Goal: Entertainment & Leisure: Browse casually

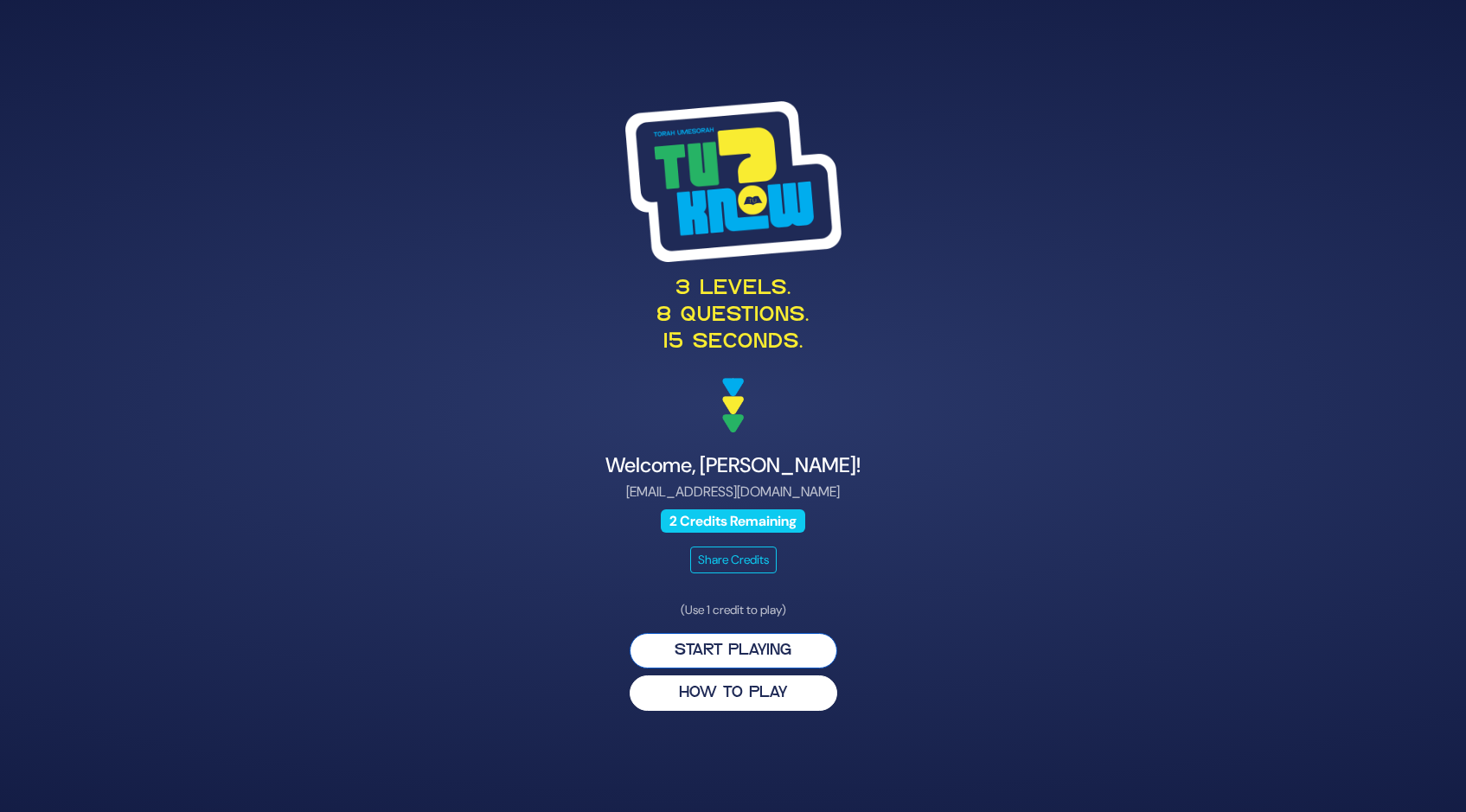
click at [724, 647] on button "Start Playing" at bounding box center [734, 650] width 208 height 35
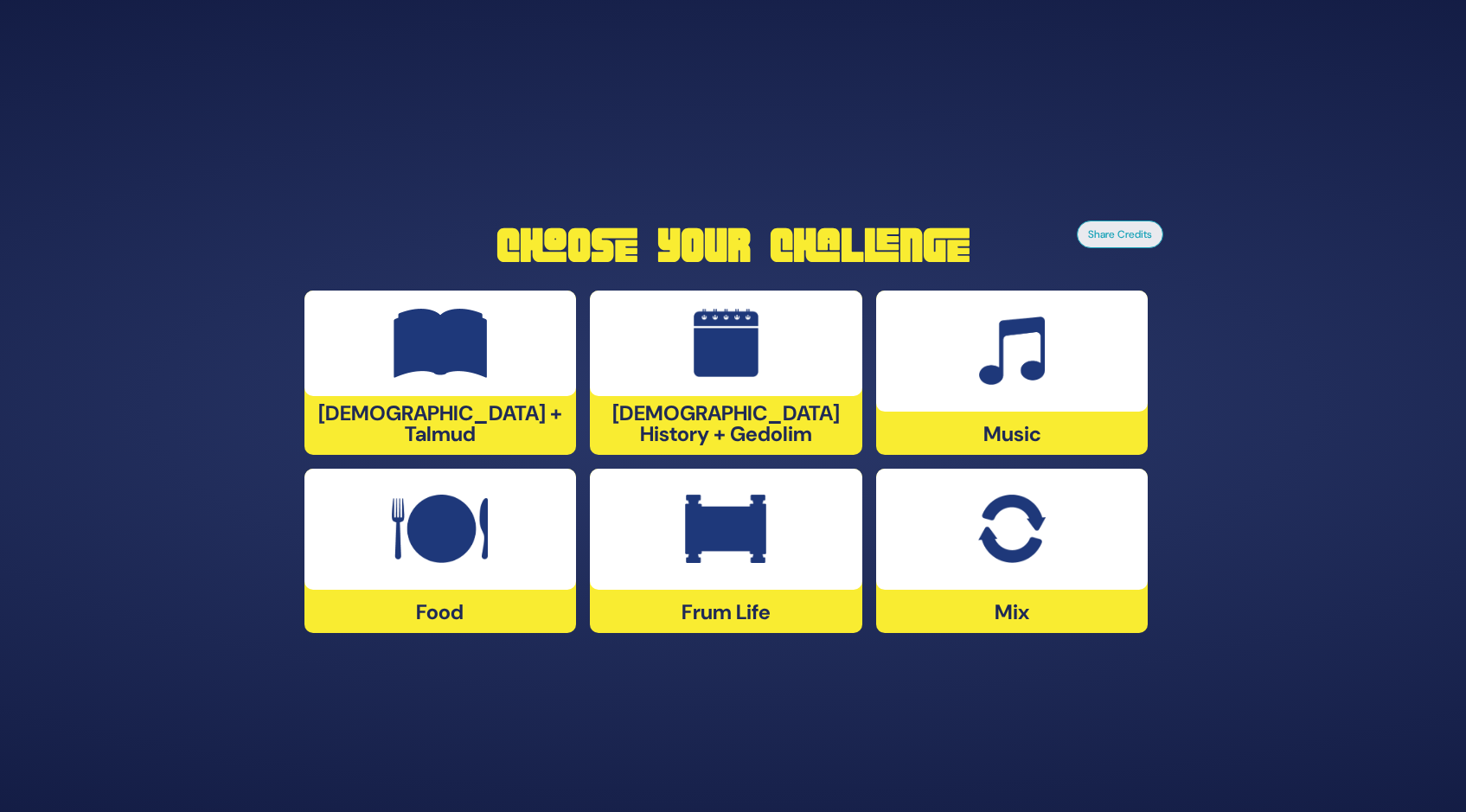
click at [746, 378] on img at bounding box center [726, 343] width 65 height 69
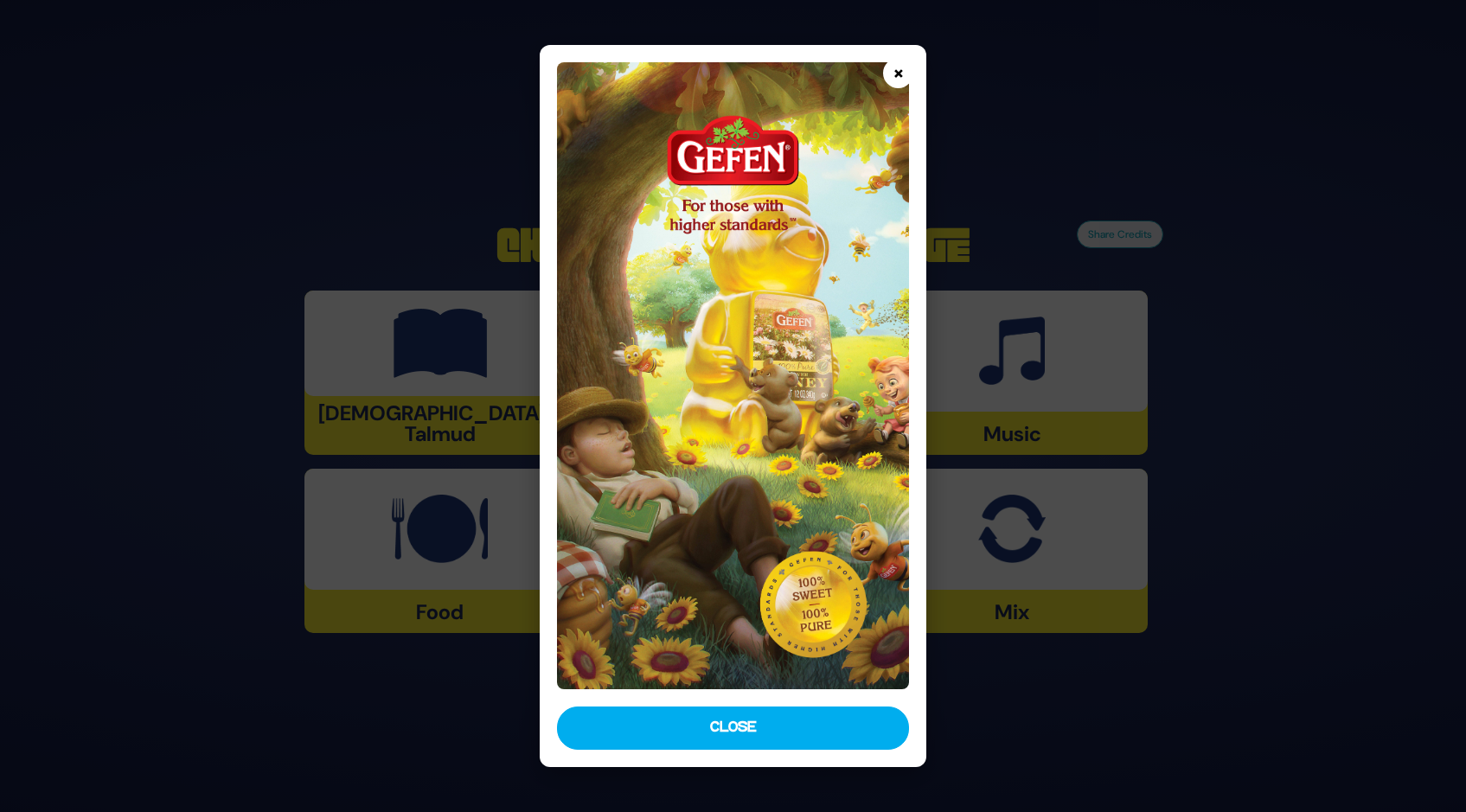
click at [898, 68] on button "×" at bounding box center [898, 73] width 30 height 30
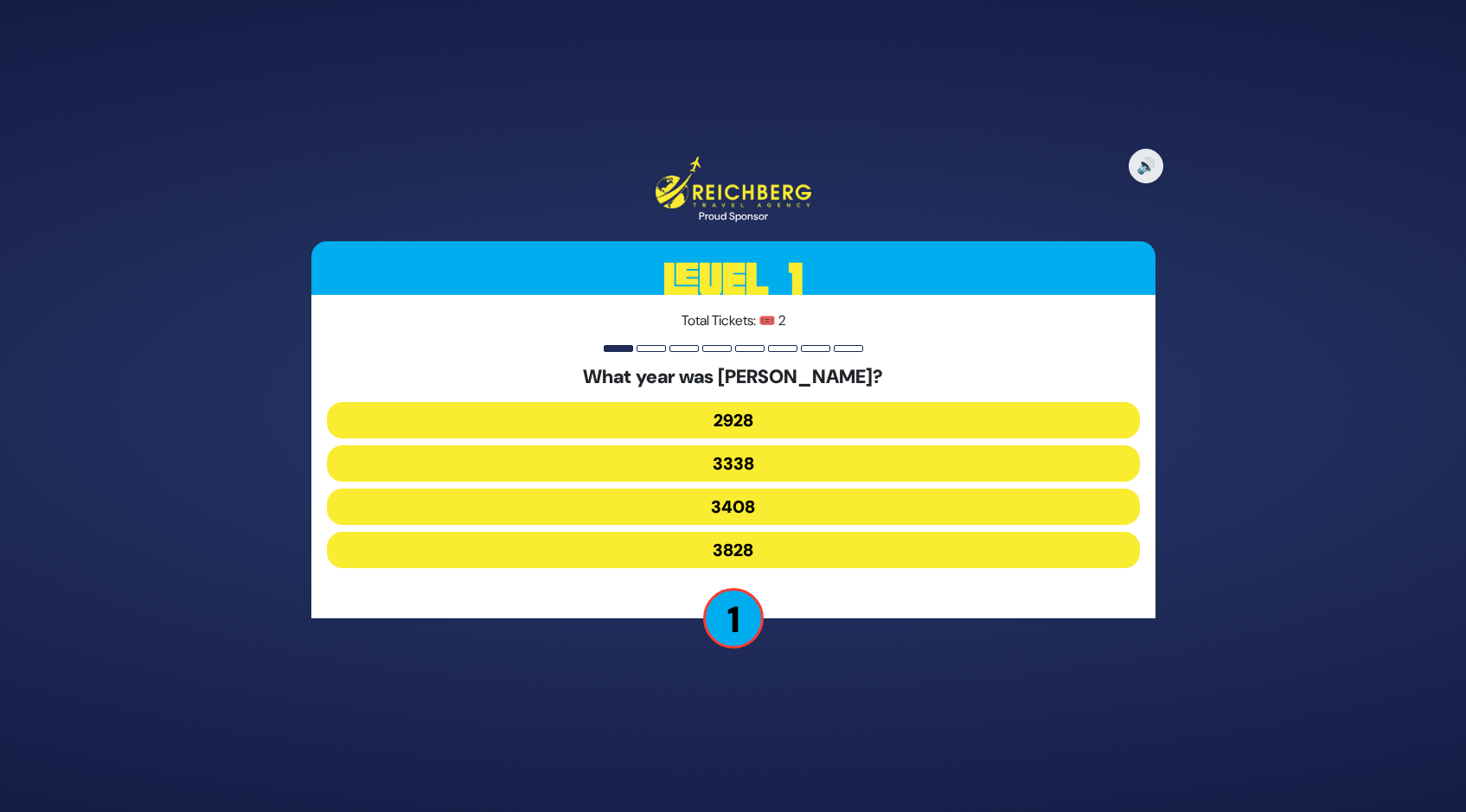
click at [731, 458] on button "3338" at bounding box center [733, 463] width 813 height 36
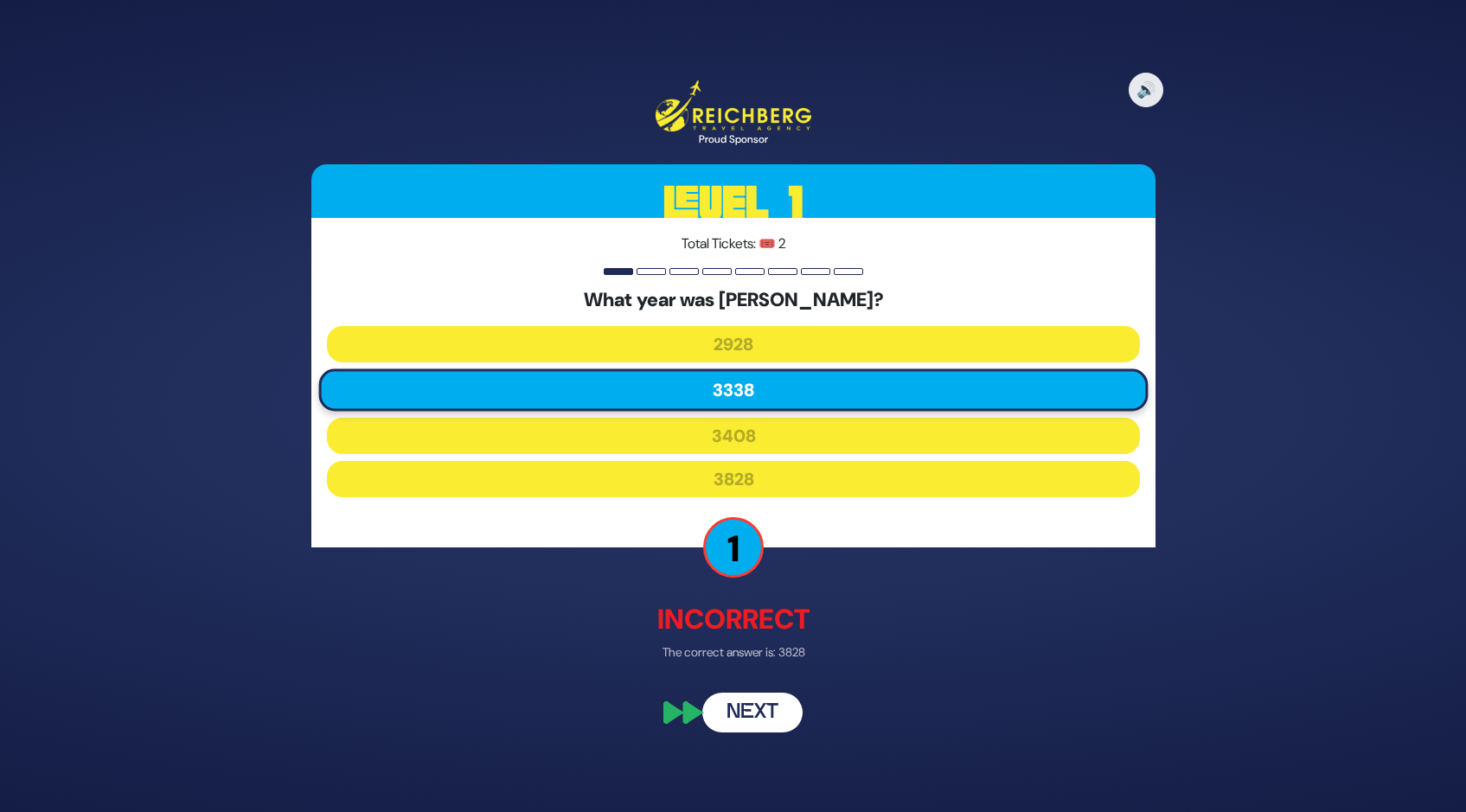
click at [742, 712] on button "Next" at bounding box center [752, 712] width 100 height 40
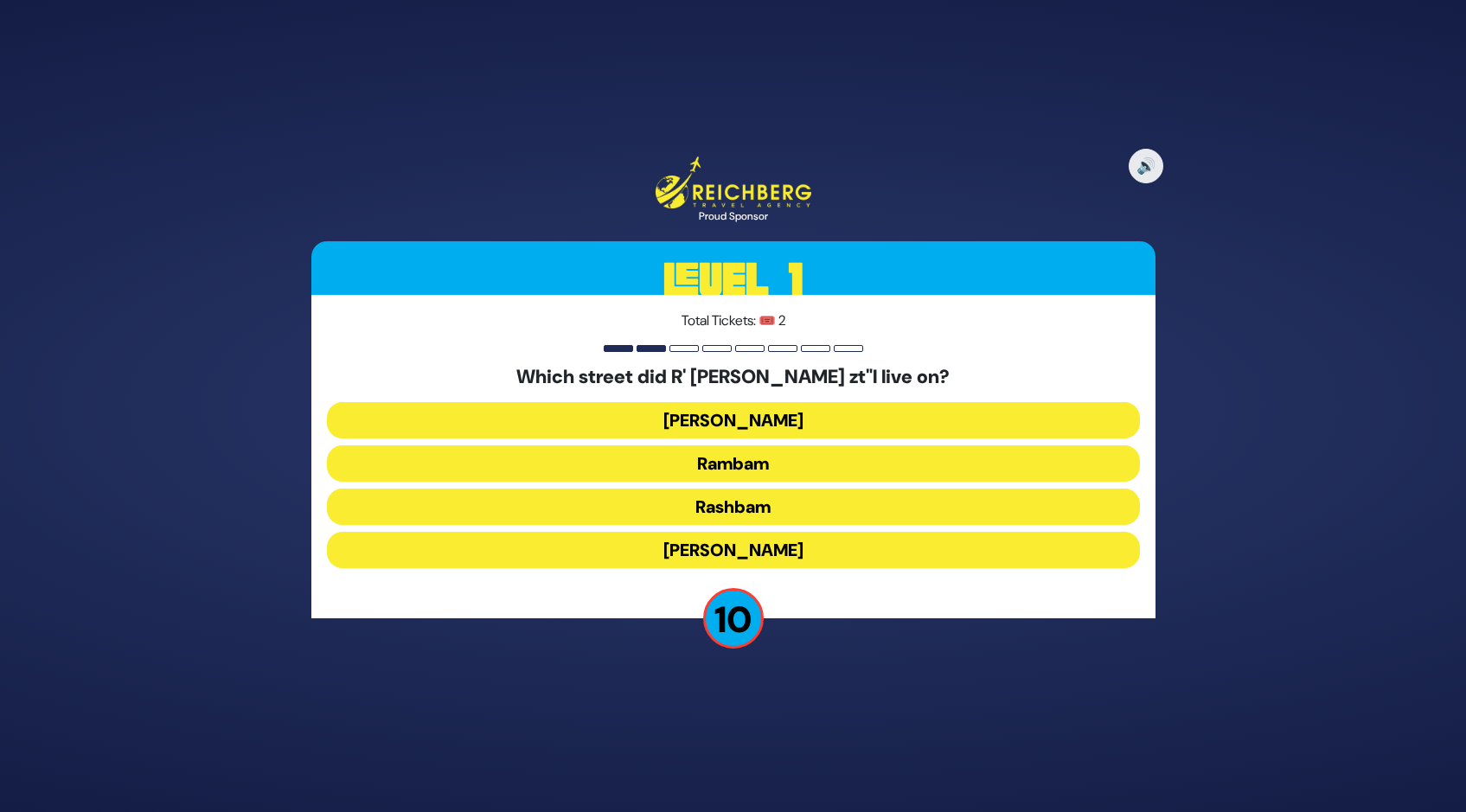
click at [739, 497] on button "Rashbam" at bounding box center [733, 507] width 813 height 36
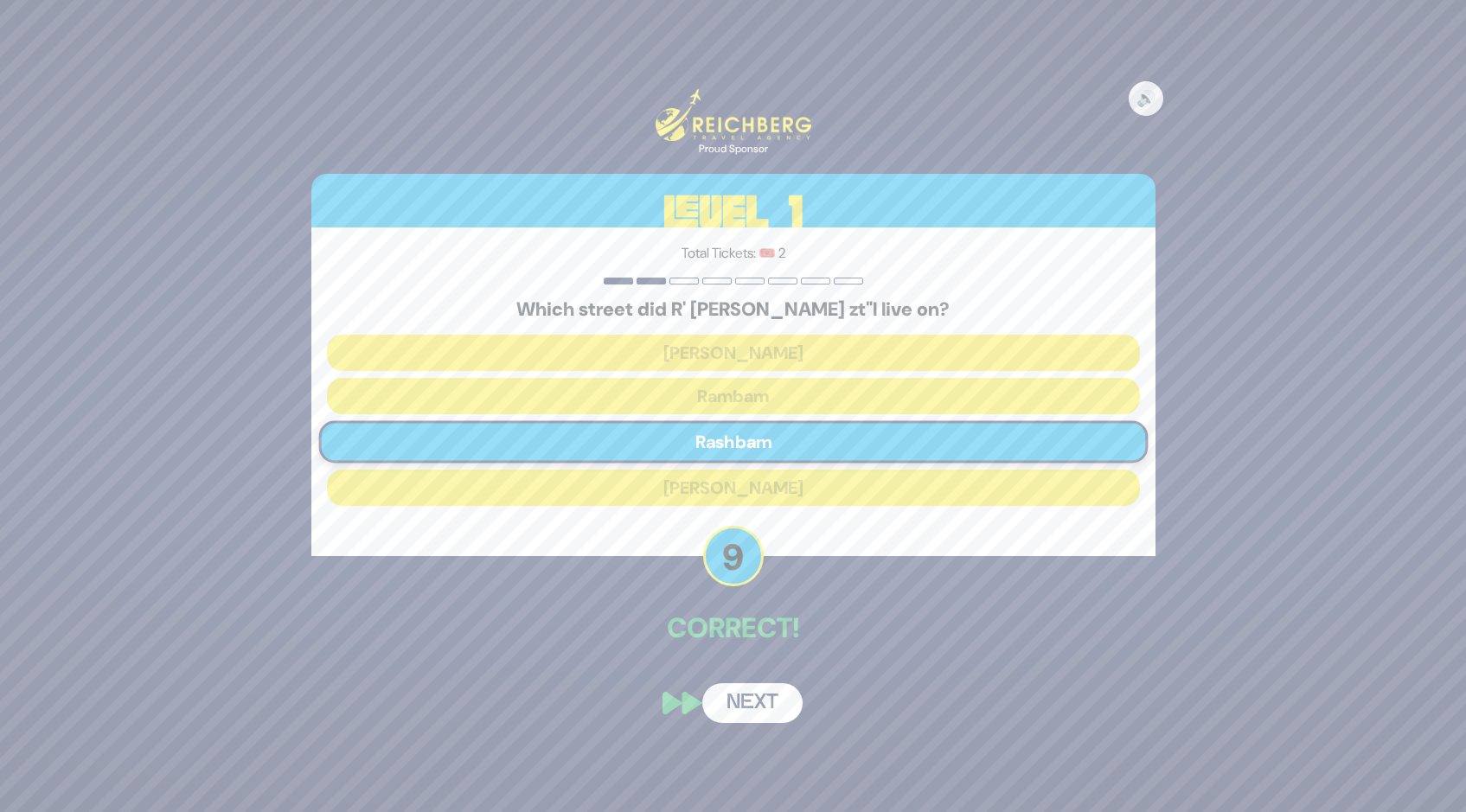
click at [765, 701] on button "Next" at bounding box center [752, 703] width 100 height 40
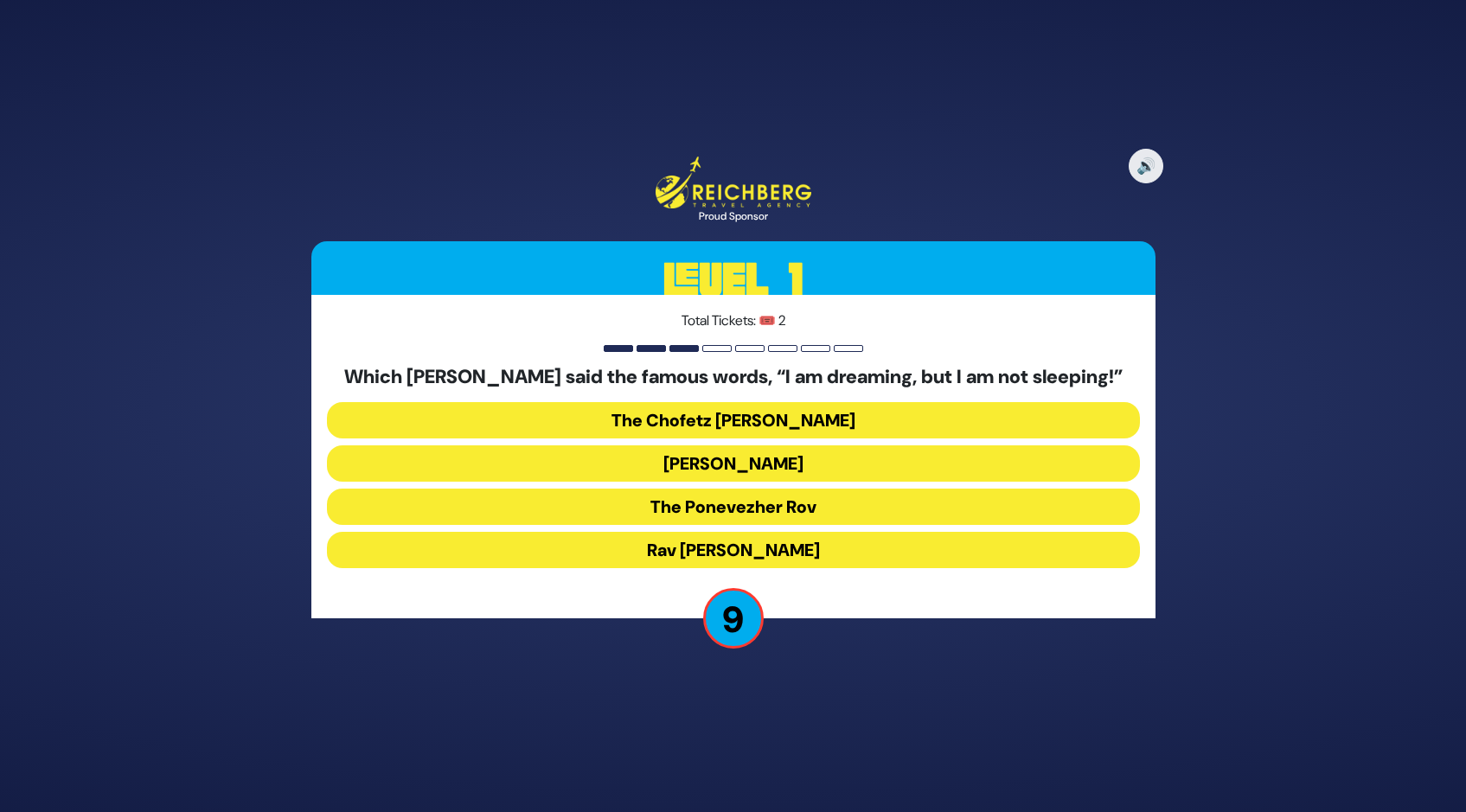
click at [698, 506] on button "The Ponevezher Rov" at bounding box center [733, 507] width 813 height 36
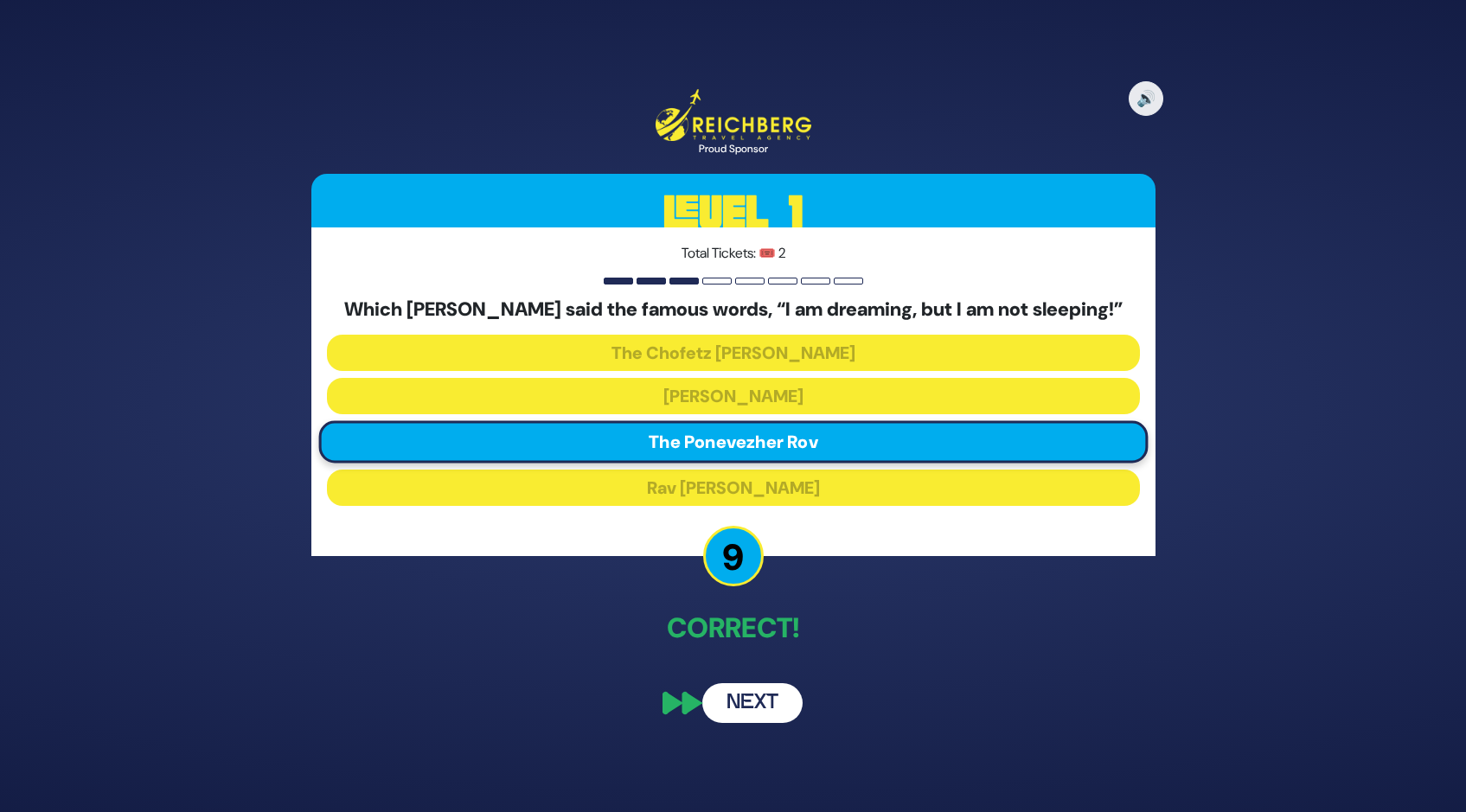
click at [740, 696] on button "Next" at bounding box center [752, 703] width 100 height 40
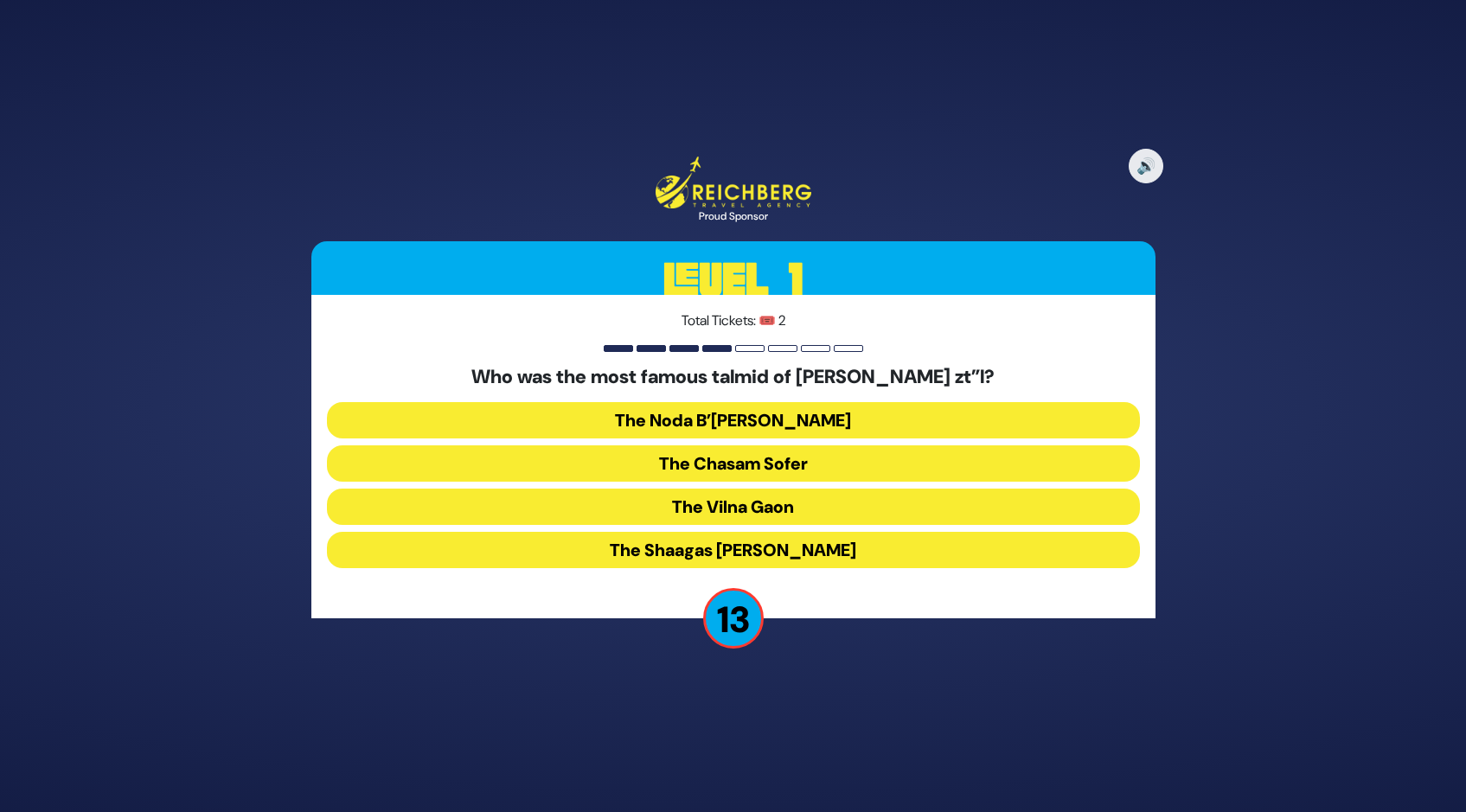
click at [733, 458] on button "The Chasam Sofer" at bounding box center [733, 463] width 813 height 36
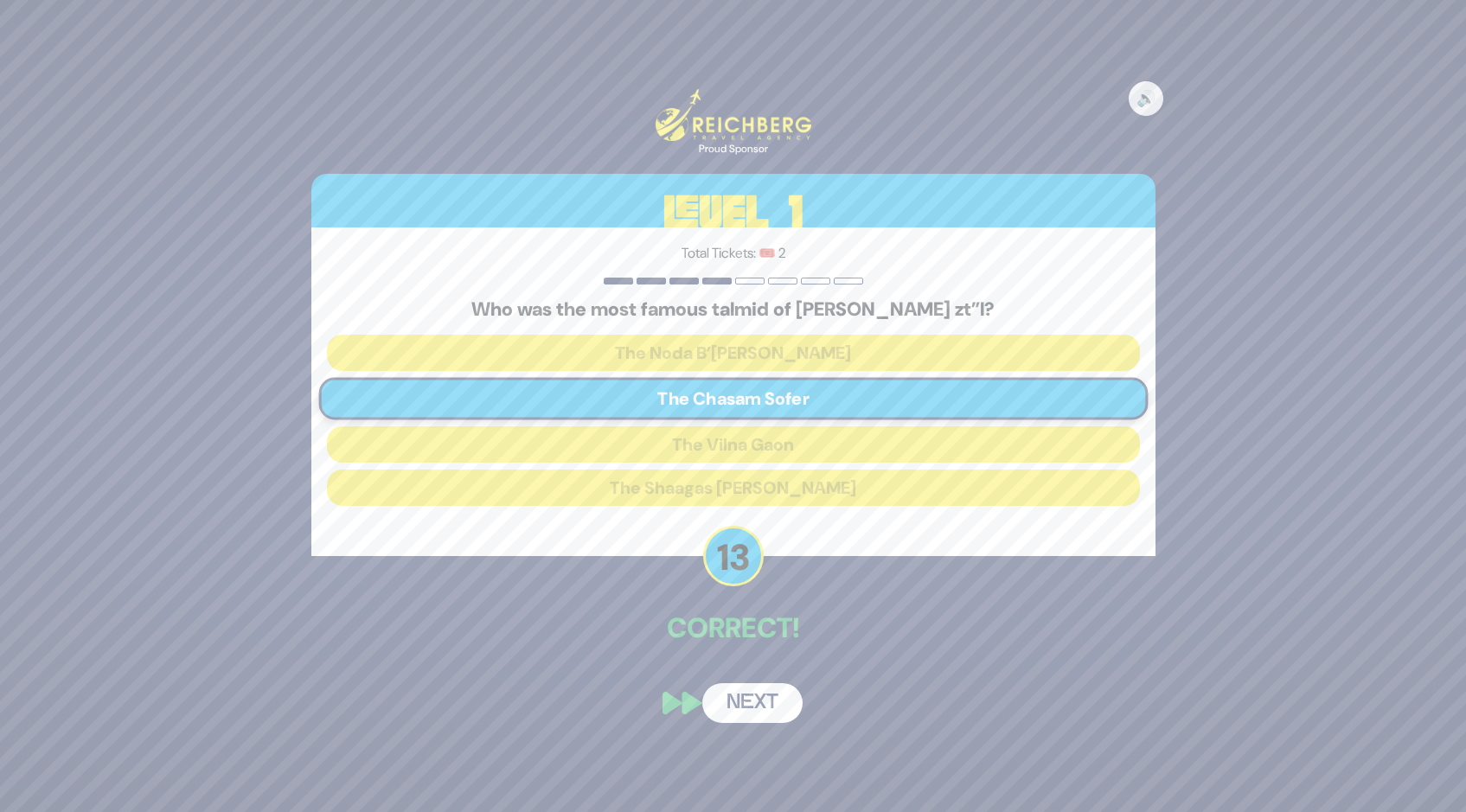
click at [741, 693] on button "Next" at bounding box center [752, 703] width 100 height 40
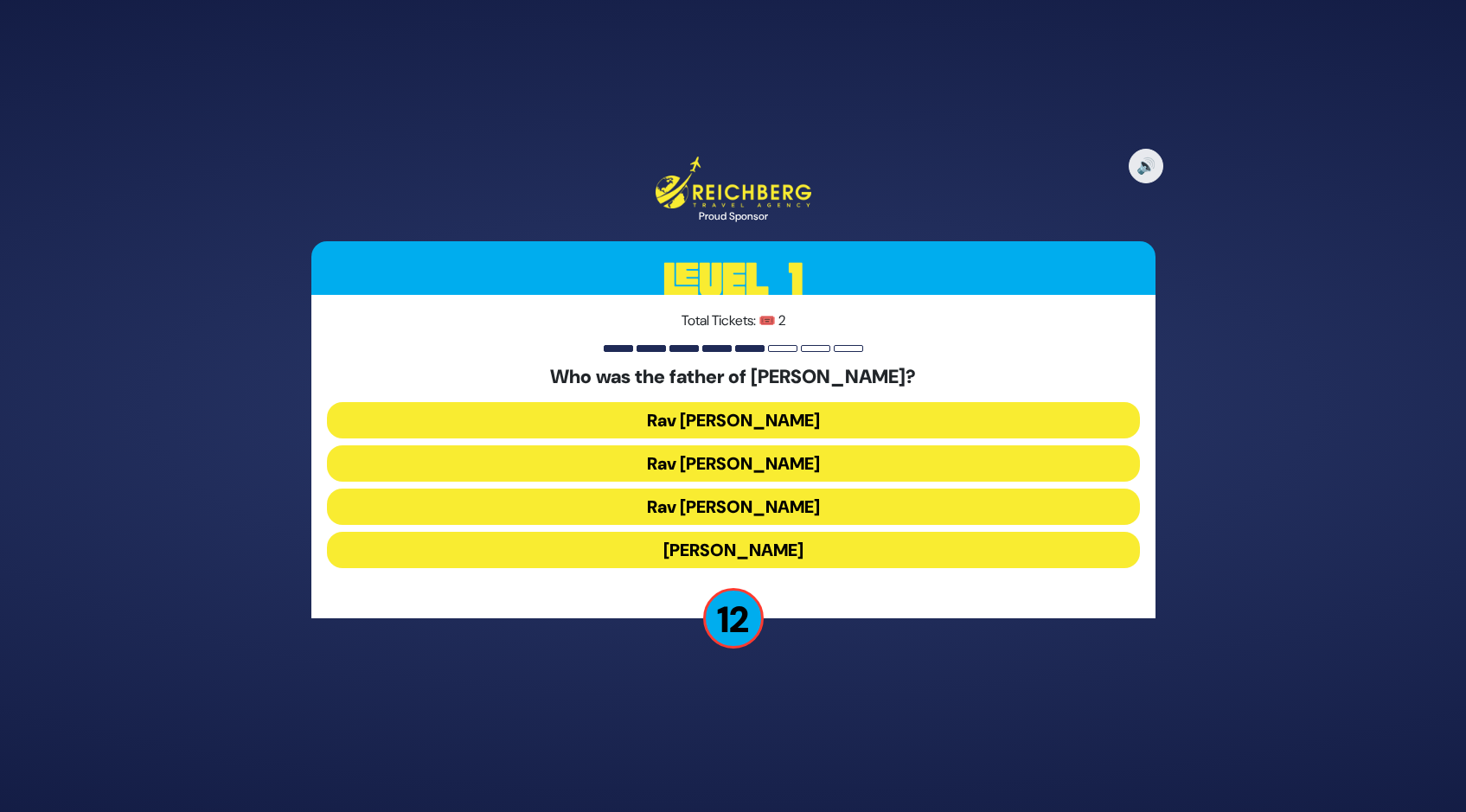
click at [739, 546] on button "[PERSON_NAME]" at bounding box center [733, 550] width 813 height 36
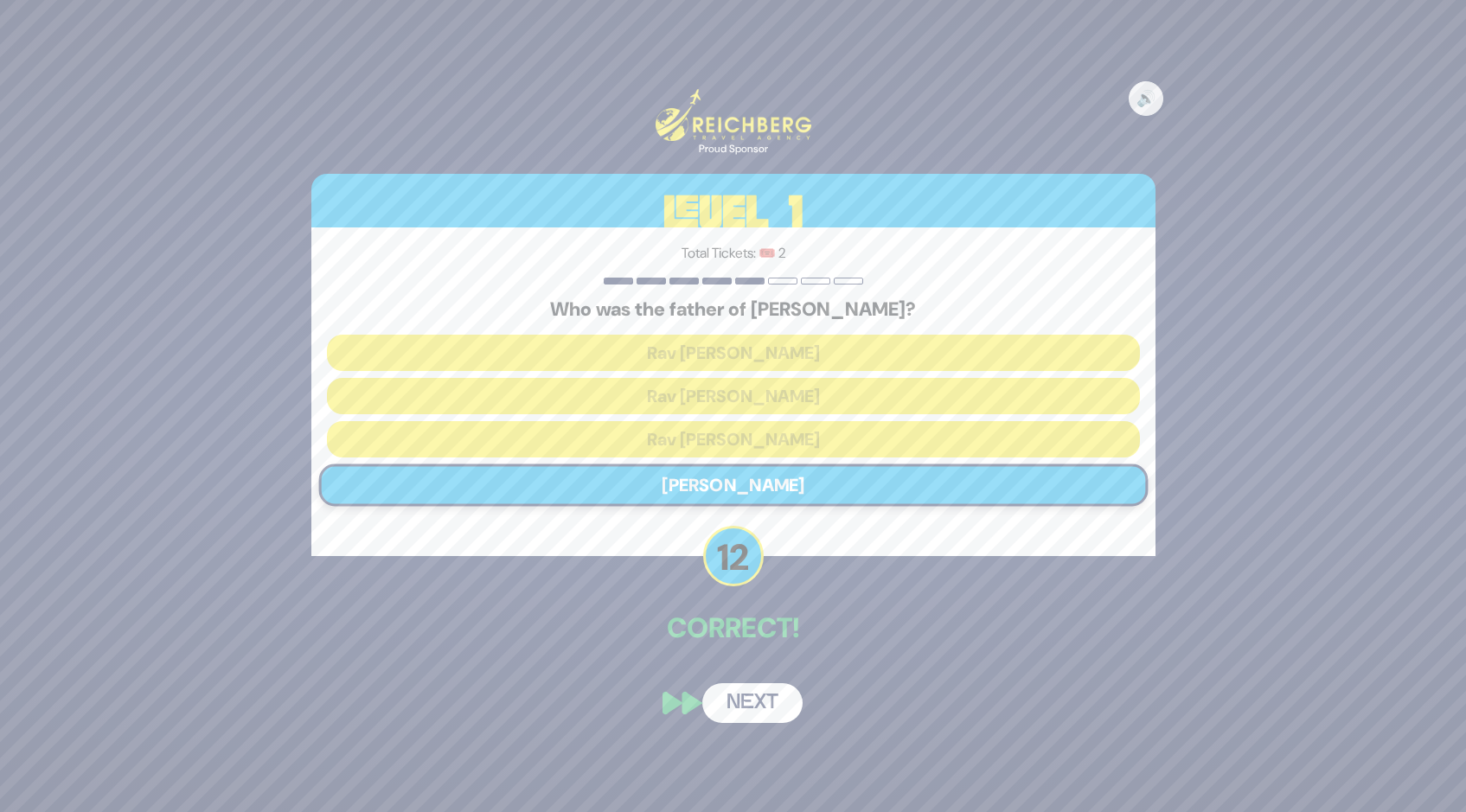
click at [752, 701] on button "Next" at bounding box center [752, 703] width 100 height 40
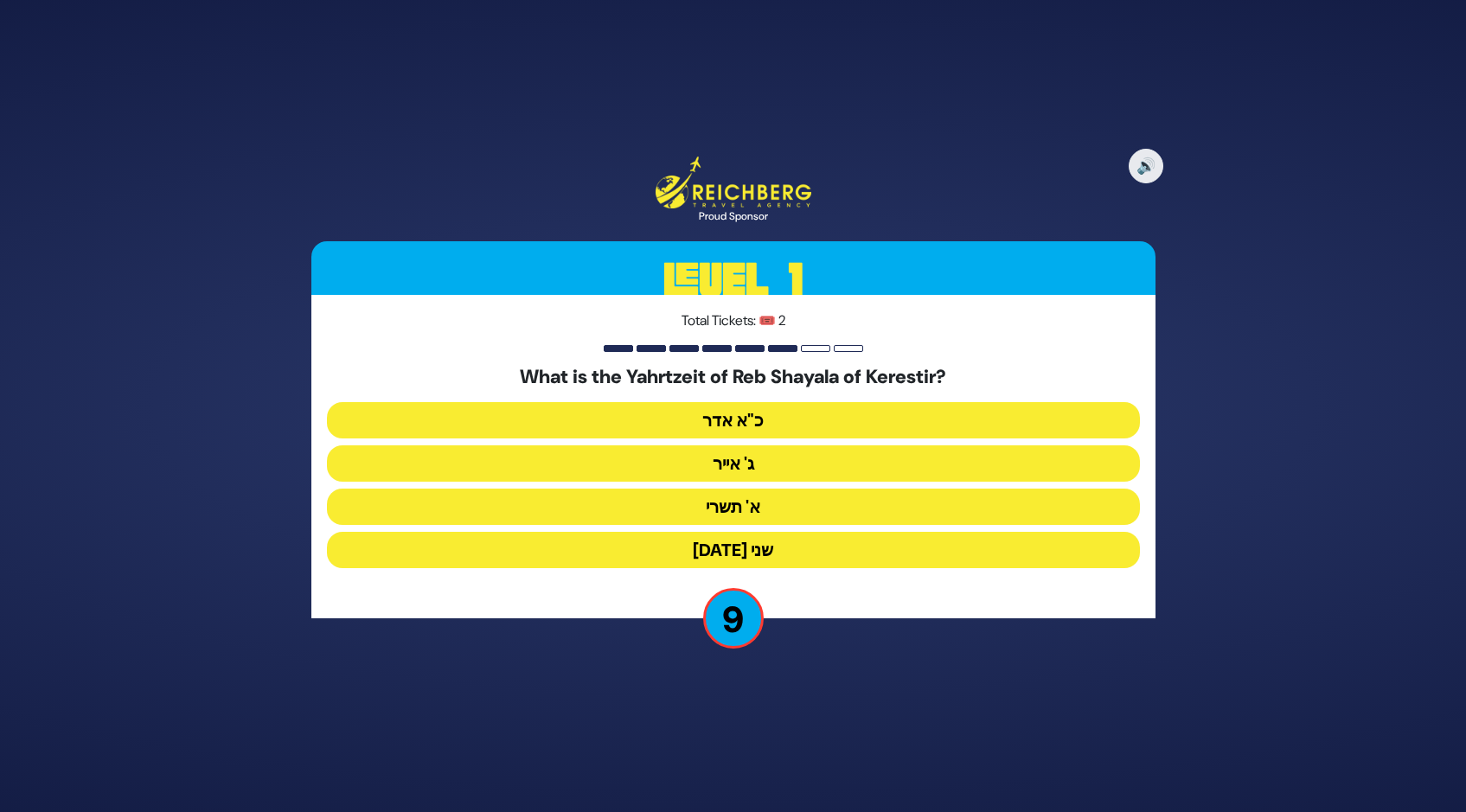
click at [731, 456] on button "ג' אייר" at bounding box center [733, 463] width 813 height 36
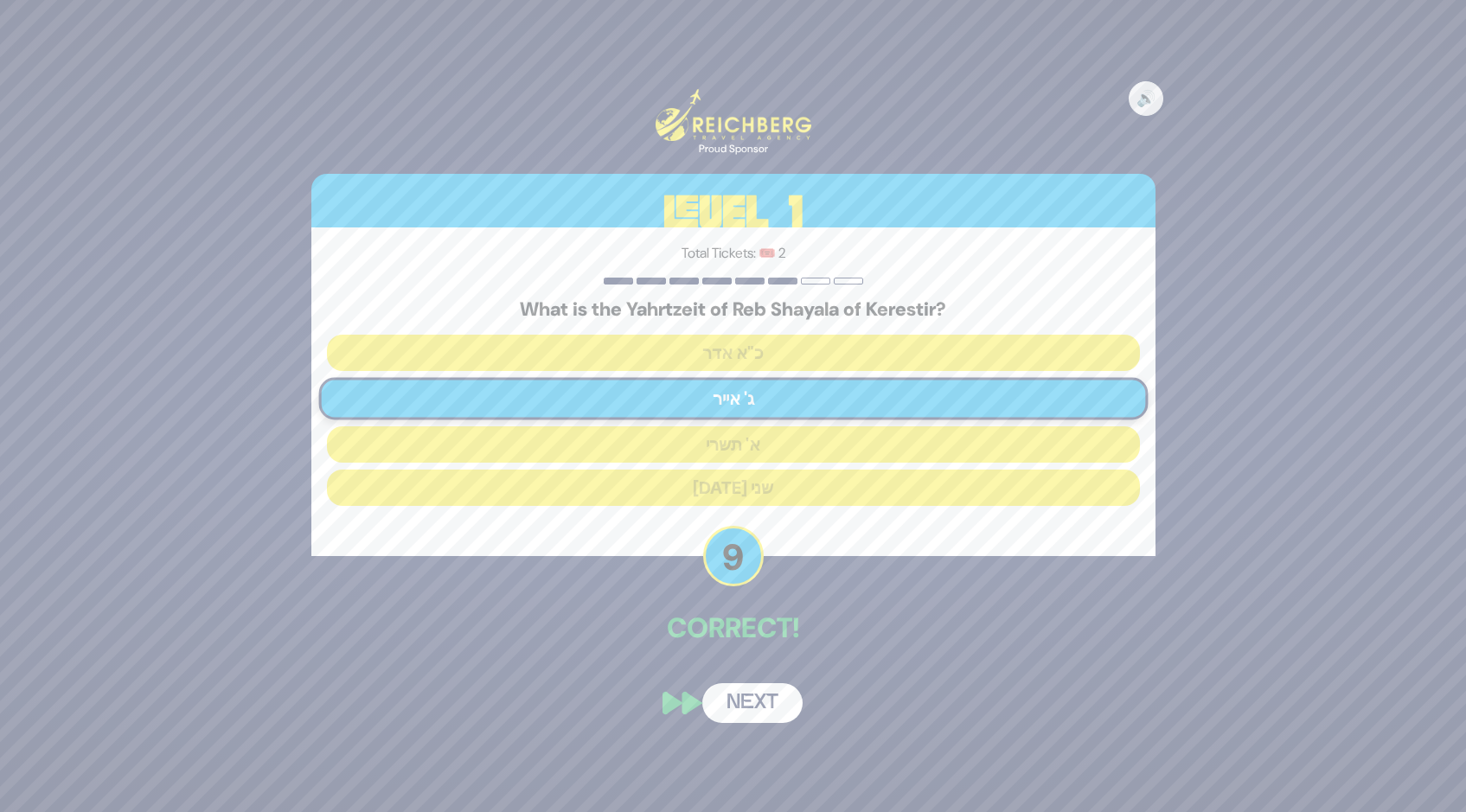
click at [746, 701] on button "Next" at bounding box center [752, 703] width 100 height 40
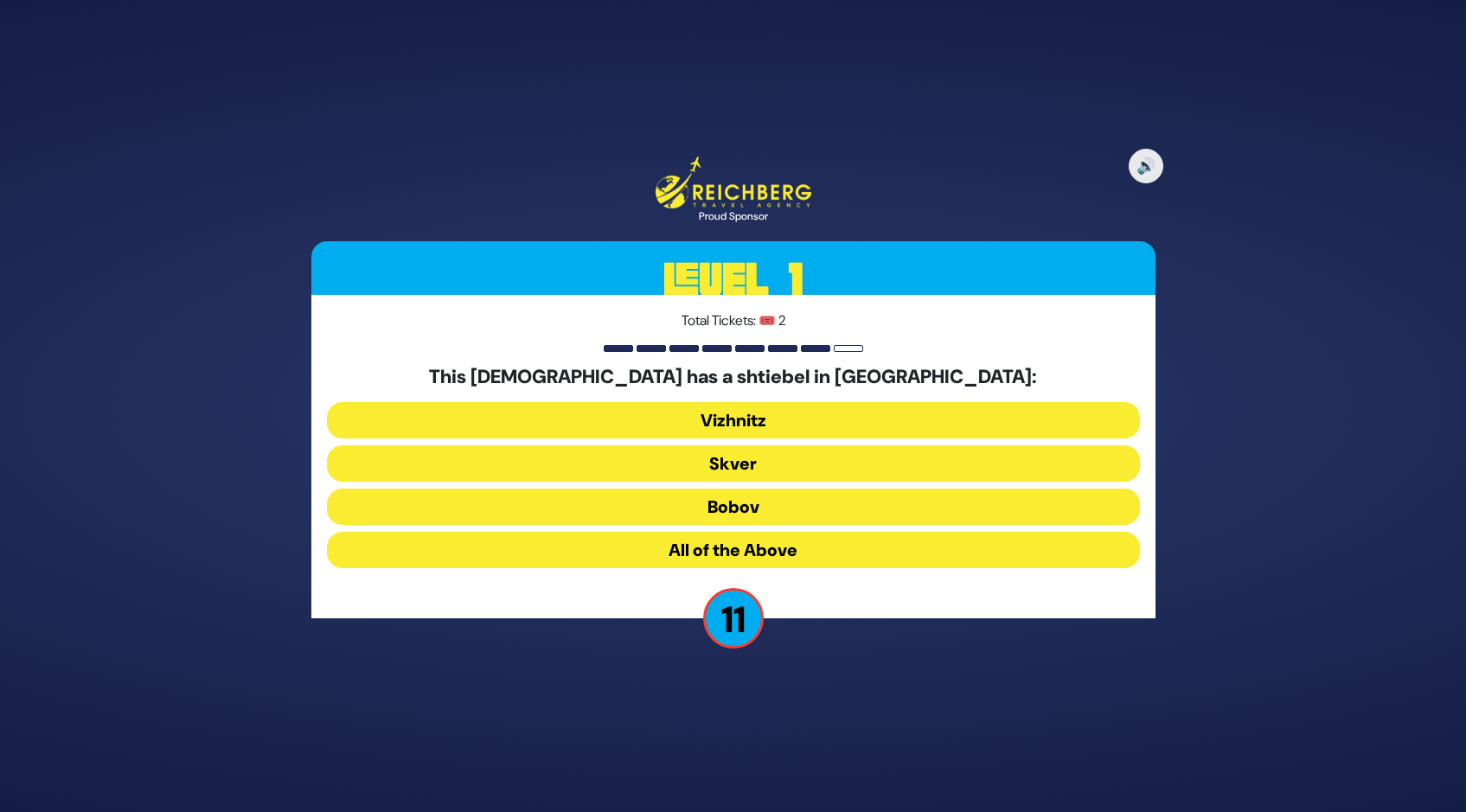
click at [726, 547] on button "All of the Above" at bounding box center [733, 550] width 813 height 36
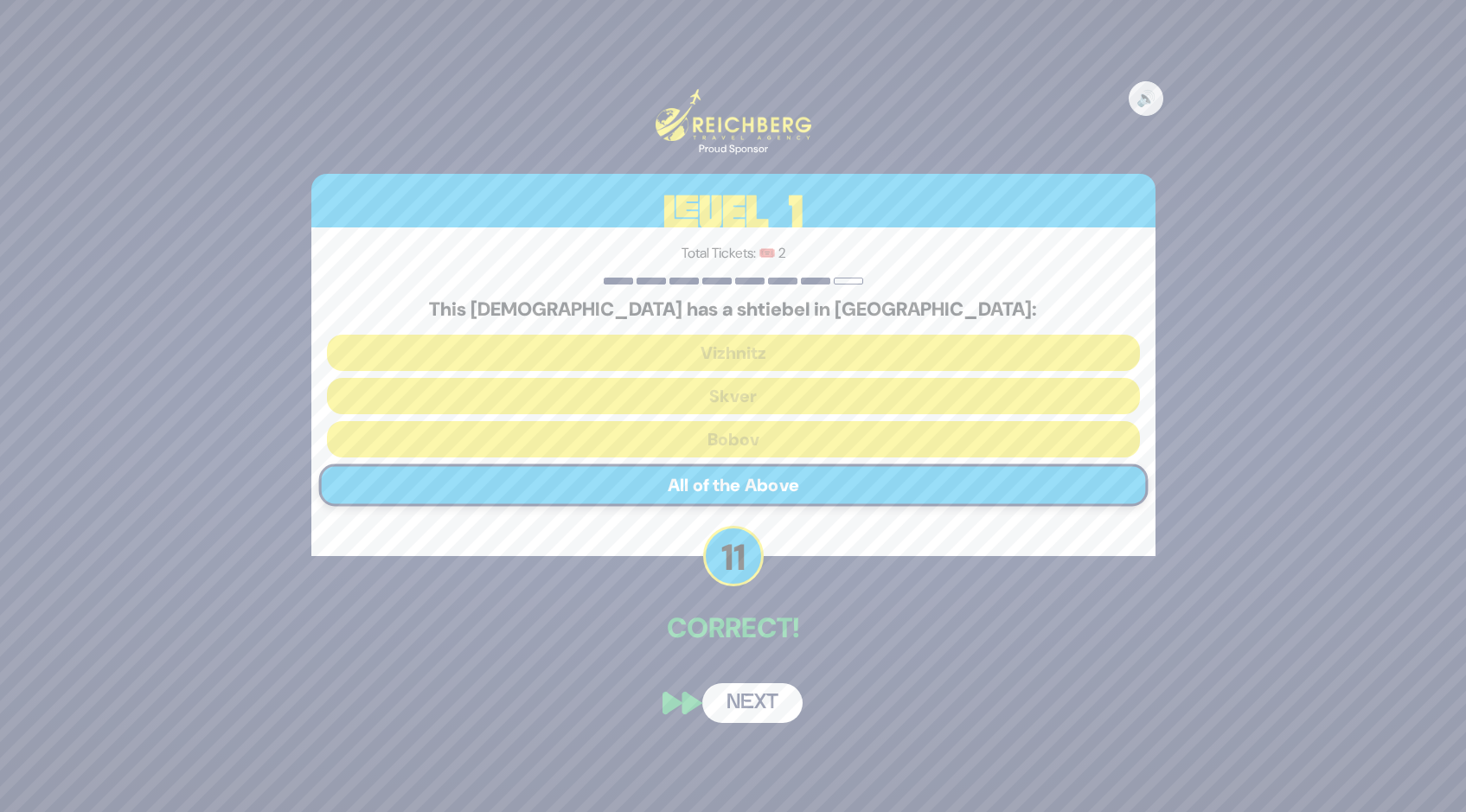
click at [752, 697] on button "Next" at bounding box center [752, 703] width 100 height 40
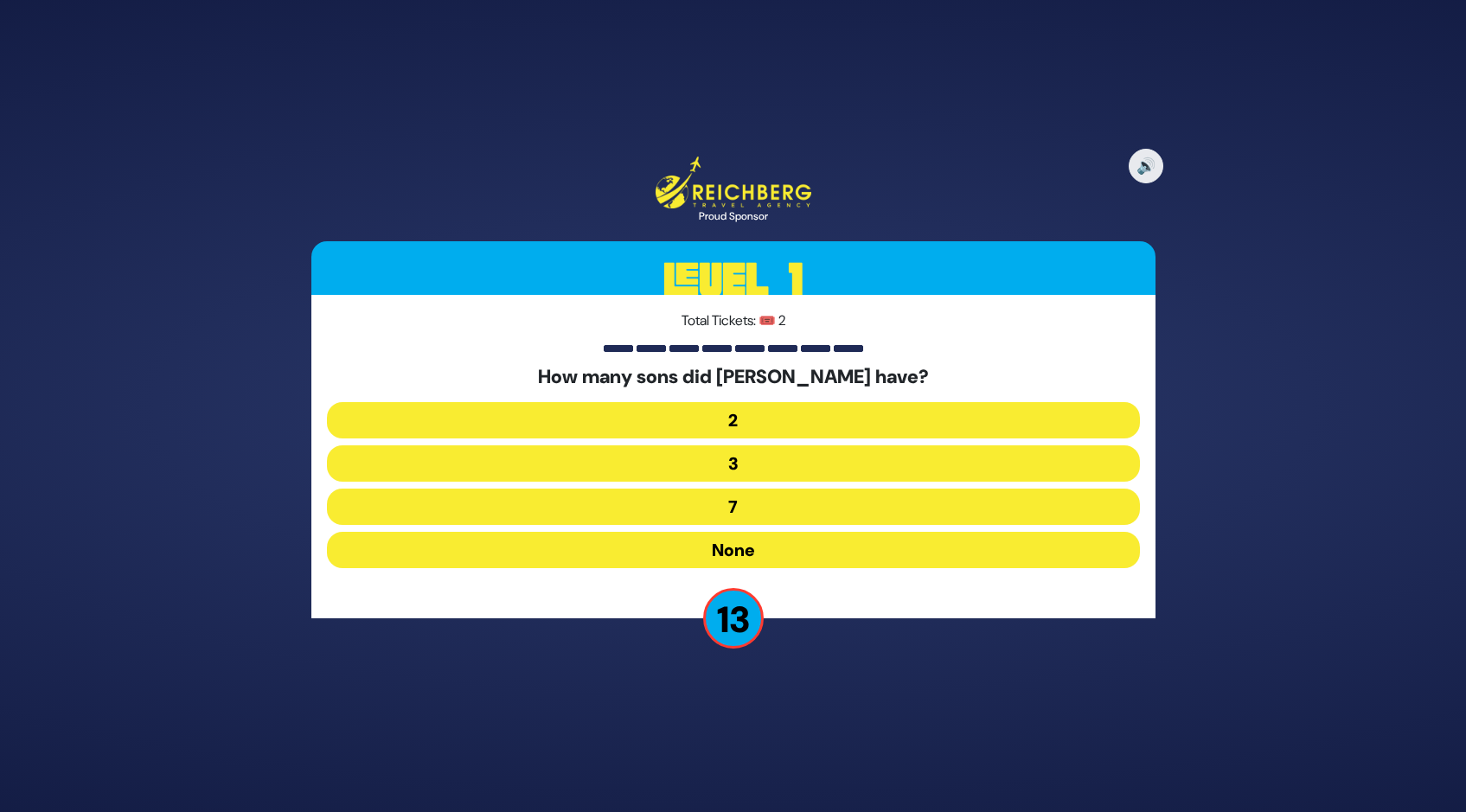
click at [748, 549] on button "None" at bounding box center [733, 550] width 813 height 36
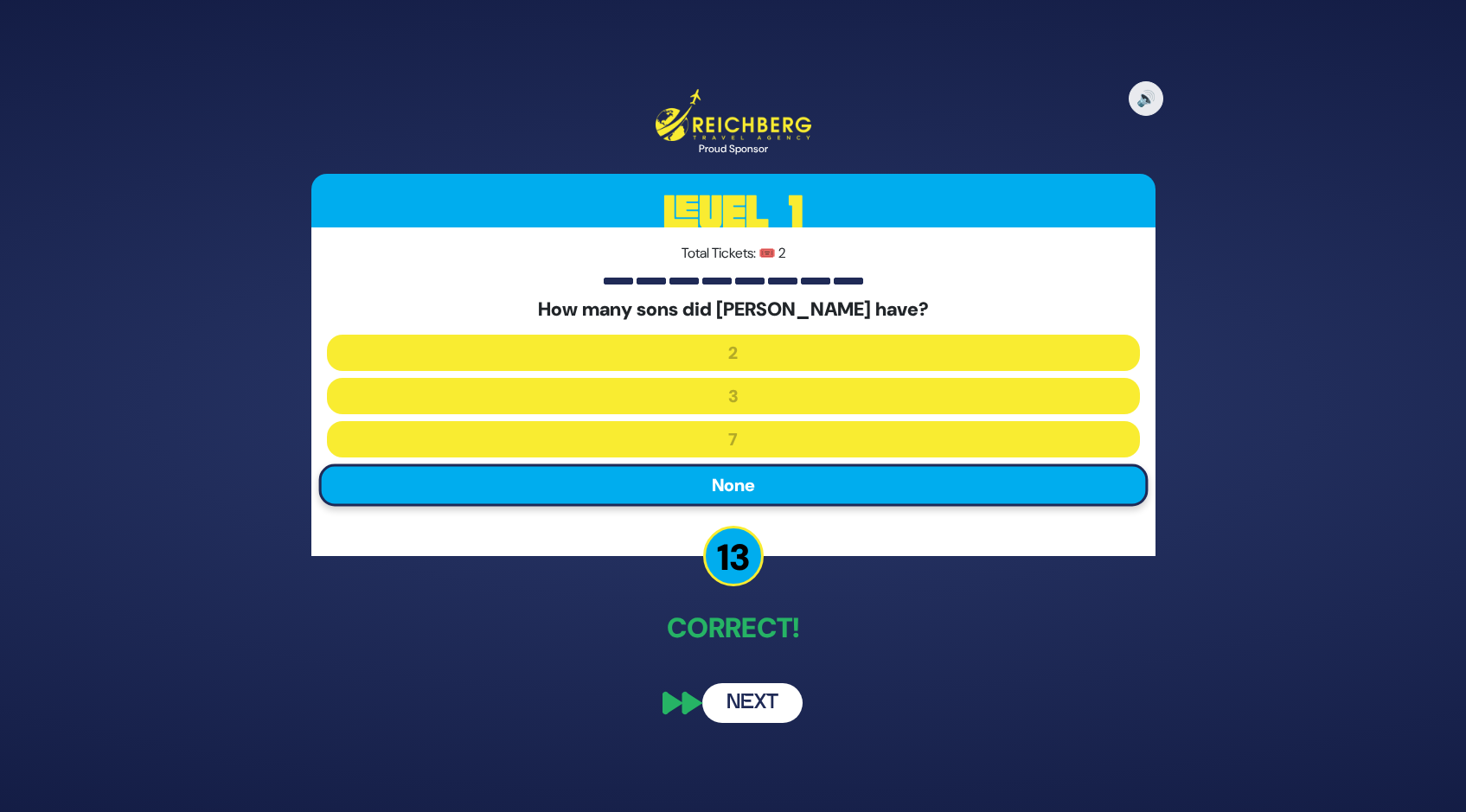
click at [762, 692] on button "Next" at bounding box center [752, 703] width 100 height 40
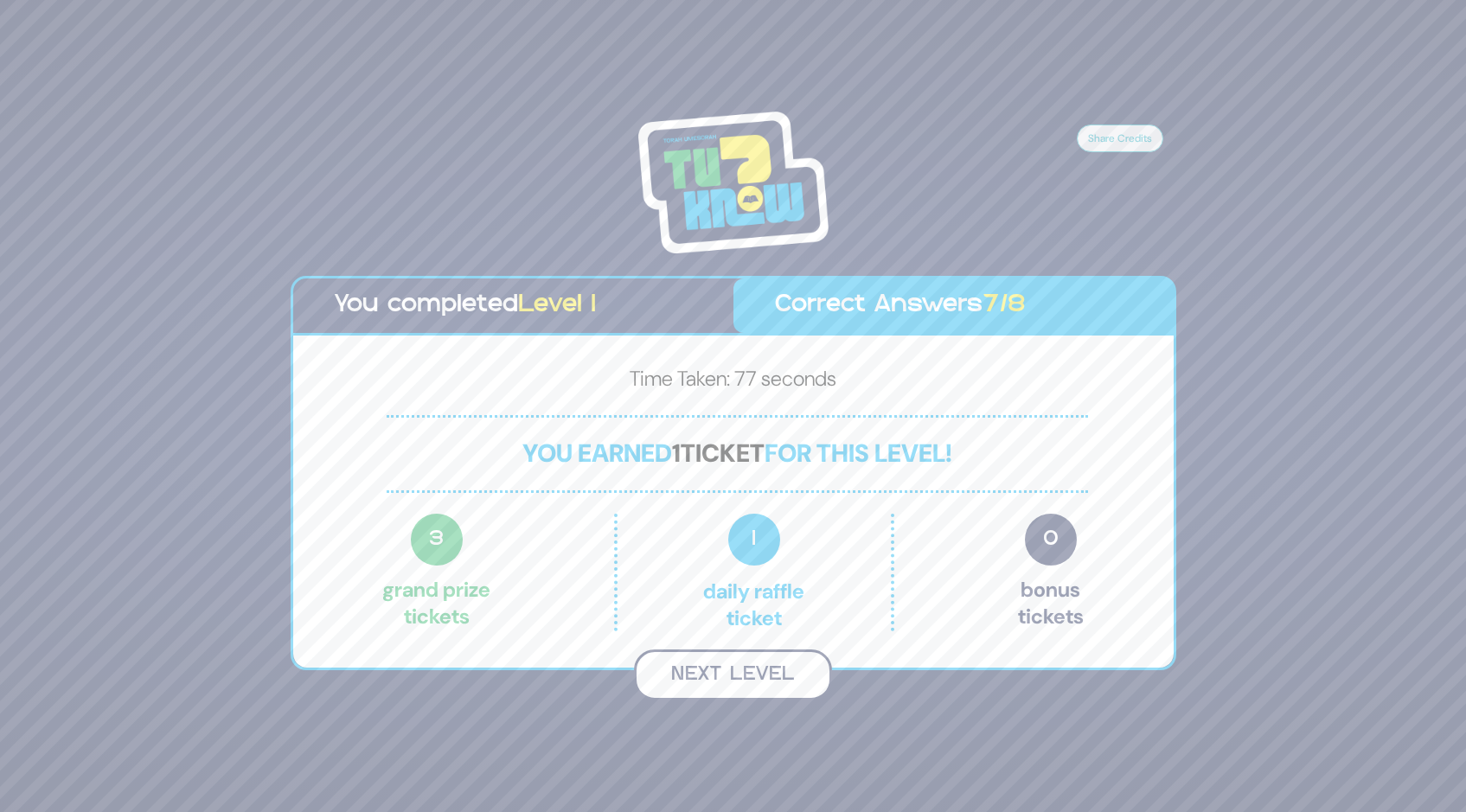
click at [714, 679] on button "Next Level" at bounding box center [733, 675] width 198 height 51
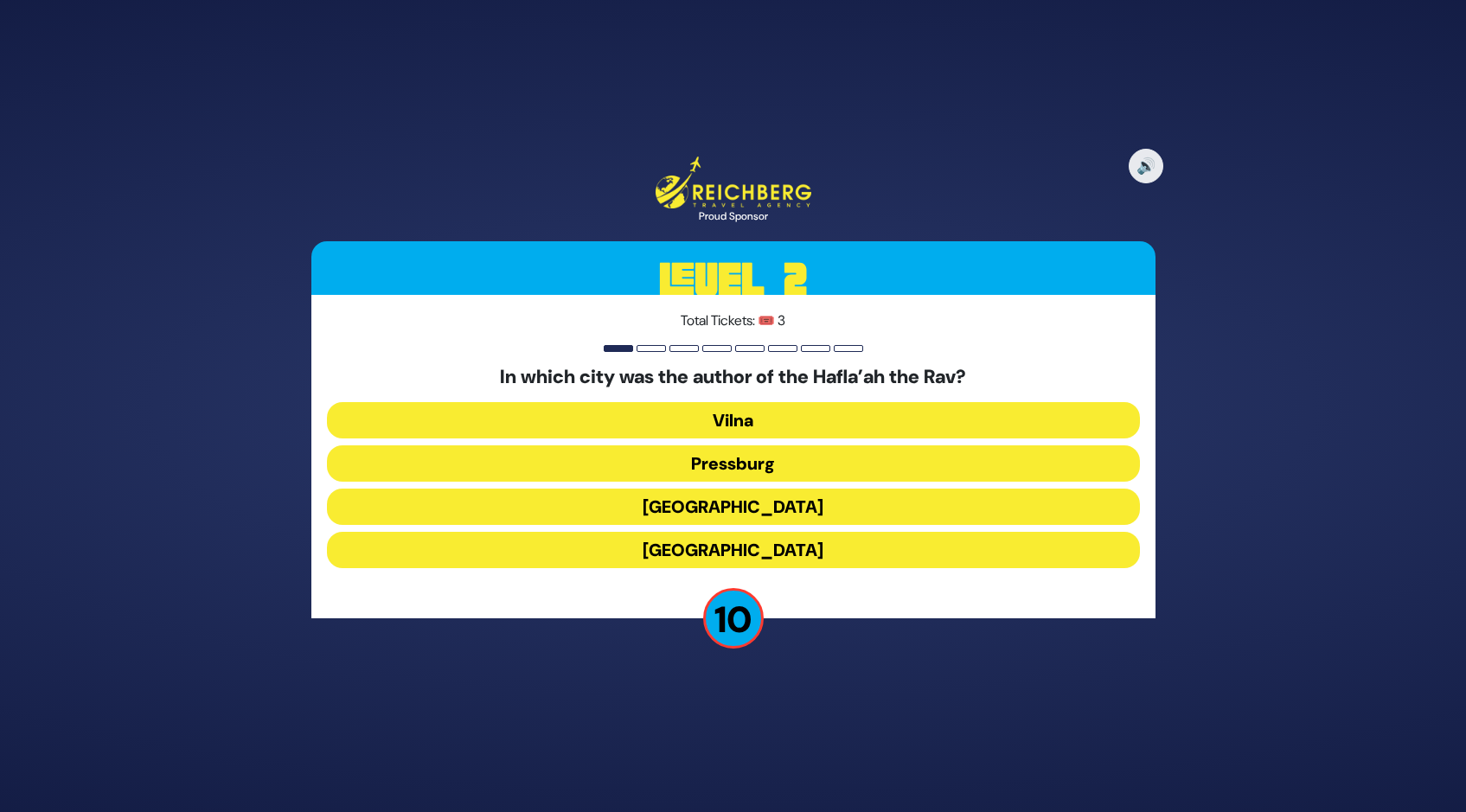
click at [714, 501] on button "[GEOGRAPHIC_DATA]" at bounding box center [733, 507] width 813 height 36
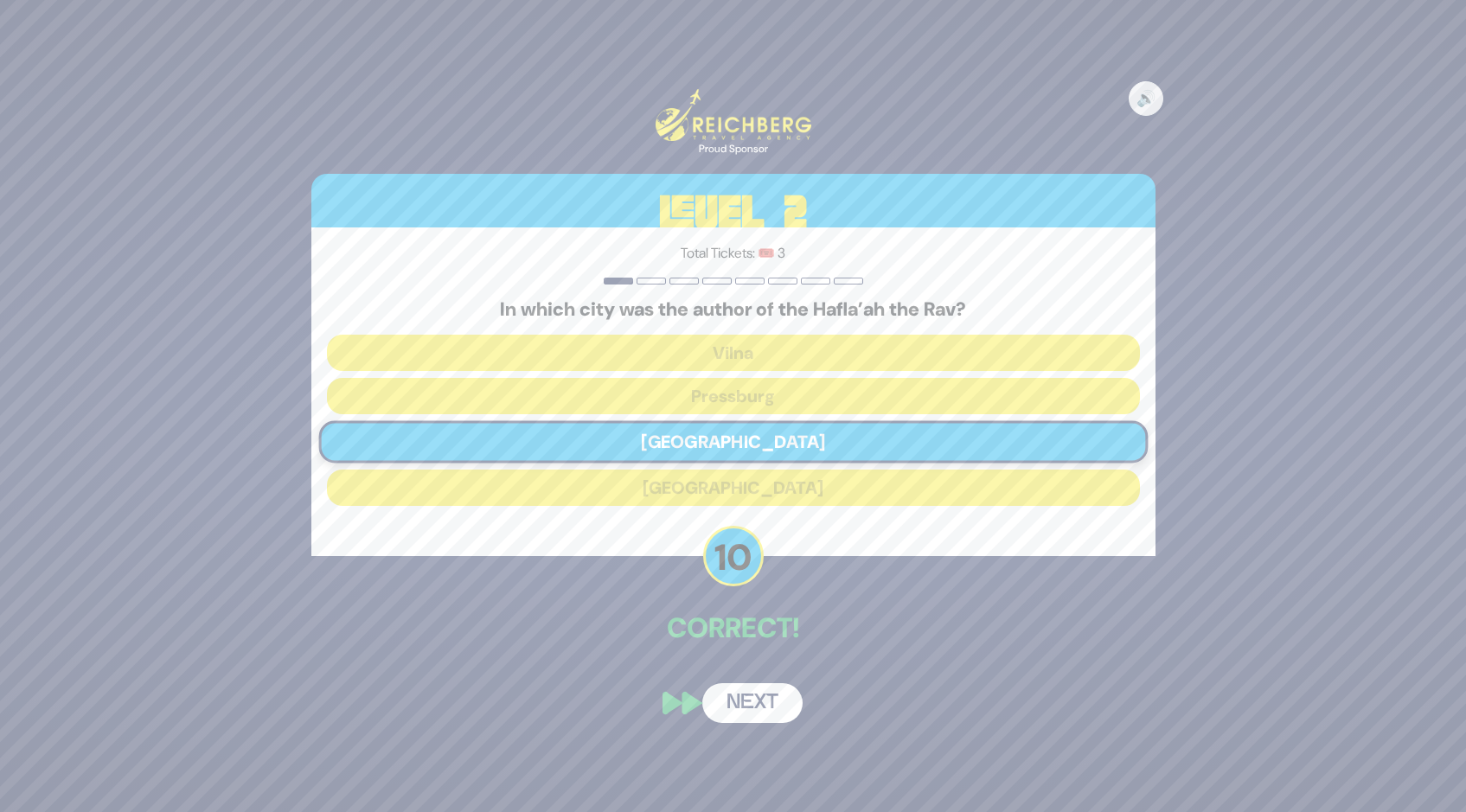
click at [753, 701] on button "Next" at bounding box center [752, 703] width 100 height 40
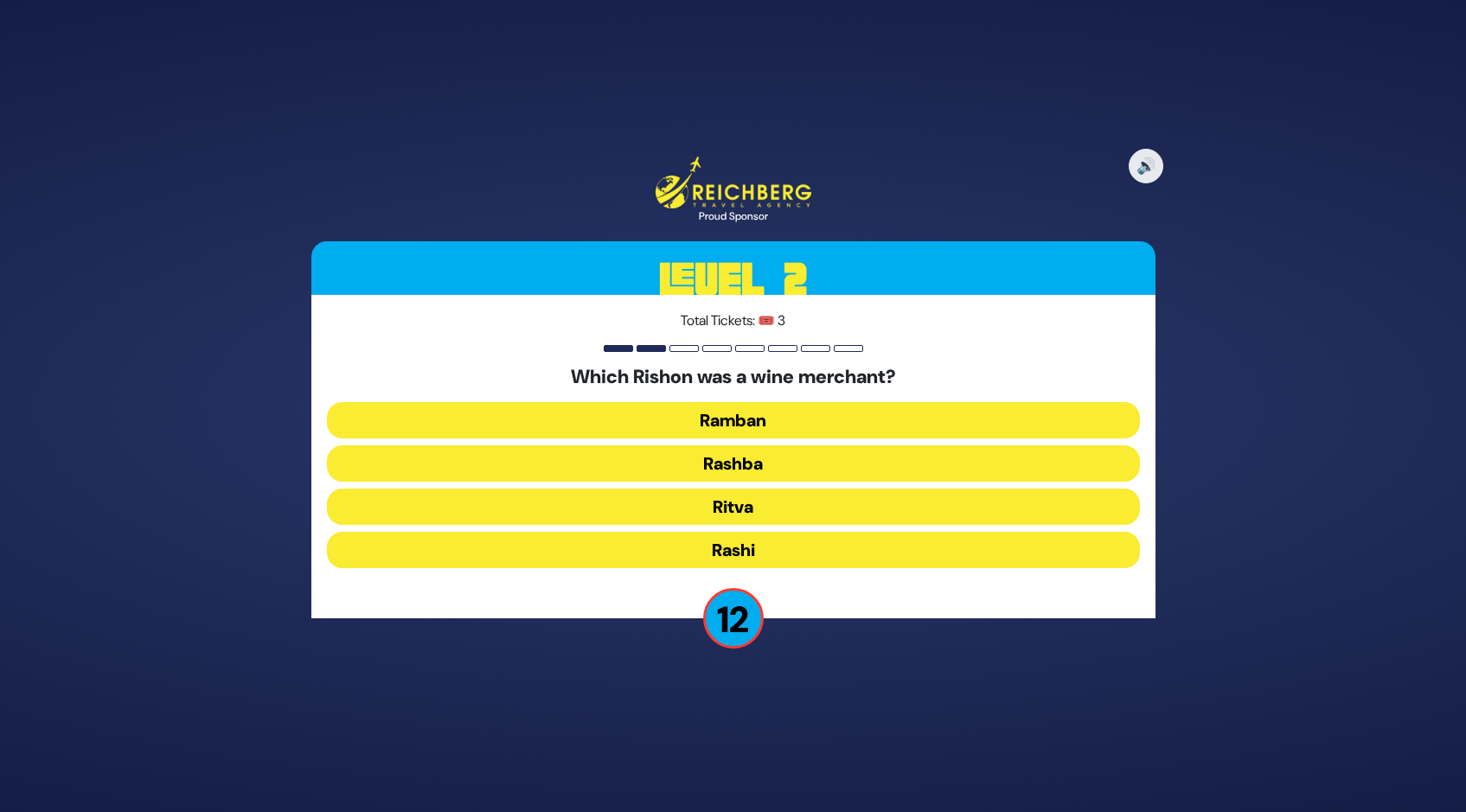
click at [740, 544] on button "Rashi" at bounding box center [733, 550] width 813 height 36
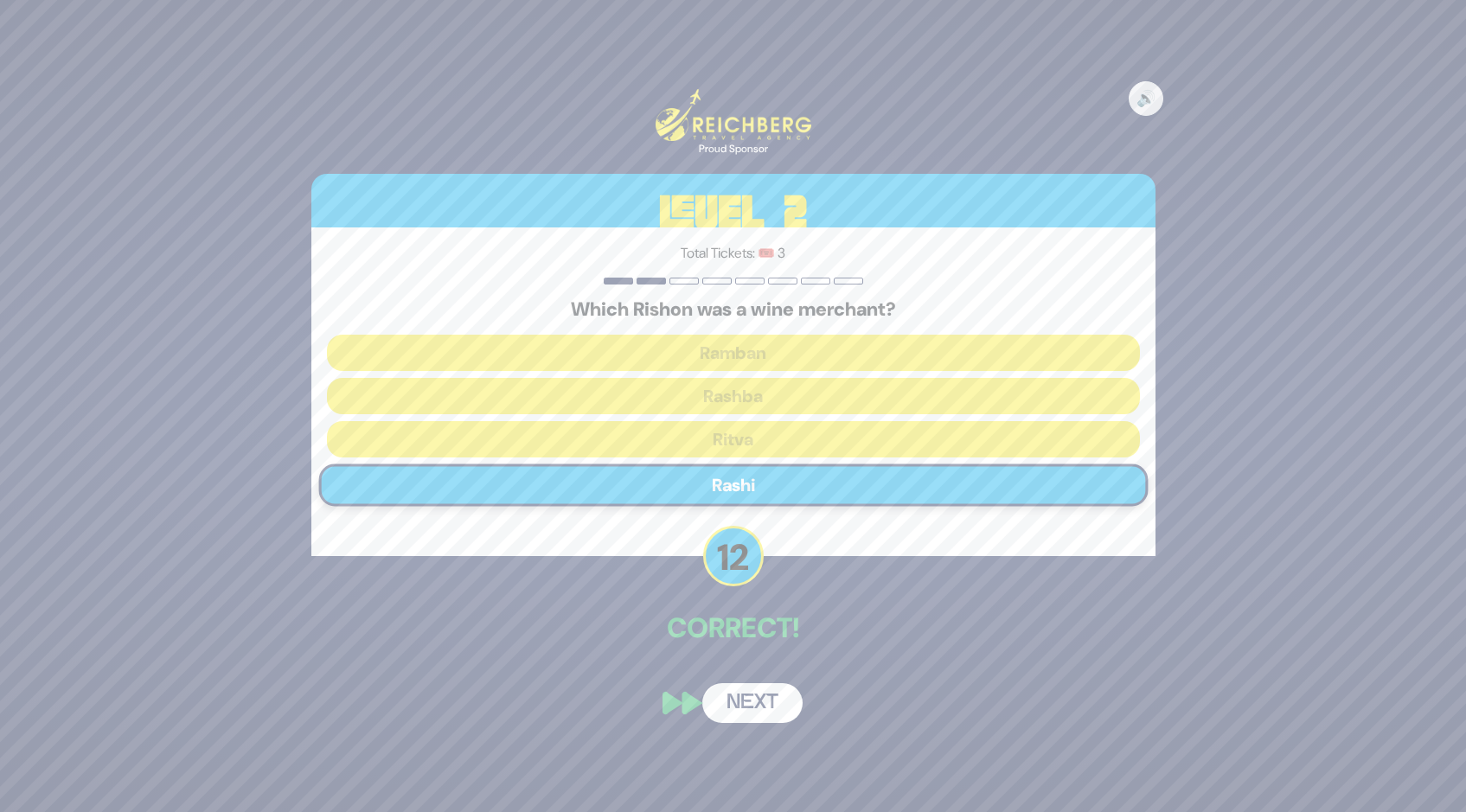
drag, startPoint x: 769, startPoint y: 697, endPoint x: 755, endPoint y: 685, distance: 18.4
click at [769, 695] on button "Next" at bounding box center [752, 703] width 100 height 40
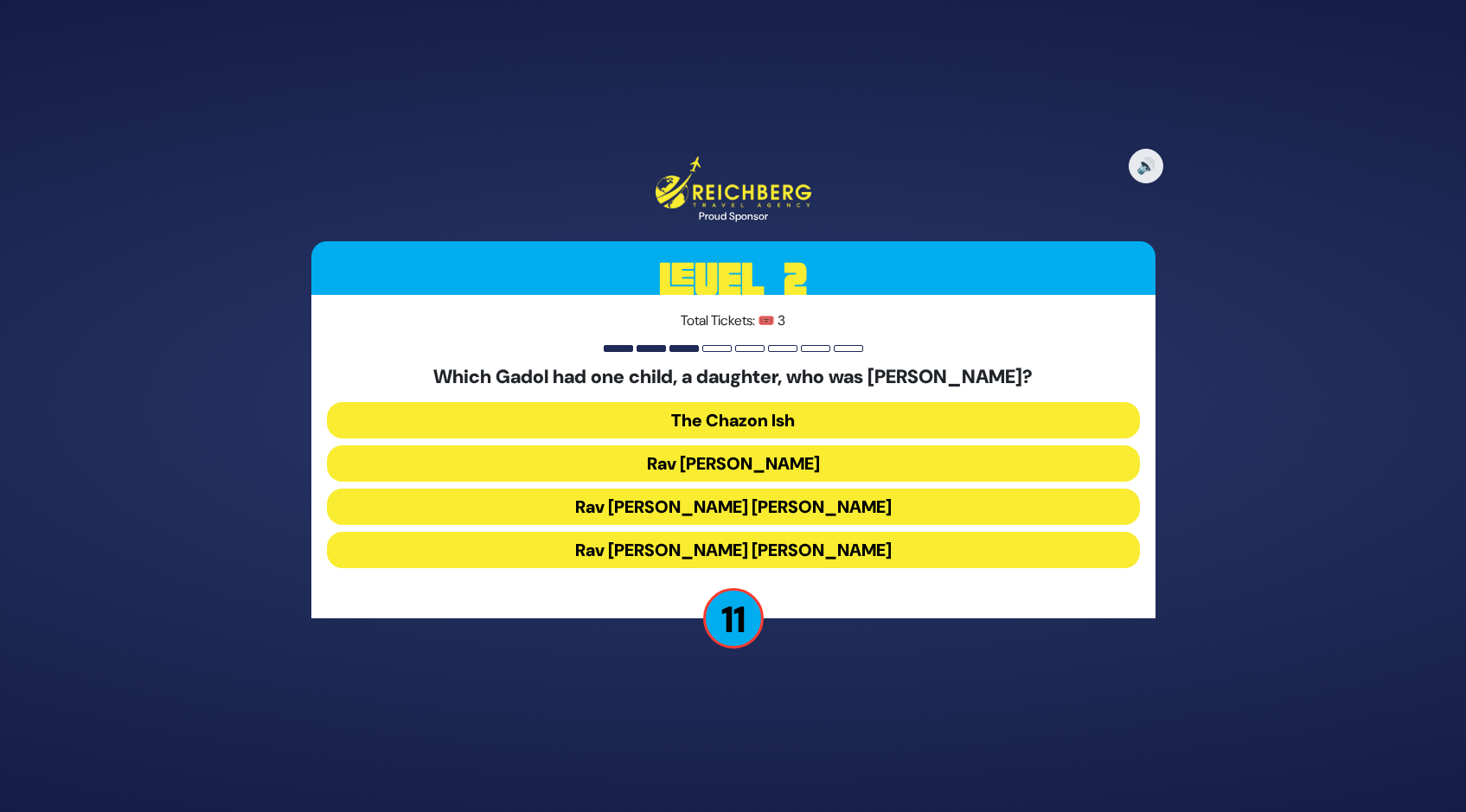
click at [702, 503] on button "Rav [PERSON_NAME] [PERSON_NAME]" at bounding box center [733, 507] width 813 height 36
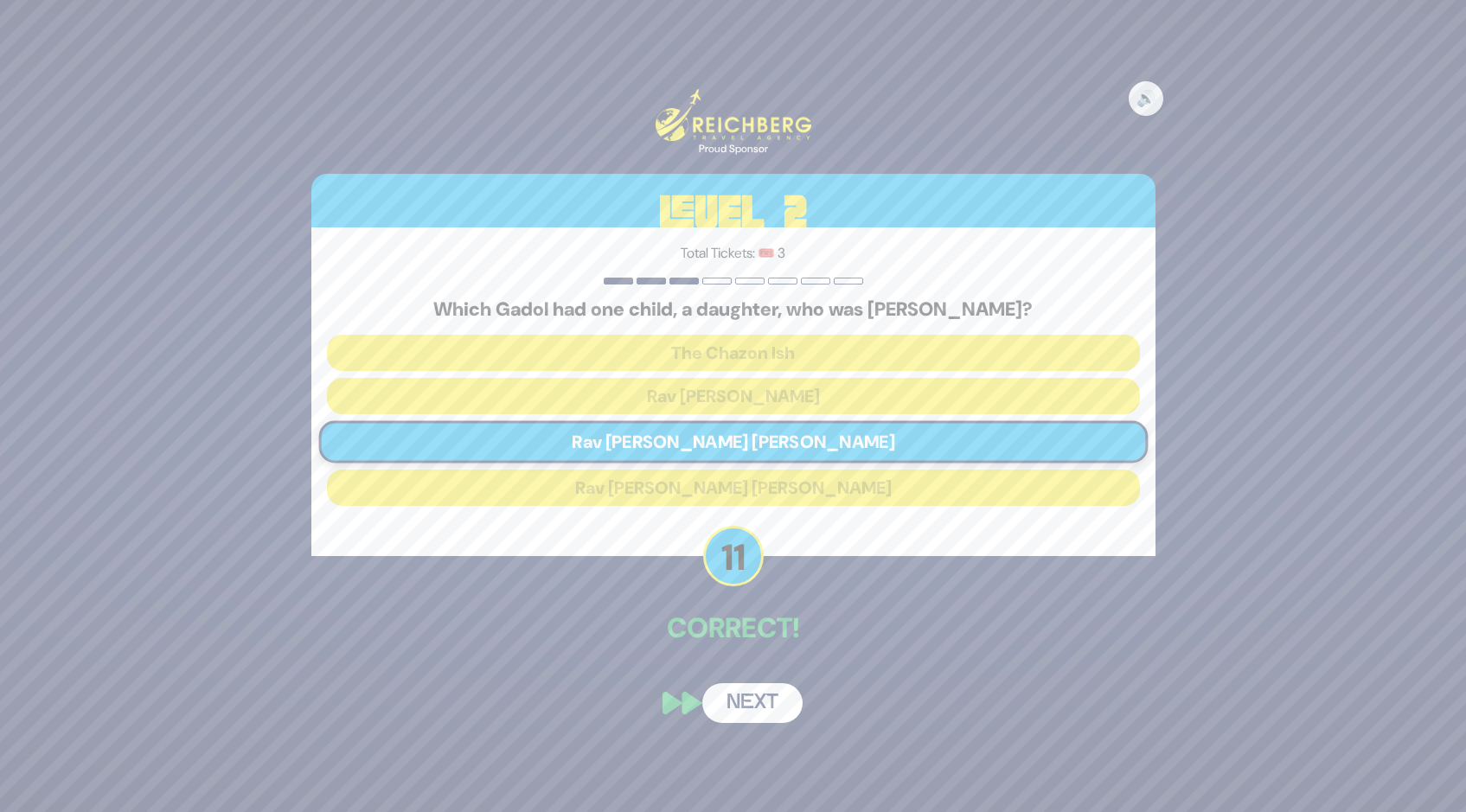
click at [747, 702] on button "Next" at bounding box center [752, 703] width 100 height 40
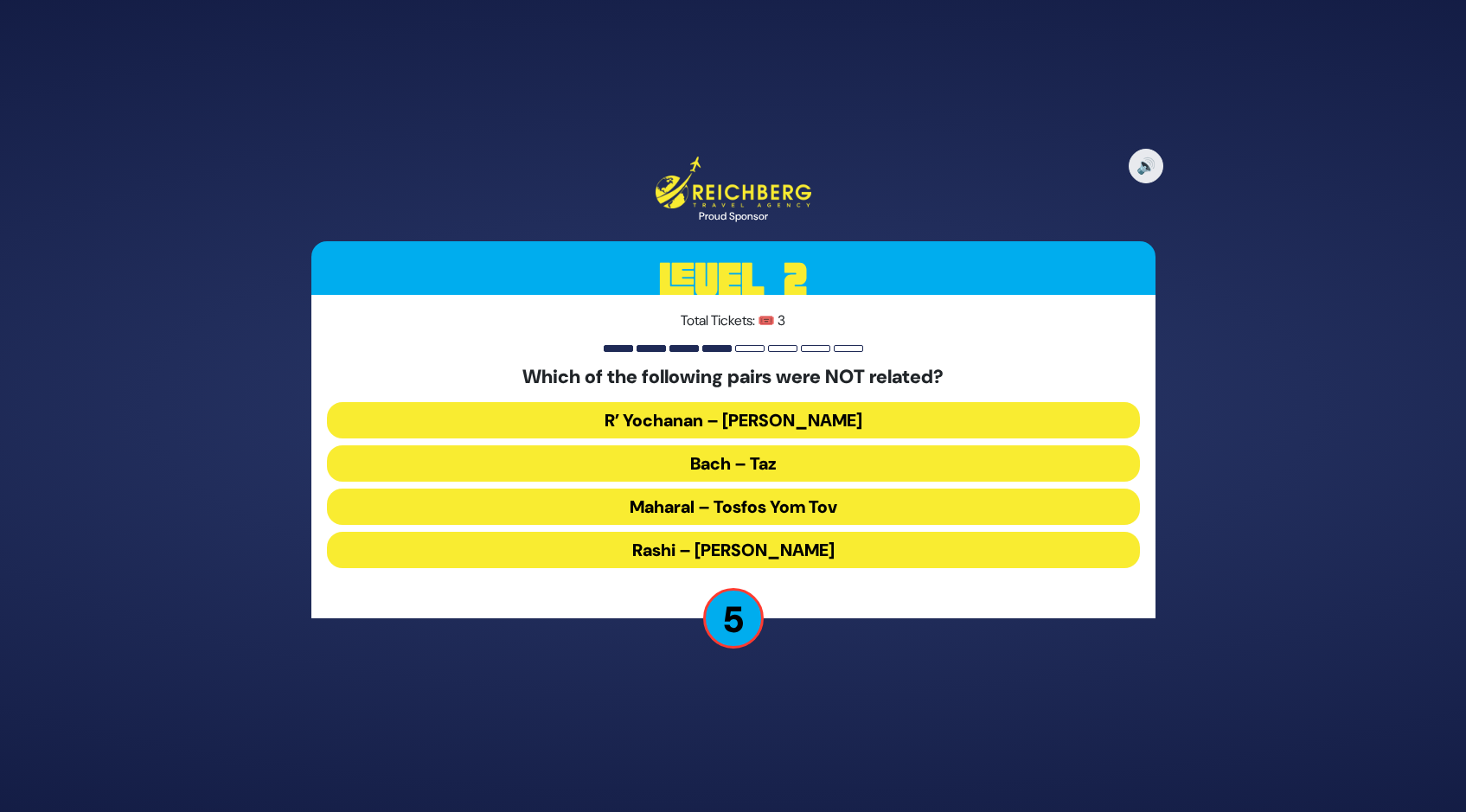
click at [693, 418] on button "R’ Yochanan – [PERSON_NAME]" at bounding box center [733, 420] width 813 height 36
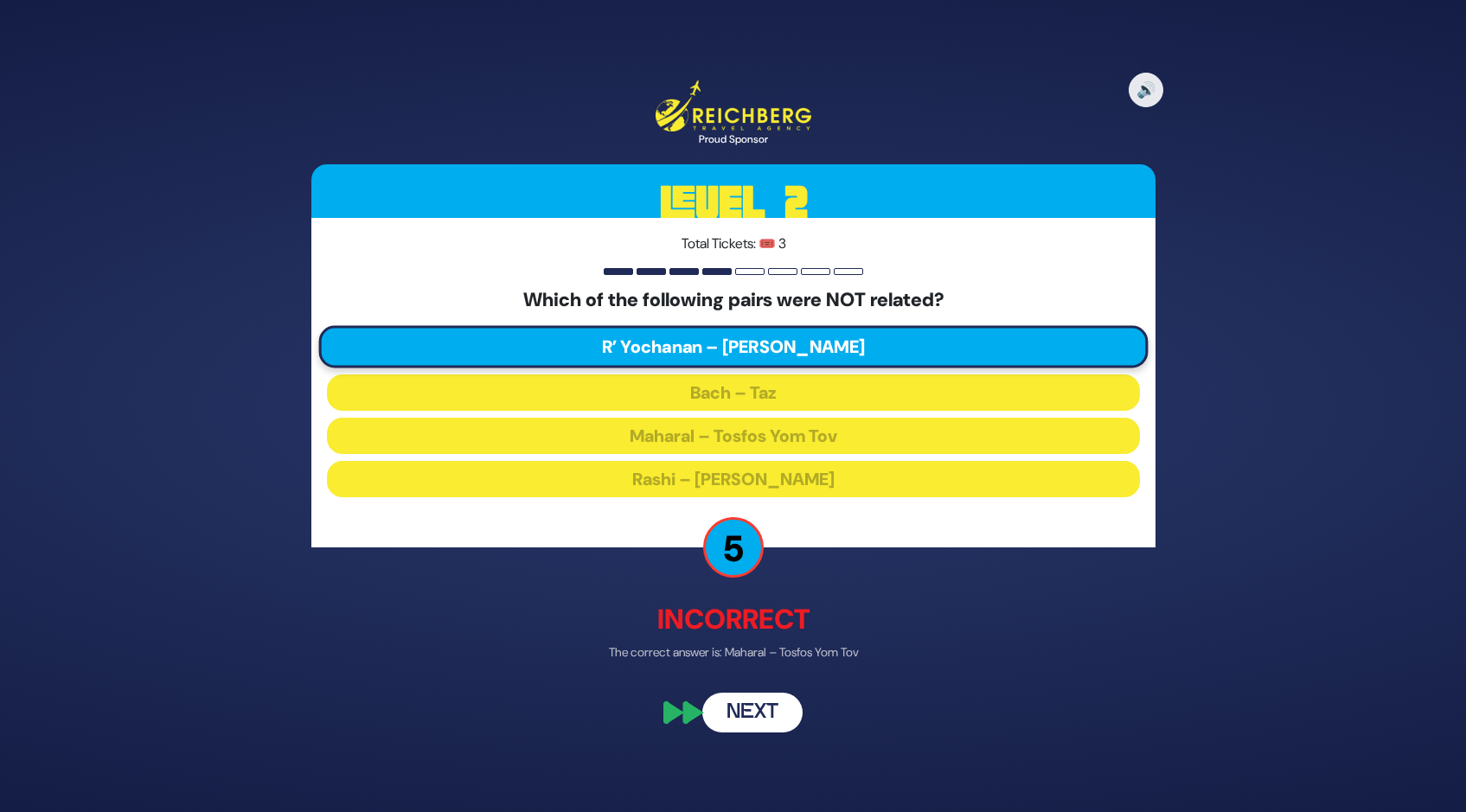
click at [729, 714] on button "Next" at bounding box center [752, 712] width 100 height 40
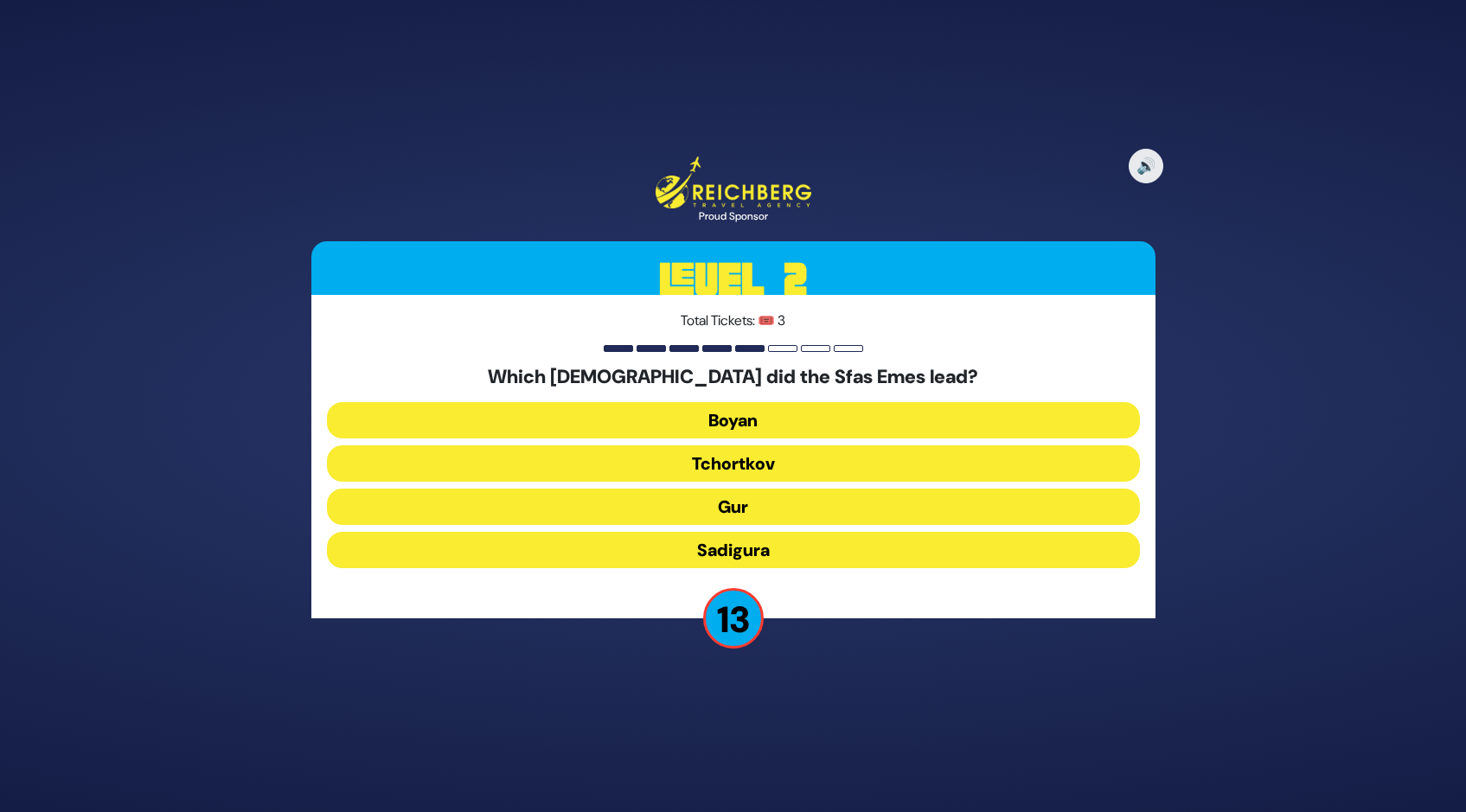
click at [719, 497] on button "Gur" at bounding box center [733, 507] width 813 height 36
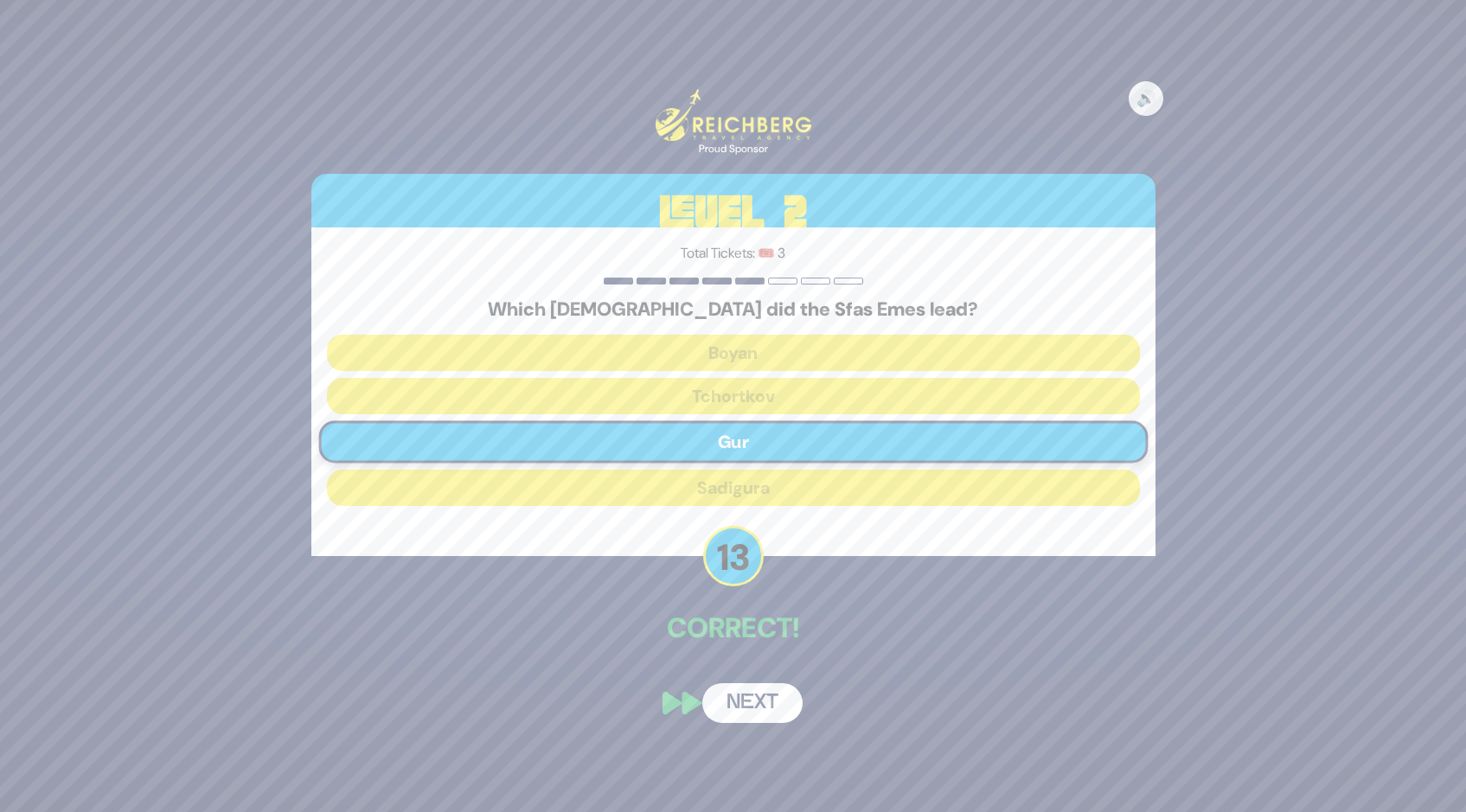
drag, startPoint x: 749, startPoint y: 701, endPoint x: 742, endPoint y: 692, distance: 11.8
click at [746, 698] on button "Next" at bounding box center [752, 703] width 100 height 40
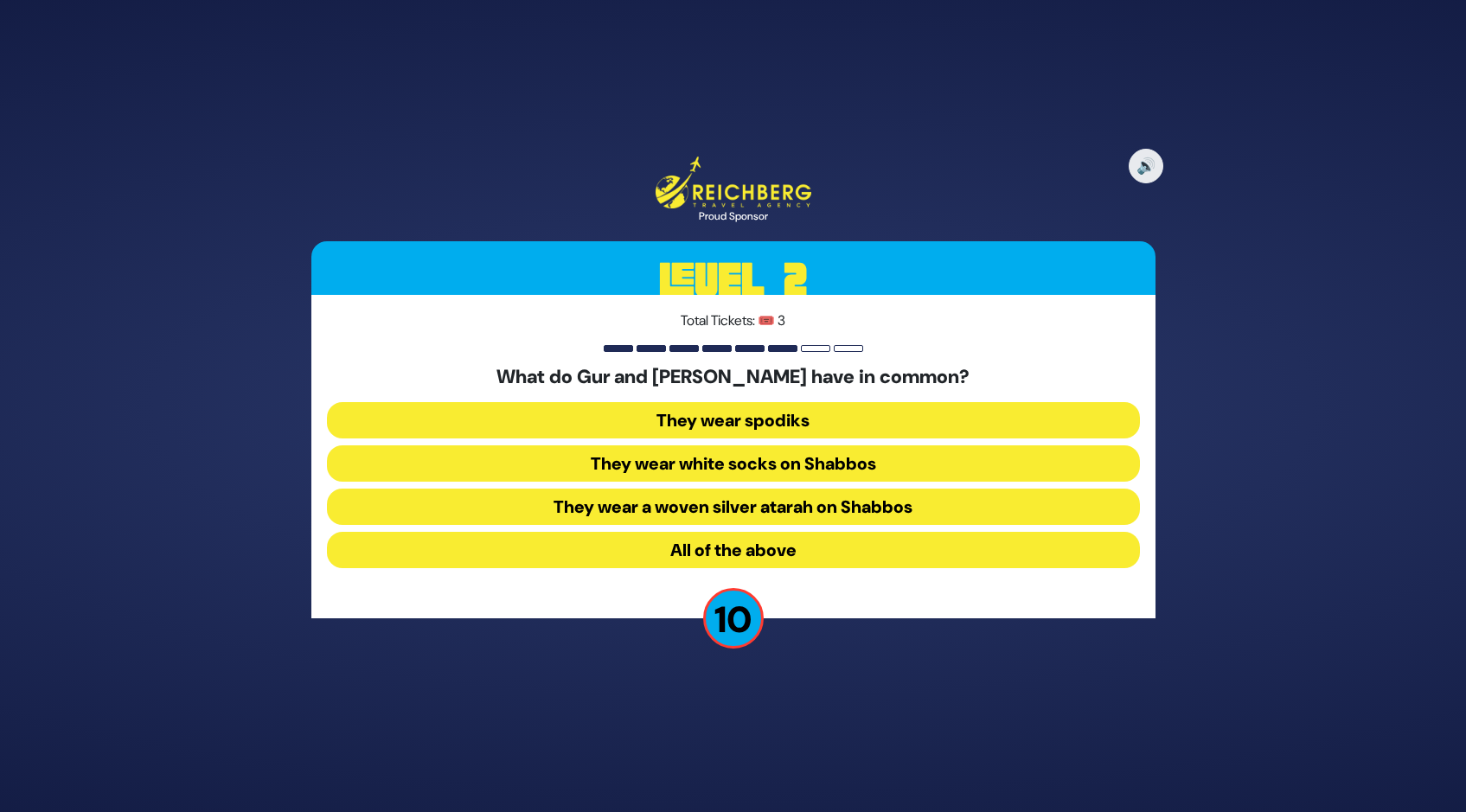
click at [698, 413] on button "They wear spodiks" at bounding box center [733, 420] width 813 height 36
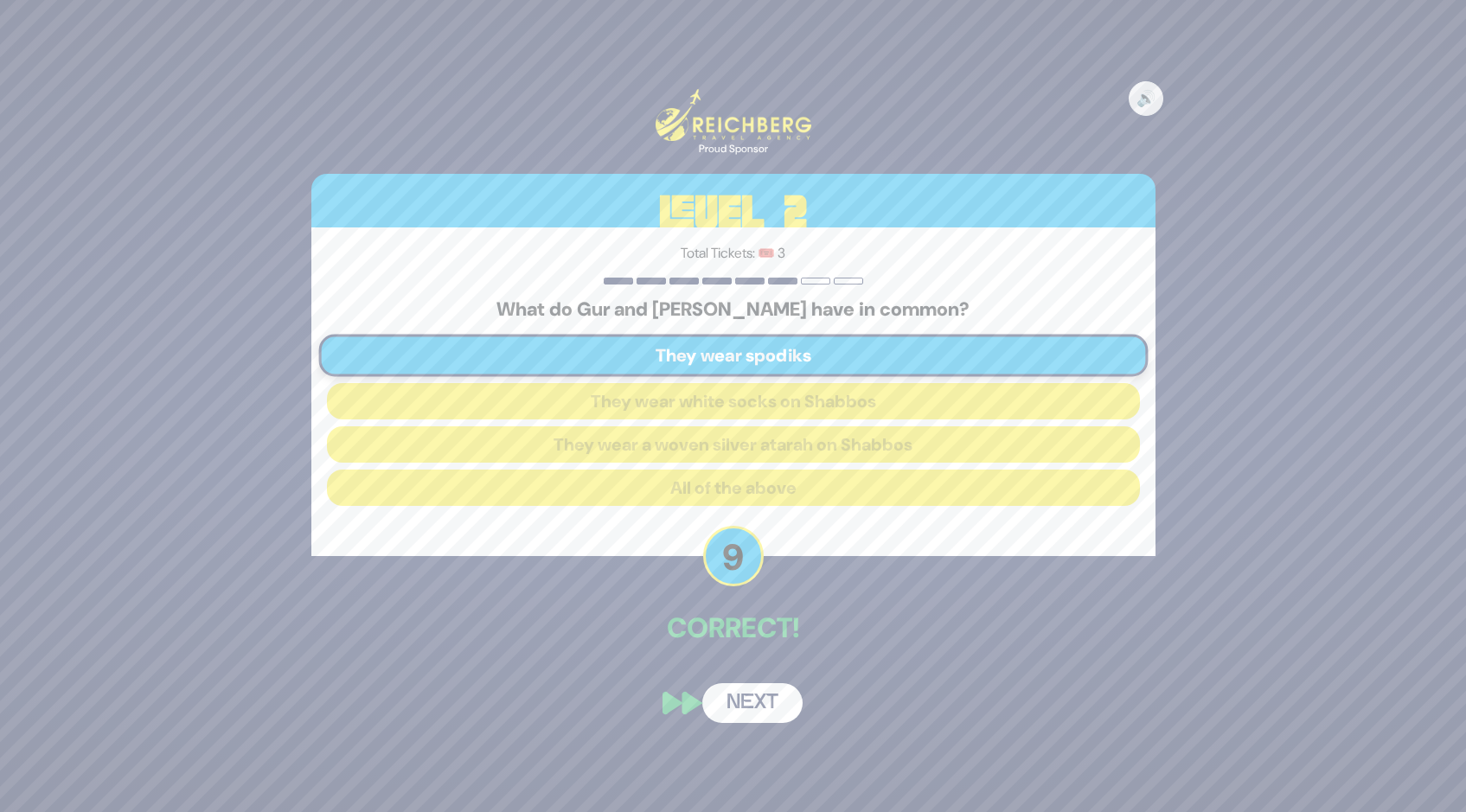
click at [748, 699] on button "Next" at bounding box center [752, 703] width 100 height 40
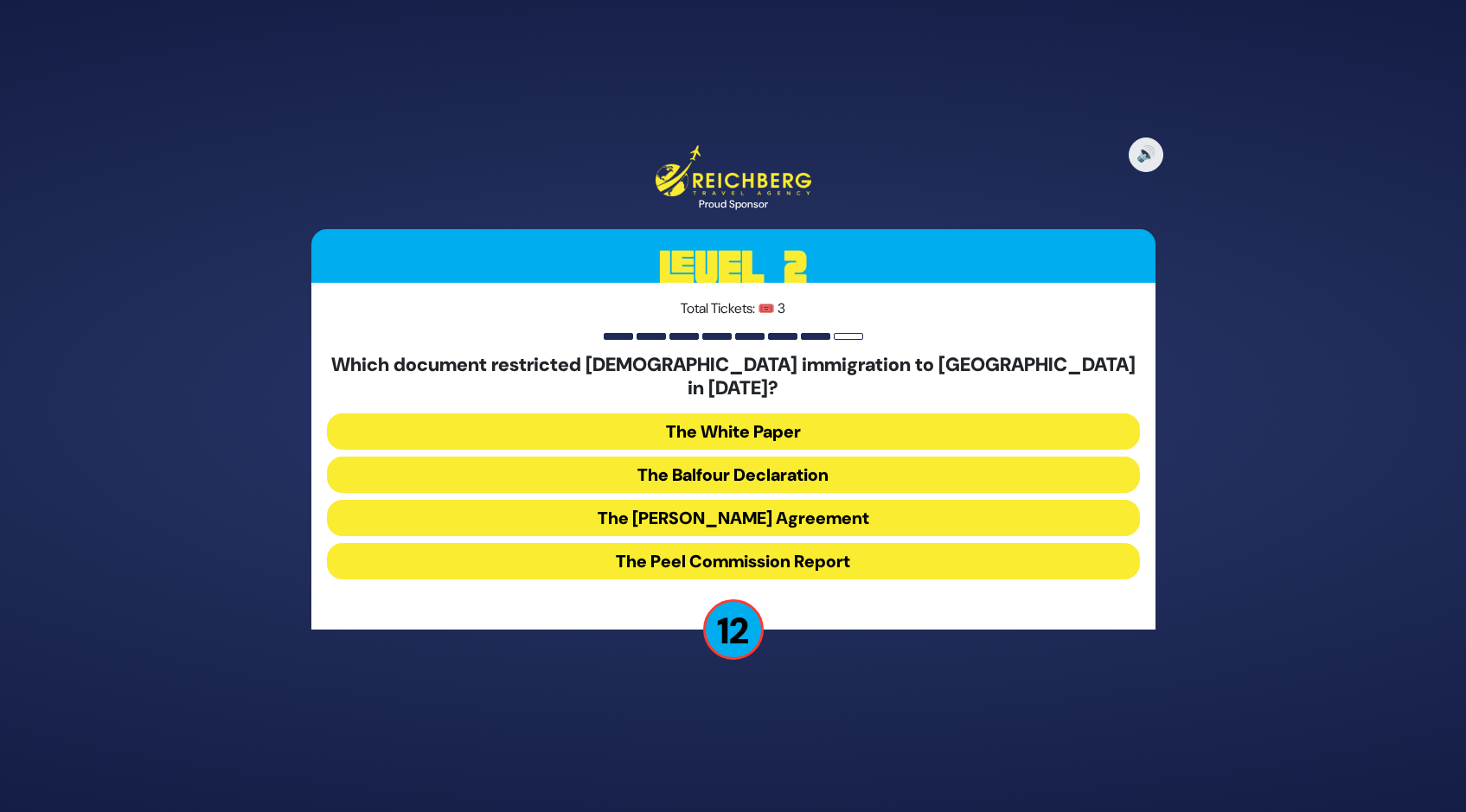
click at [724, 413] on button "The White Paper" at bounding box center [733, 431] width 813 height 36
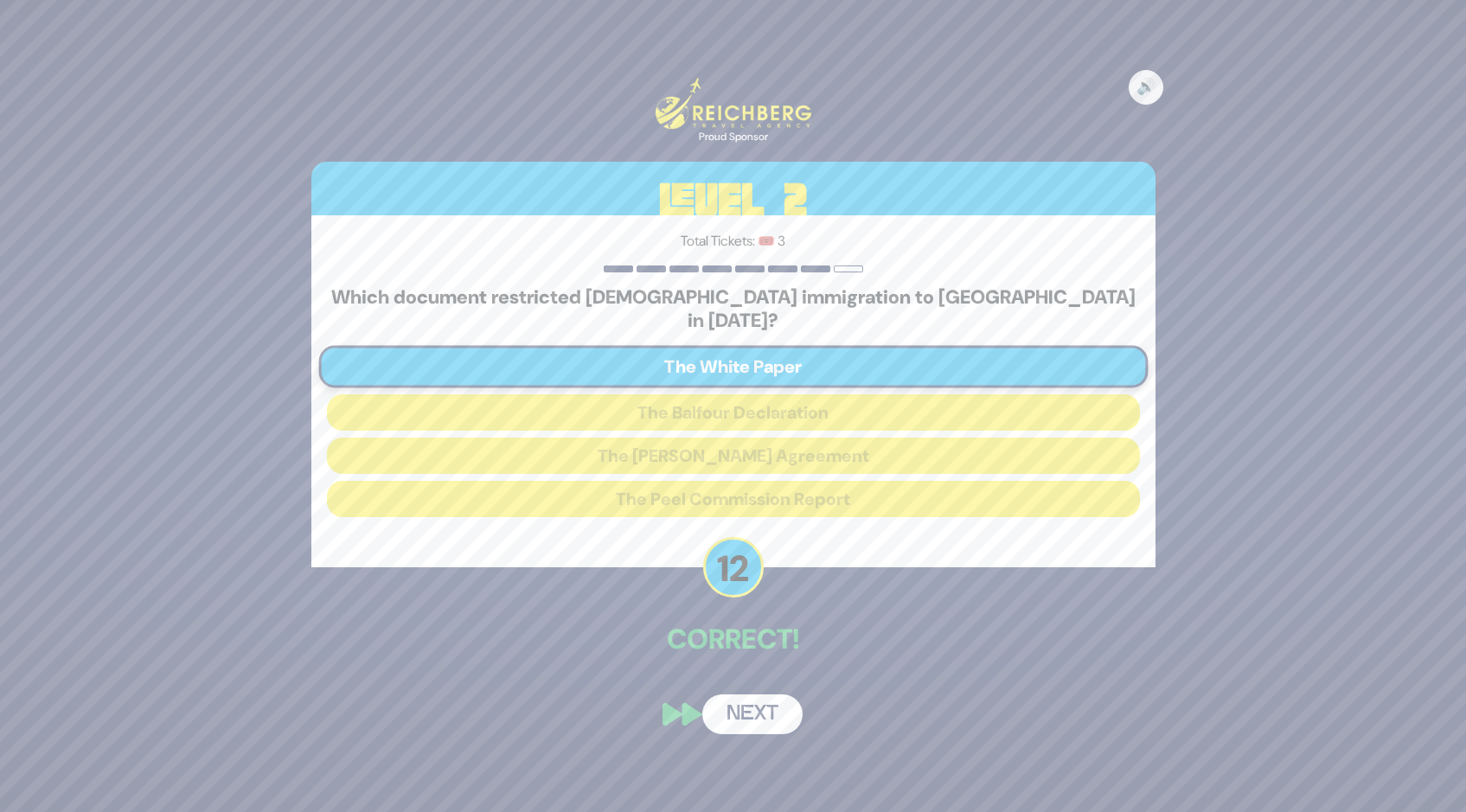
drag, startPoint x: 762, startPoint y: 696, endPoint x: 756, endPoint y: 687, distance: 11.3
click at [761, 694] on button "Next" at bounding box center [752, 714] width 100 height 40
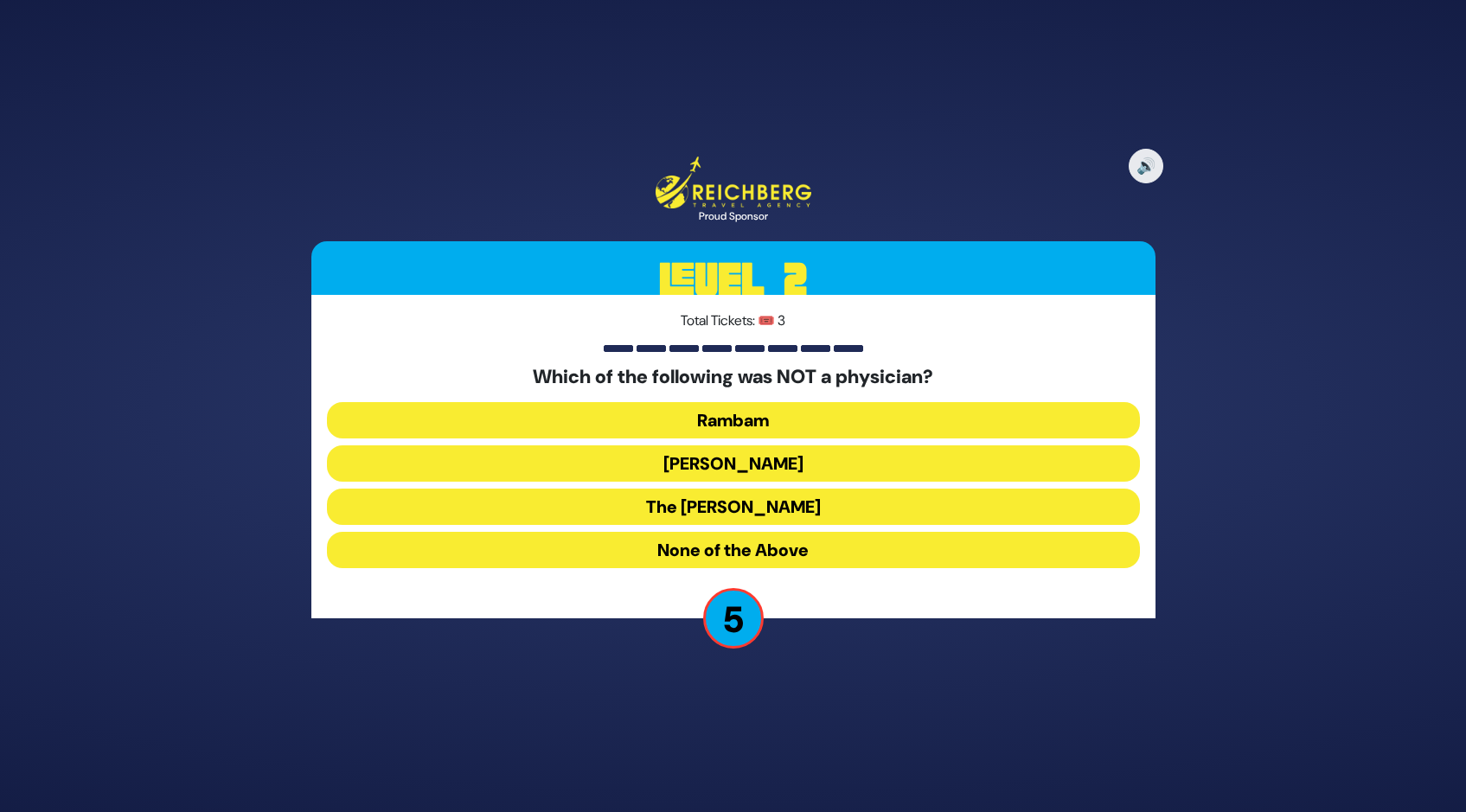
click at [725, 458] on button "[PERSON_NAME]" at bounding box center [733, 463] width 813 height 36
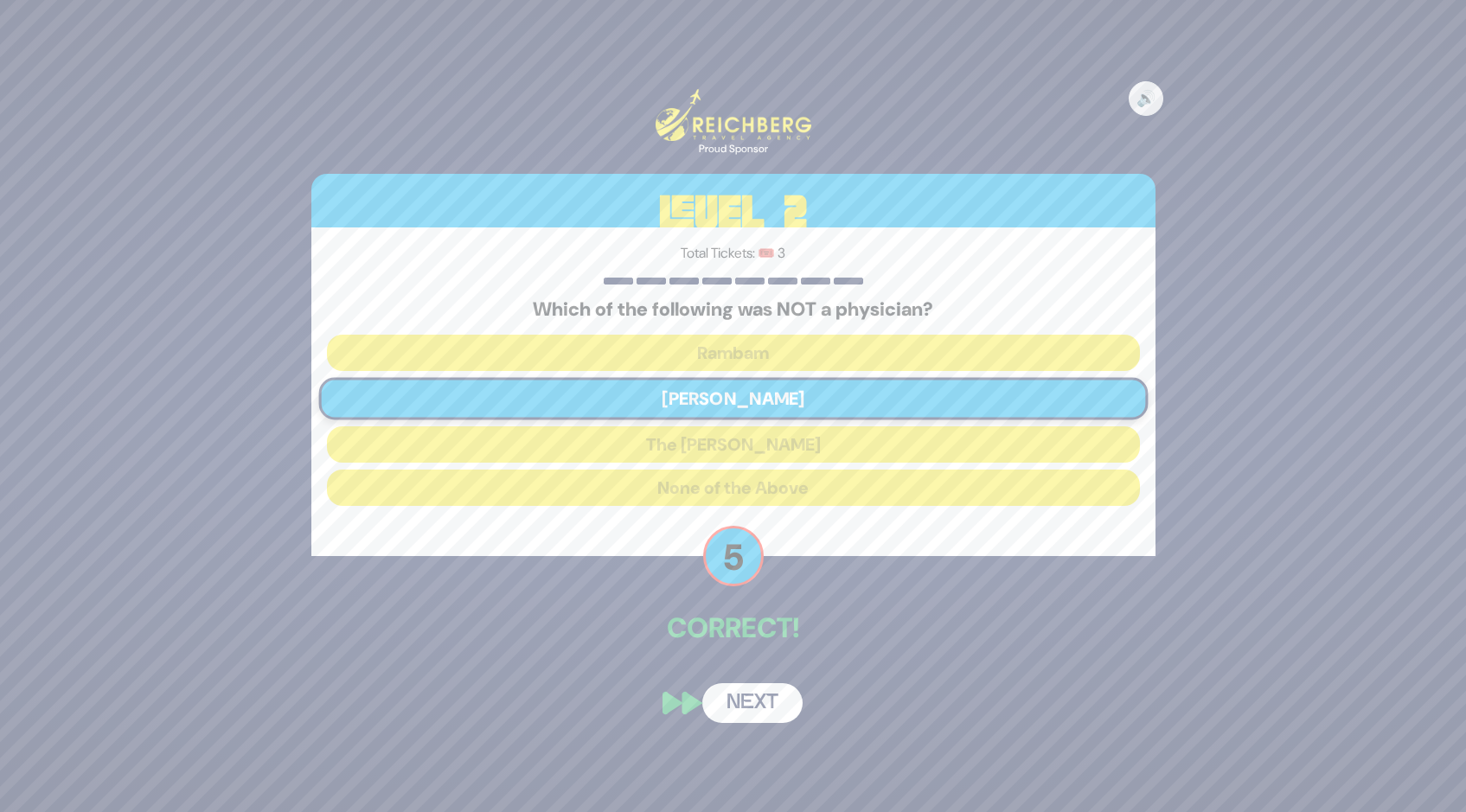
click at [755, 703] on button "Next" at bounding box center [752, 703] width 100 height 40
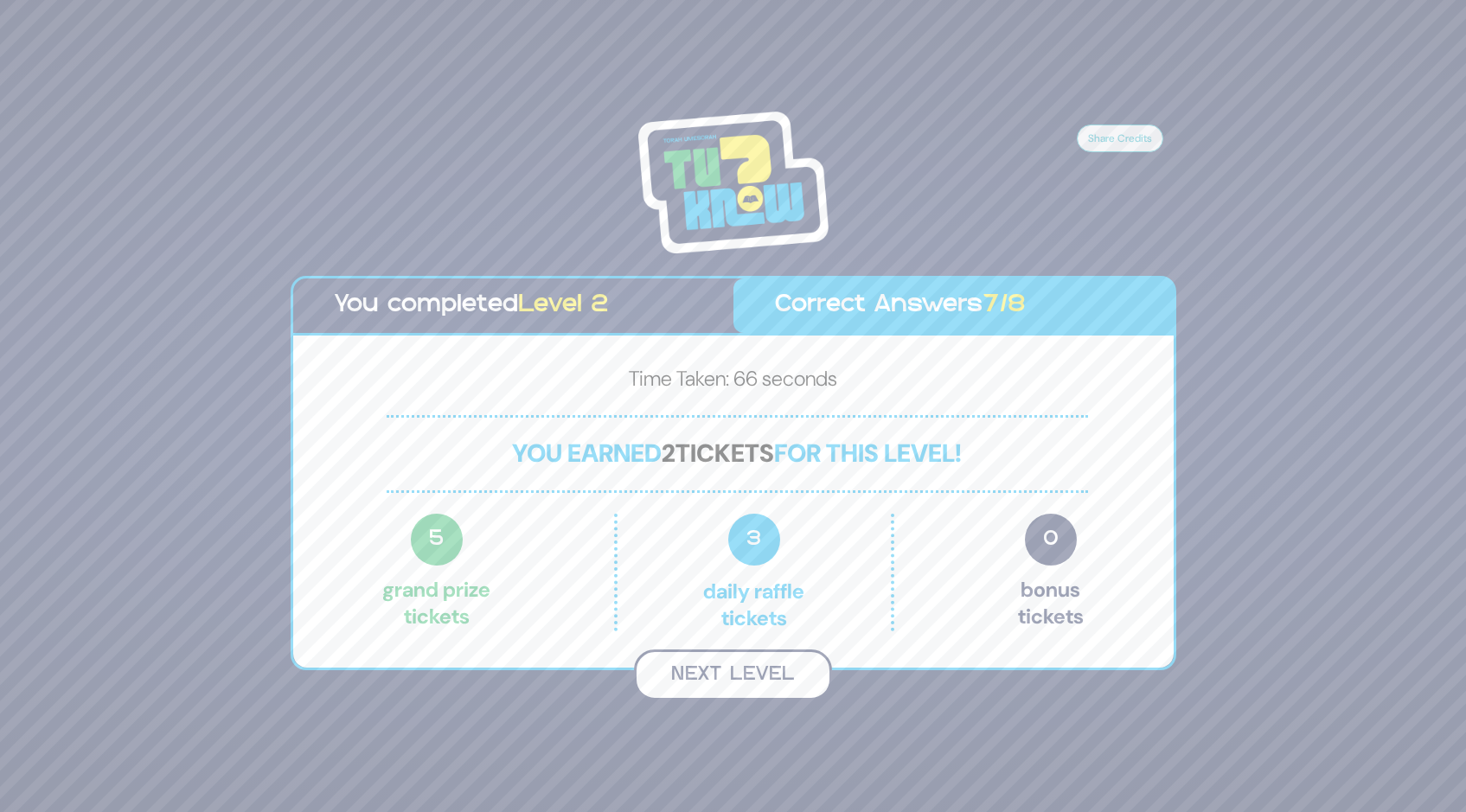
click at [744, 666] on button "Next Level" at bounding box center [733, 675] width 198 height 51
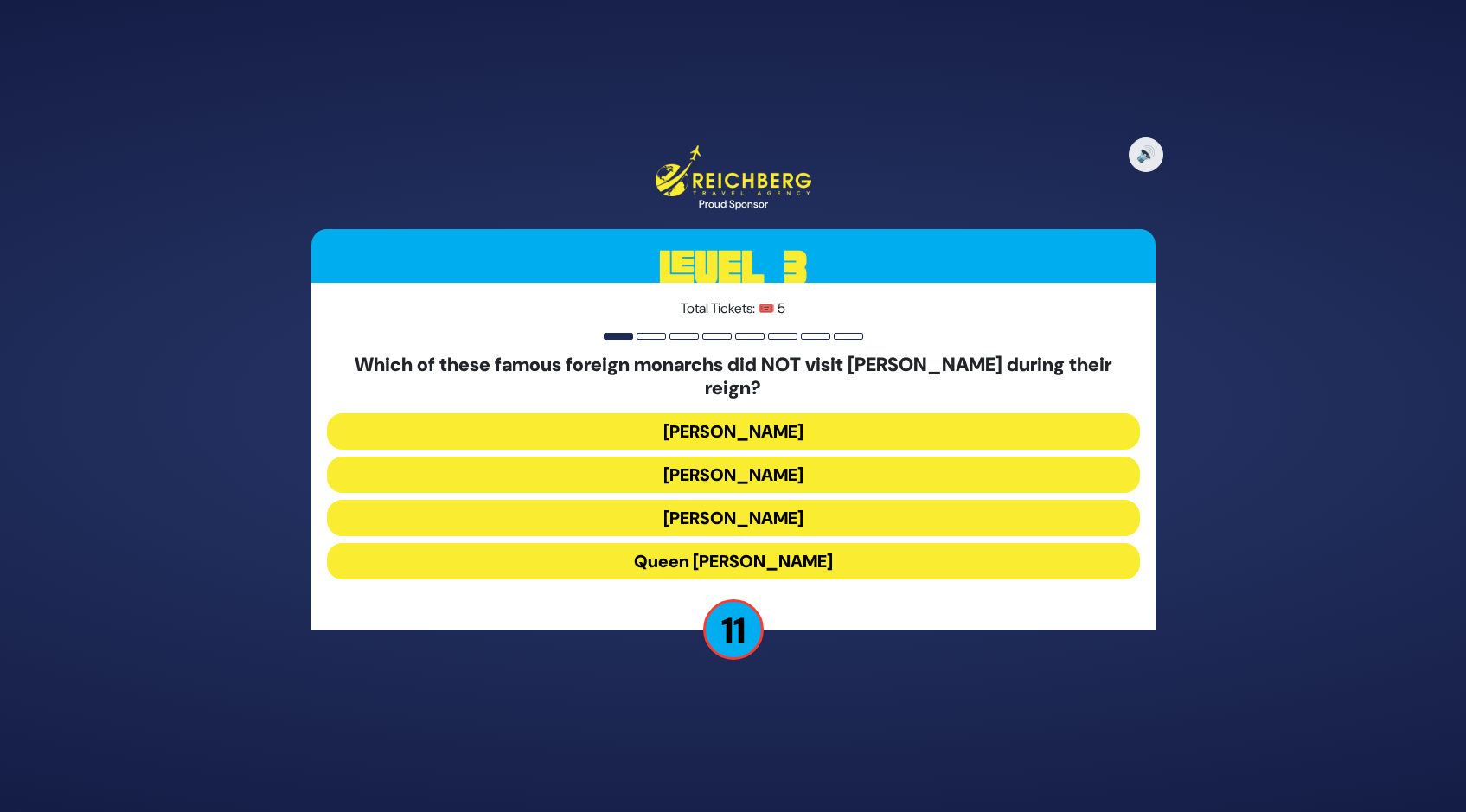
click at [735, 545] on button "Queen [PERSON_NAME]" at bounding box center [733, 561] width 813 height 36
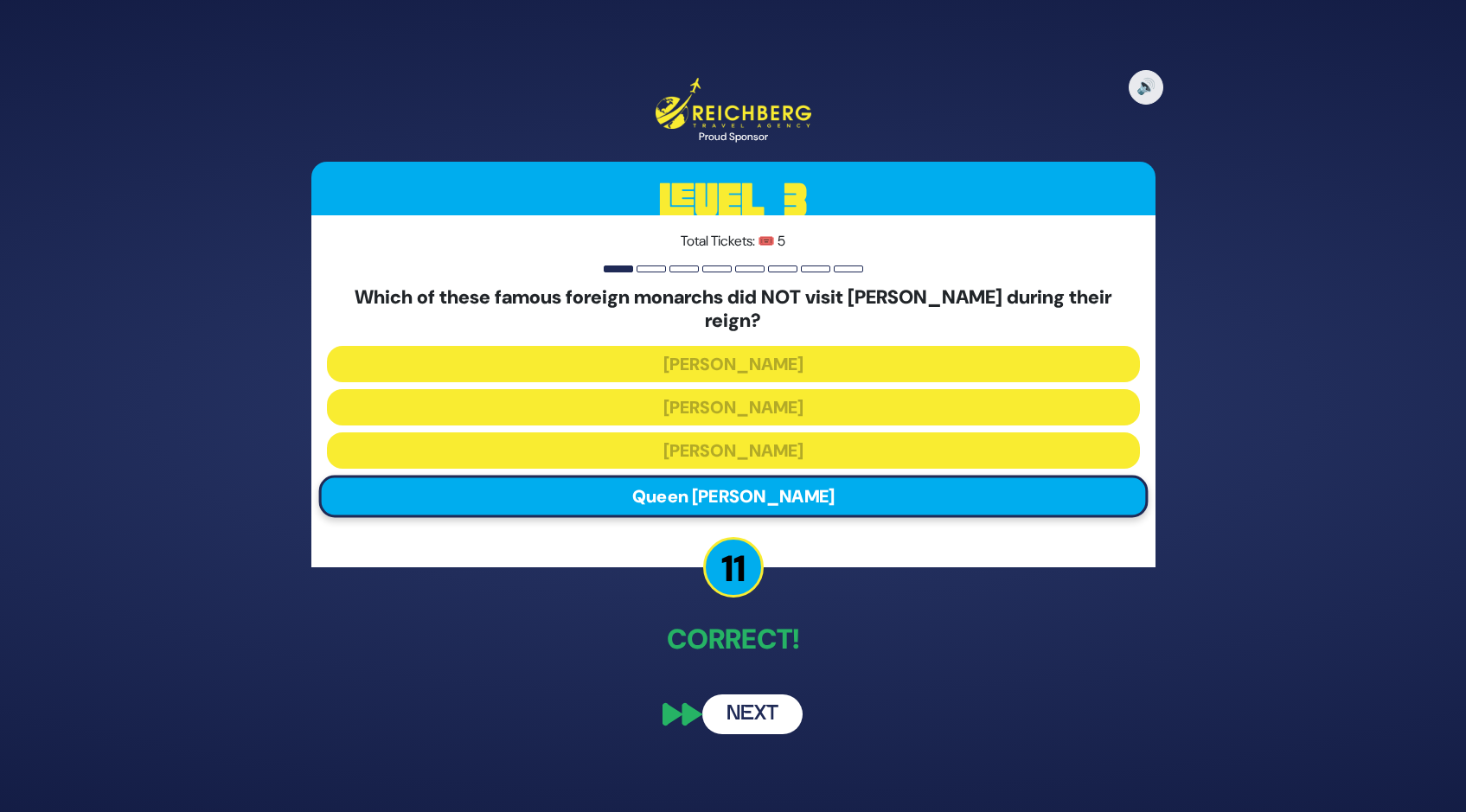
click at [754, 700] on button "Next" at bounding box center [752, 714] width 100 height 40
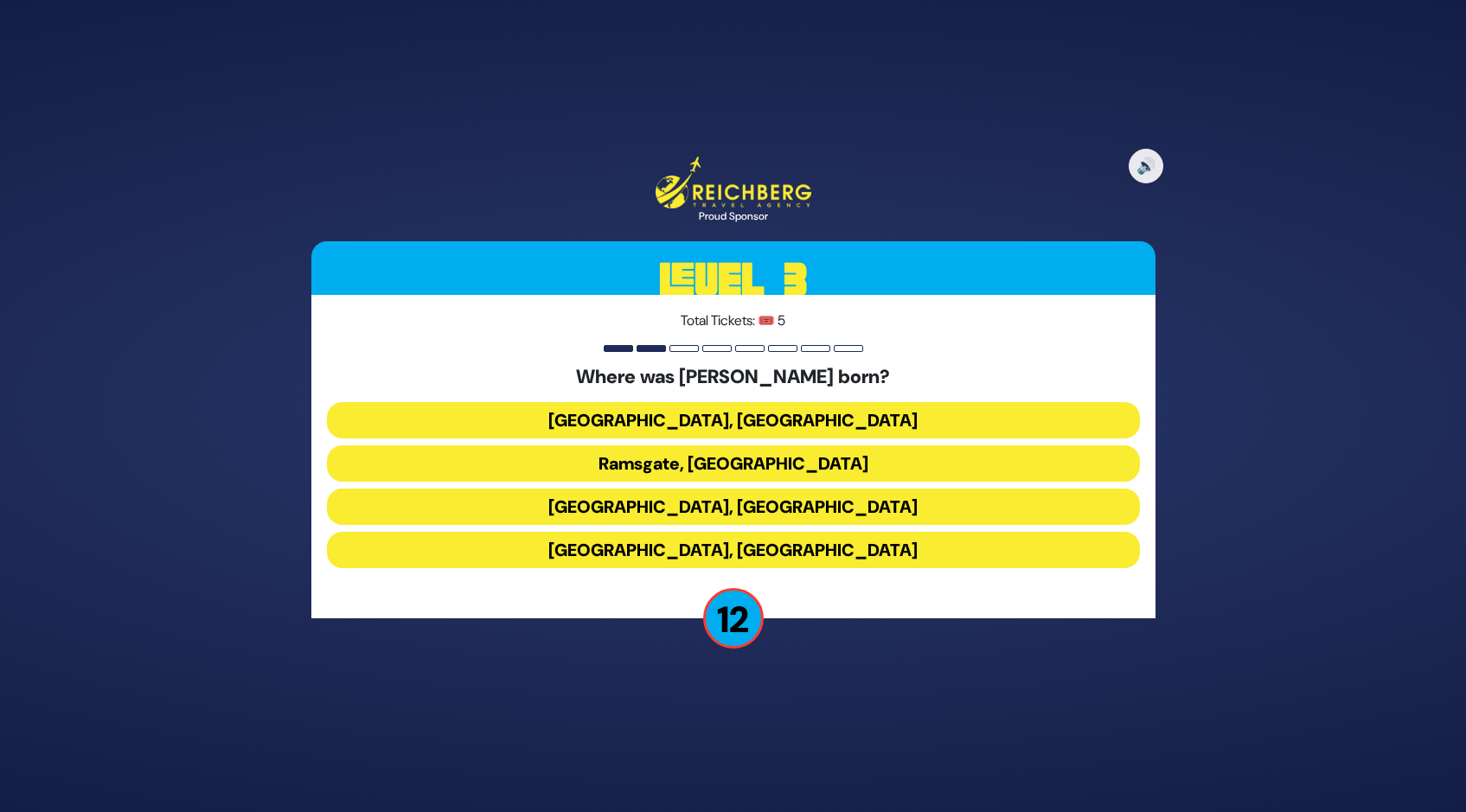
click at [715, 509] on button "[GEOGRAPHIC_DATA], [GEOGRAPHIC_DATA]" at bounding box center [733, 507] width 813 height 36
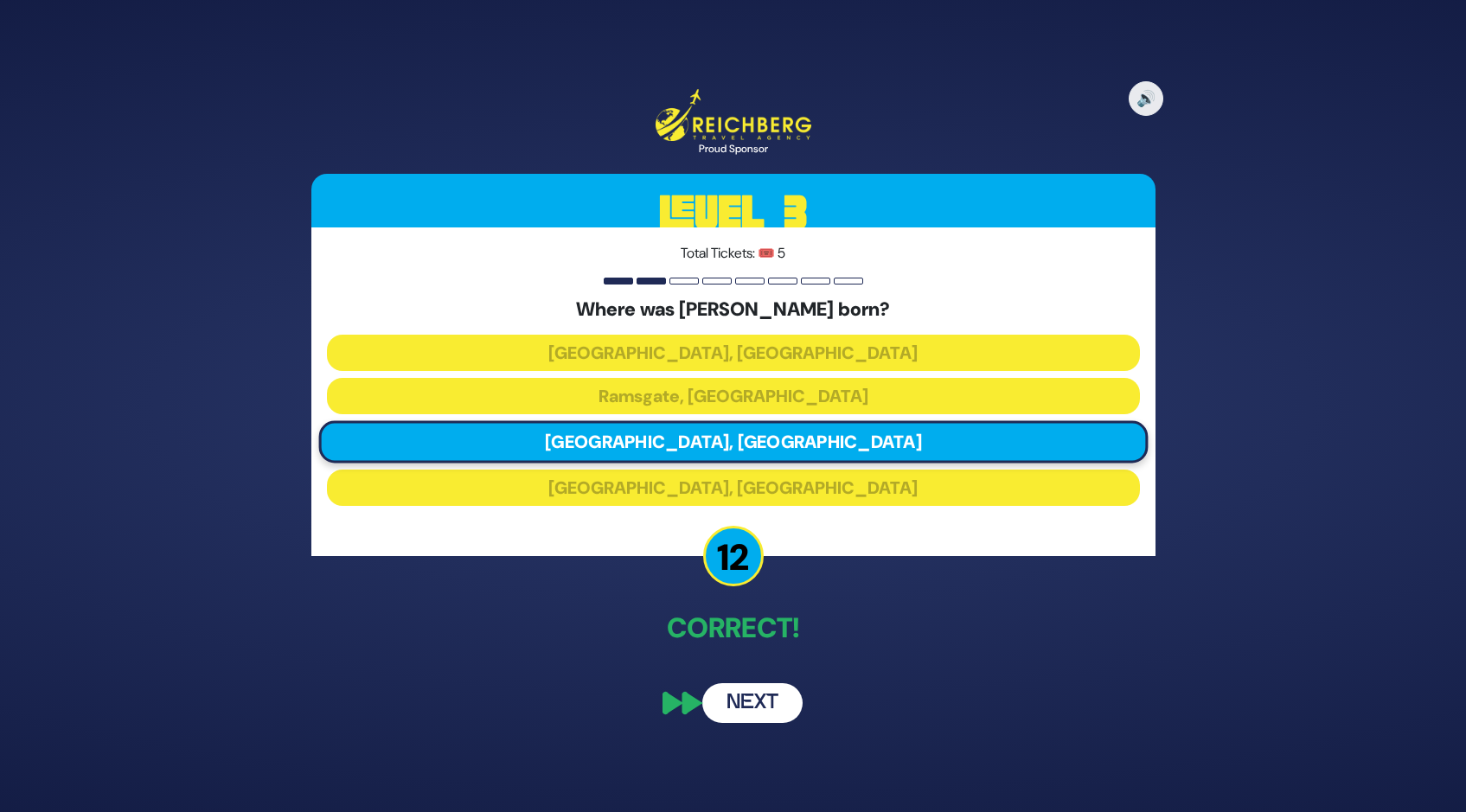
click at [748, 704] on button "Next" at bounding box center [752, 703] width 100 height 40
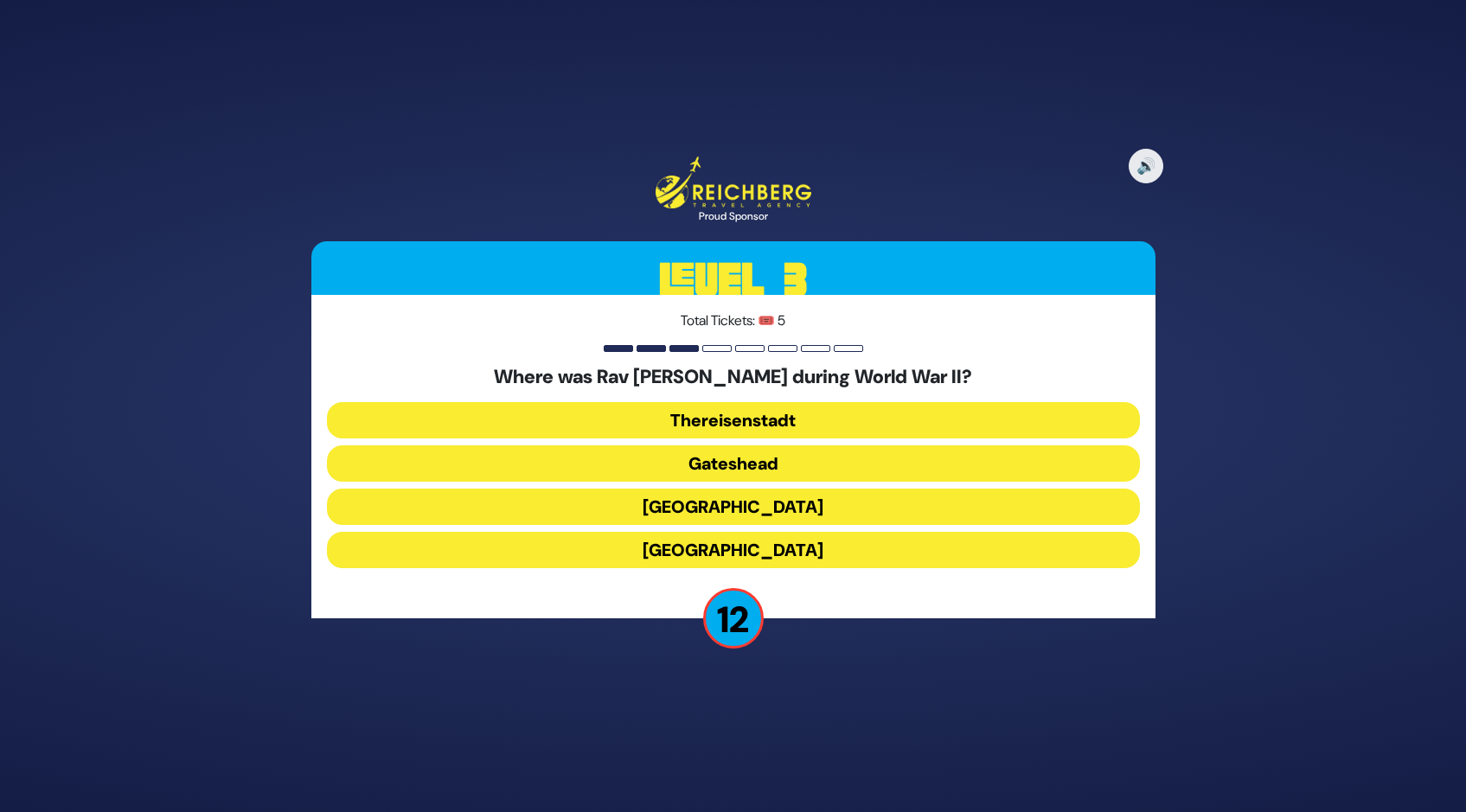
click at [718, 461] on button "Gateshead" at bounding box center [733, 463] width 813 height 36
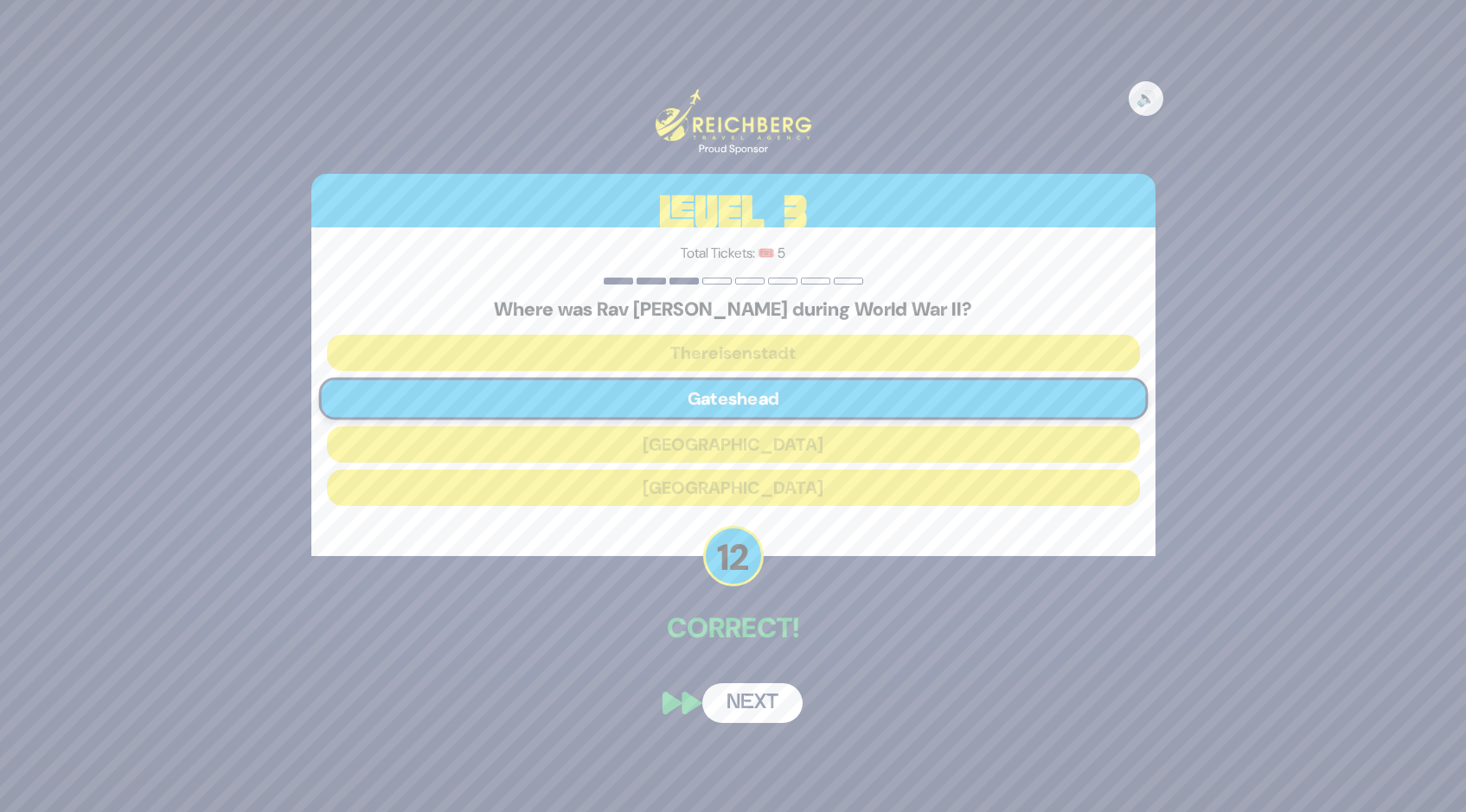
click at [753, 701] on button "Next" at bounding box center [752, 703] width 100 height 40
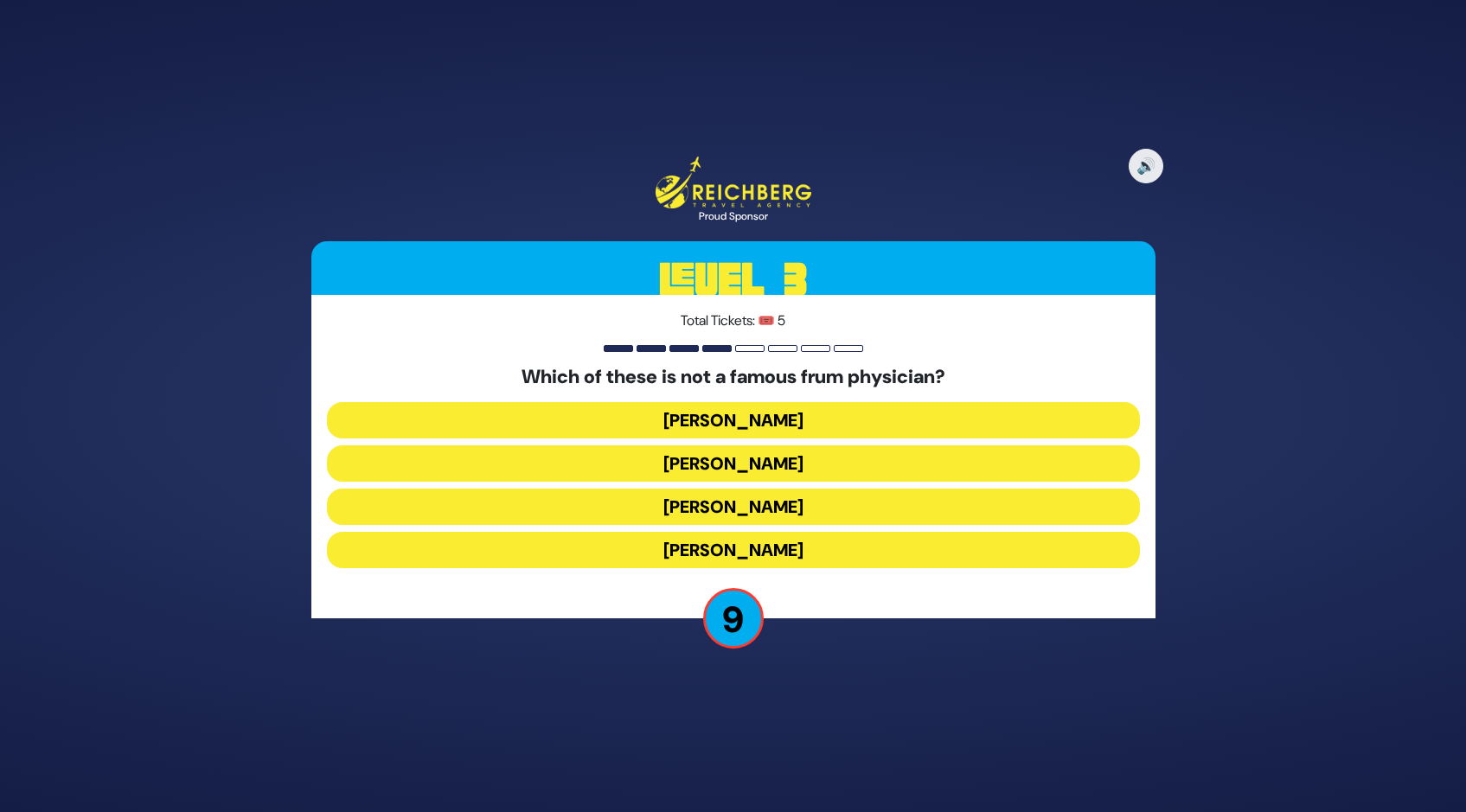
click at [724, 502] on button "[PERSON_NAME]" at bounding box center [733, 507] width 813 height 36
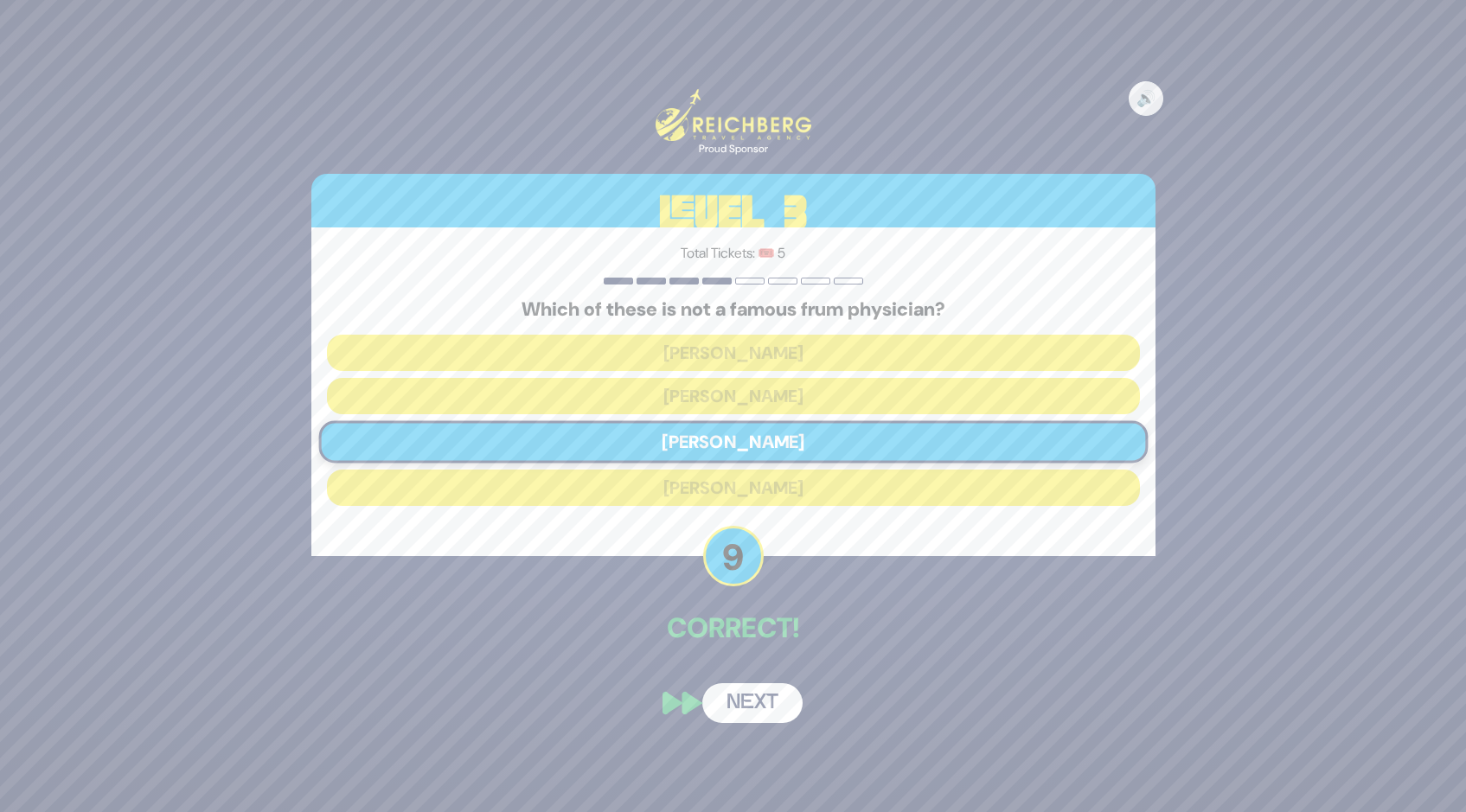
click at [746, 706] on button "Next" at bounding box center [752, 703] width 100 height 40
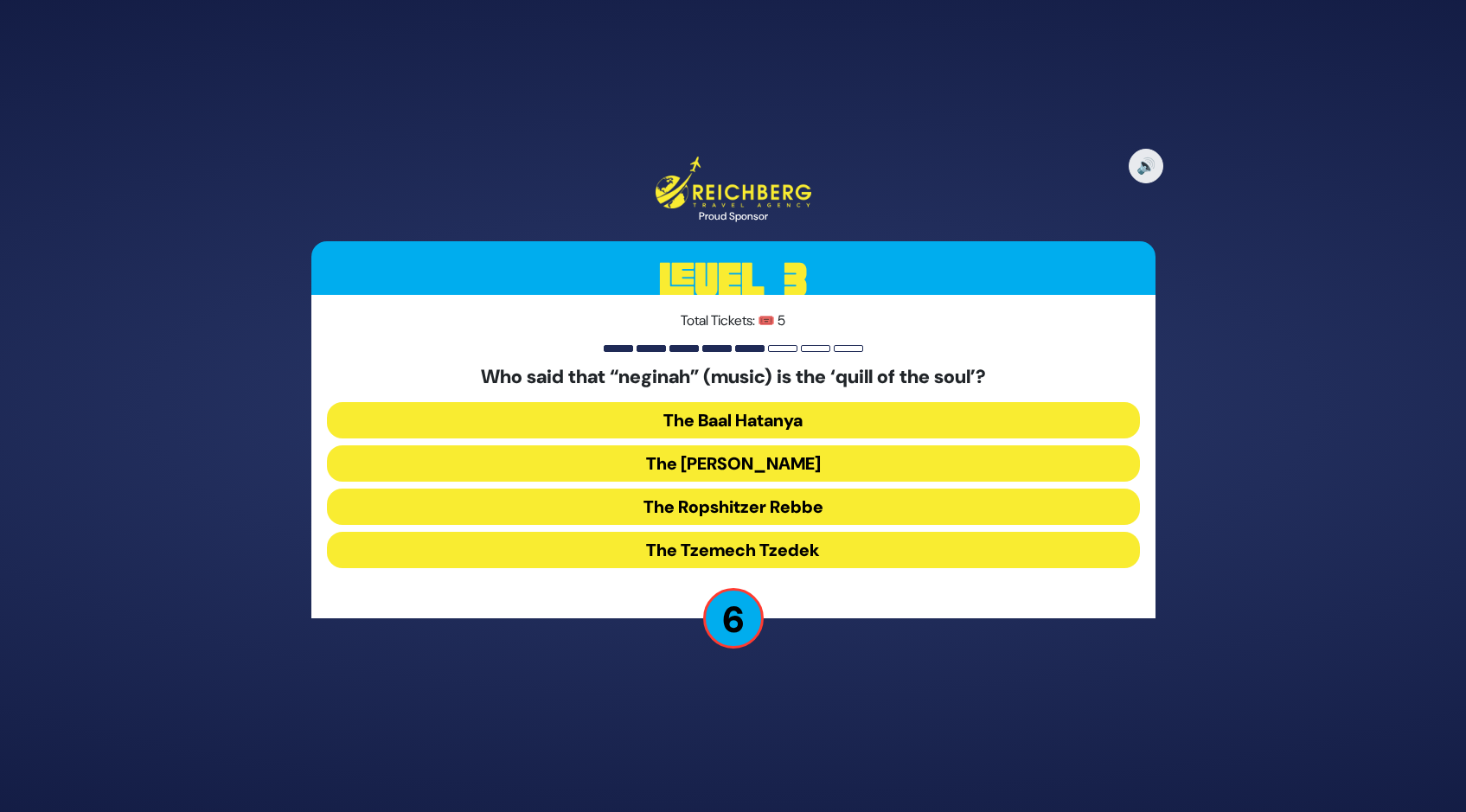
click at [705, 502] on button "The Ropshitzer Rebbe" at bounding box center [733, 507] width 813 height 36
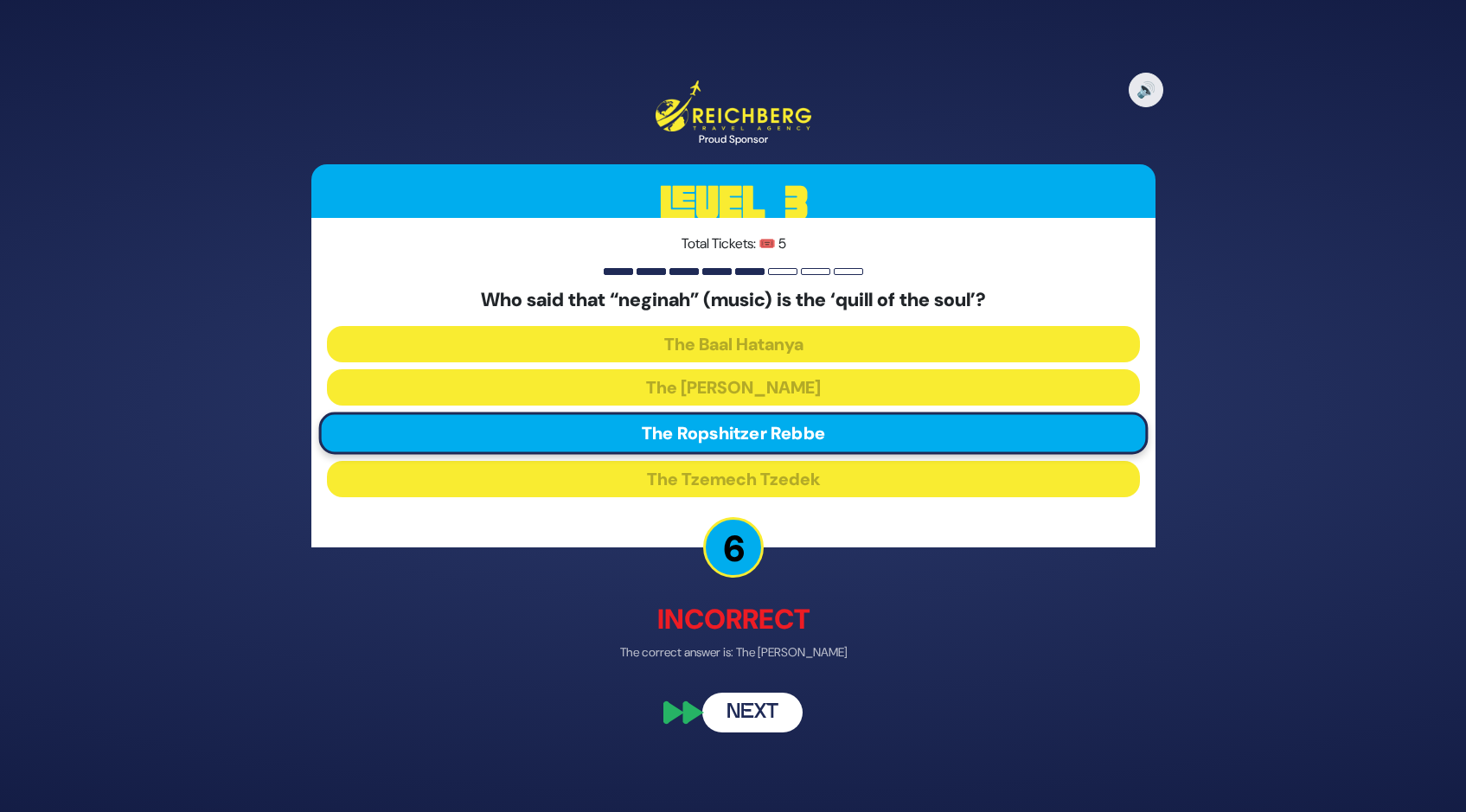
click at [736, 713] on button "Next" at bounding box center [752, 712] width 100 height 40
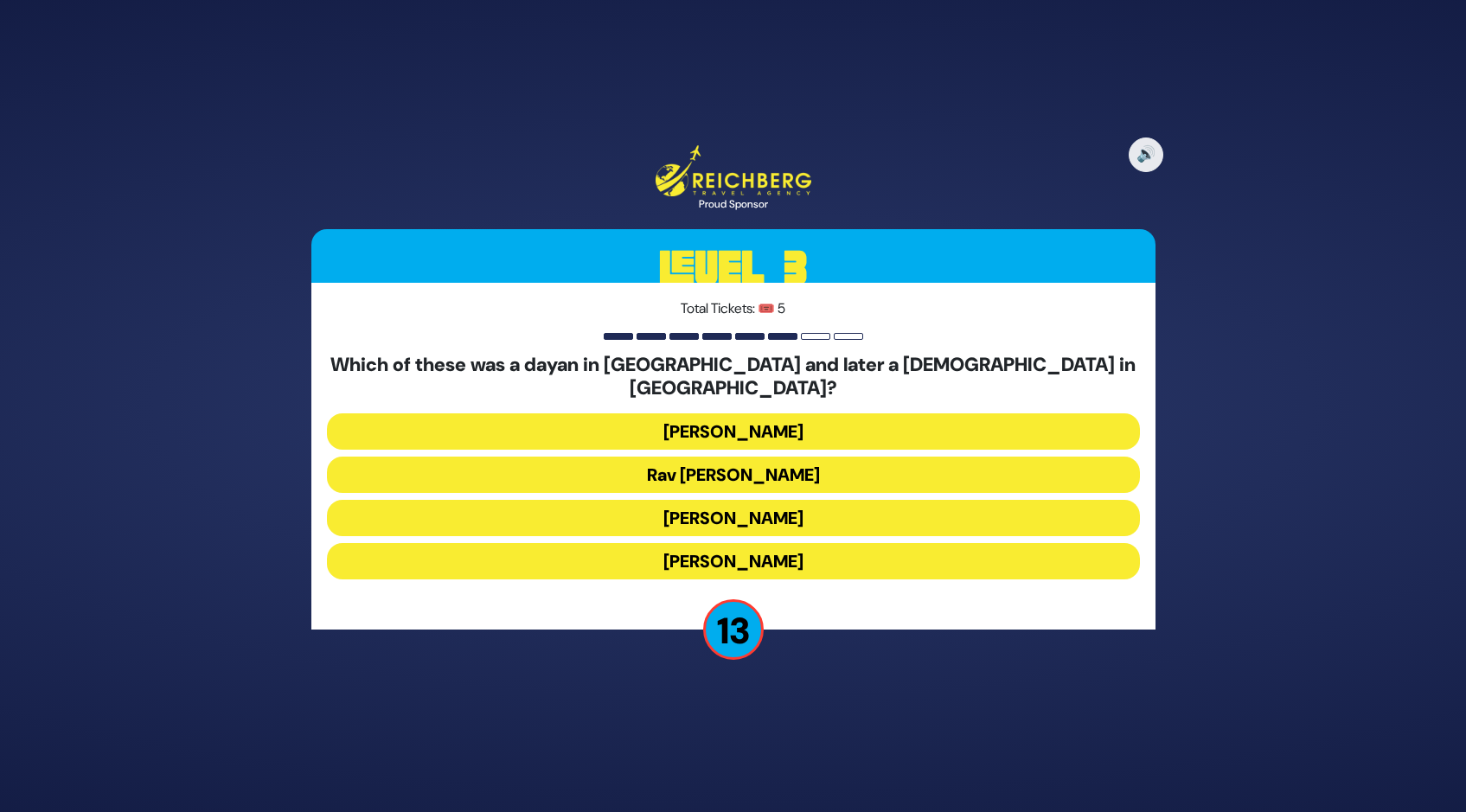
click at [716, 416] on button "[PERSON_NAME]" at bounding box center [733, 431] width 813 height 36
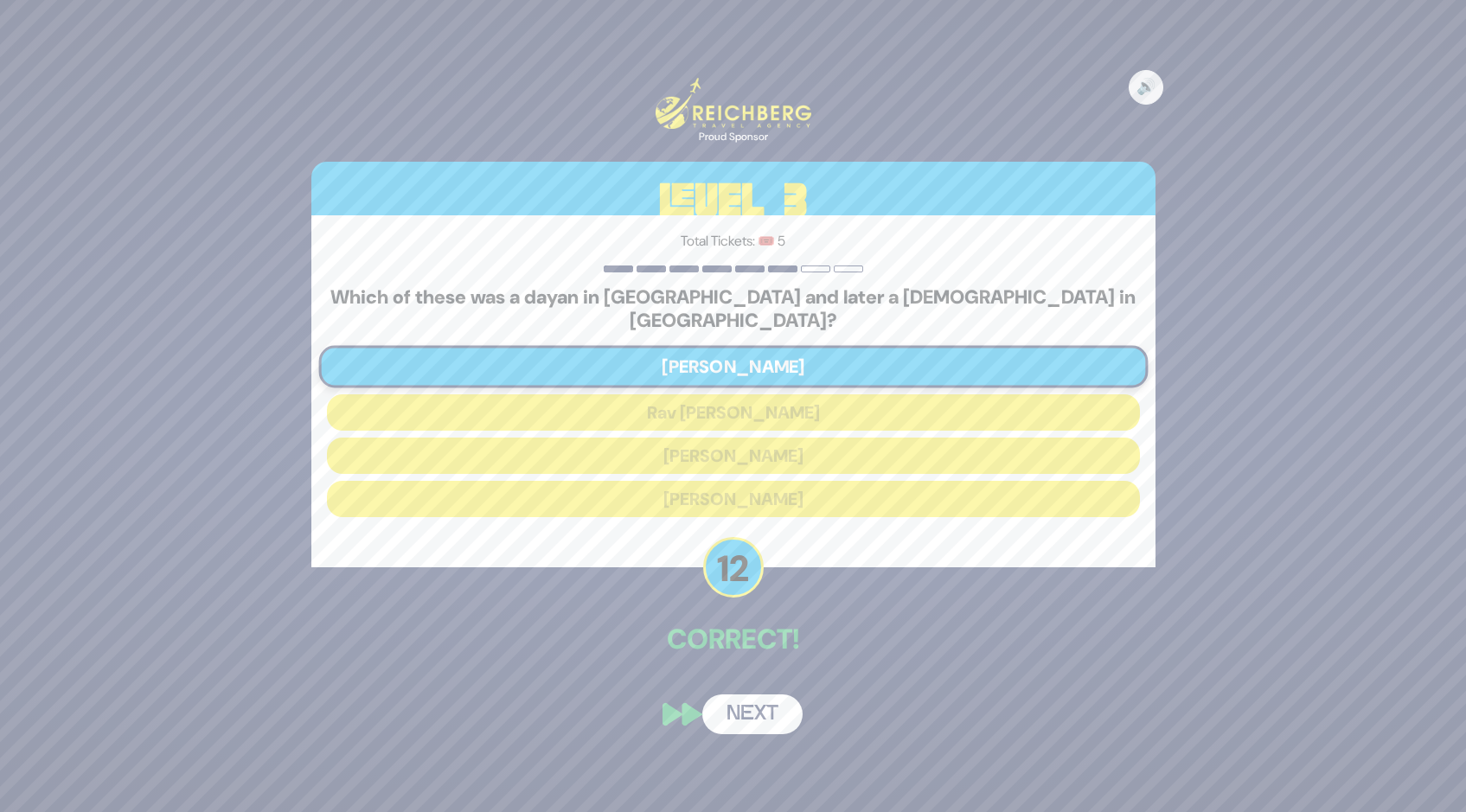
click at [775, 704] on button "Next" at bounding box center [752, 714] width 100 height 40
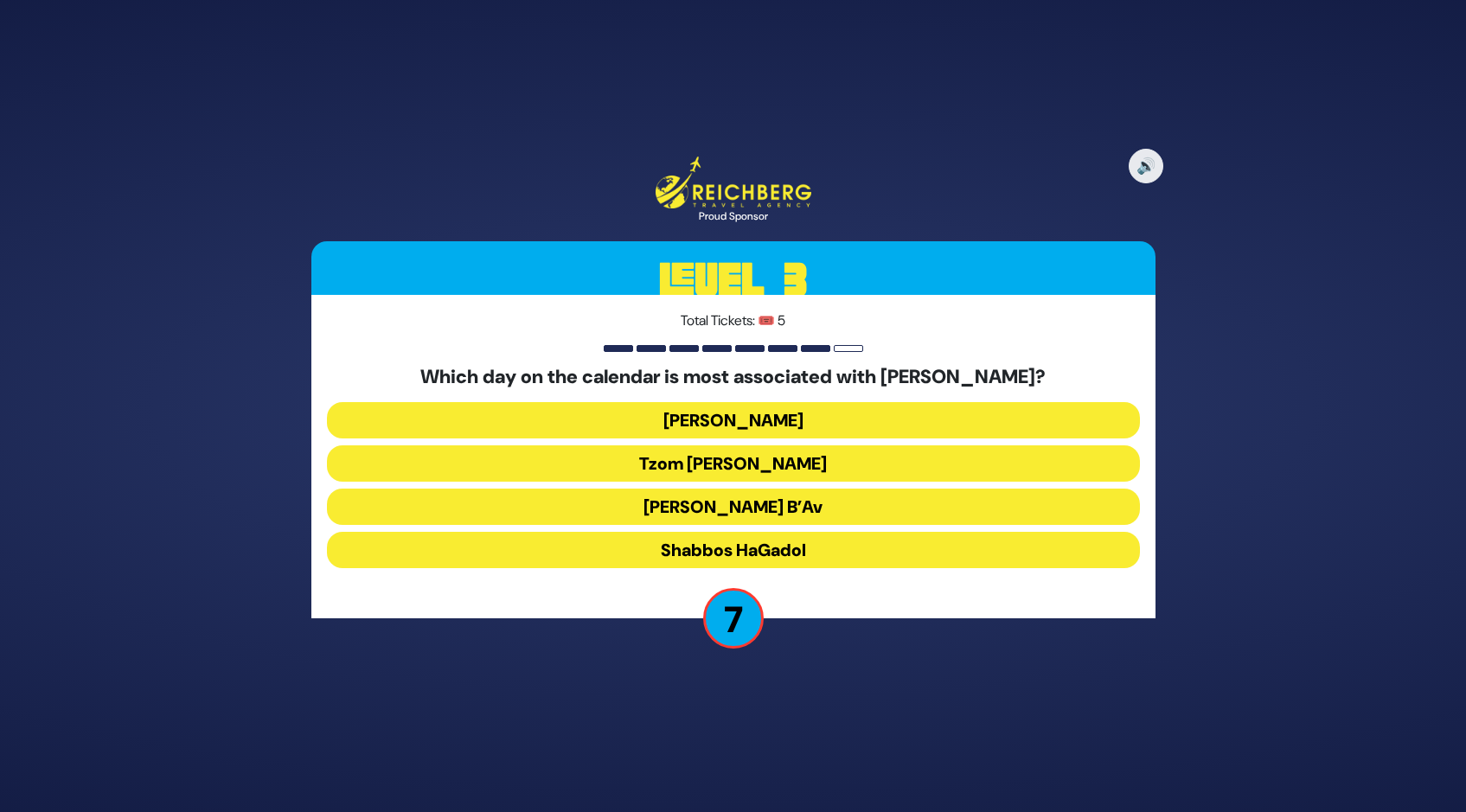
click at [719, 418] on button "[PERSON_NAME]" at bounding box center [733, 420] width 813 height 36
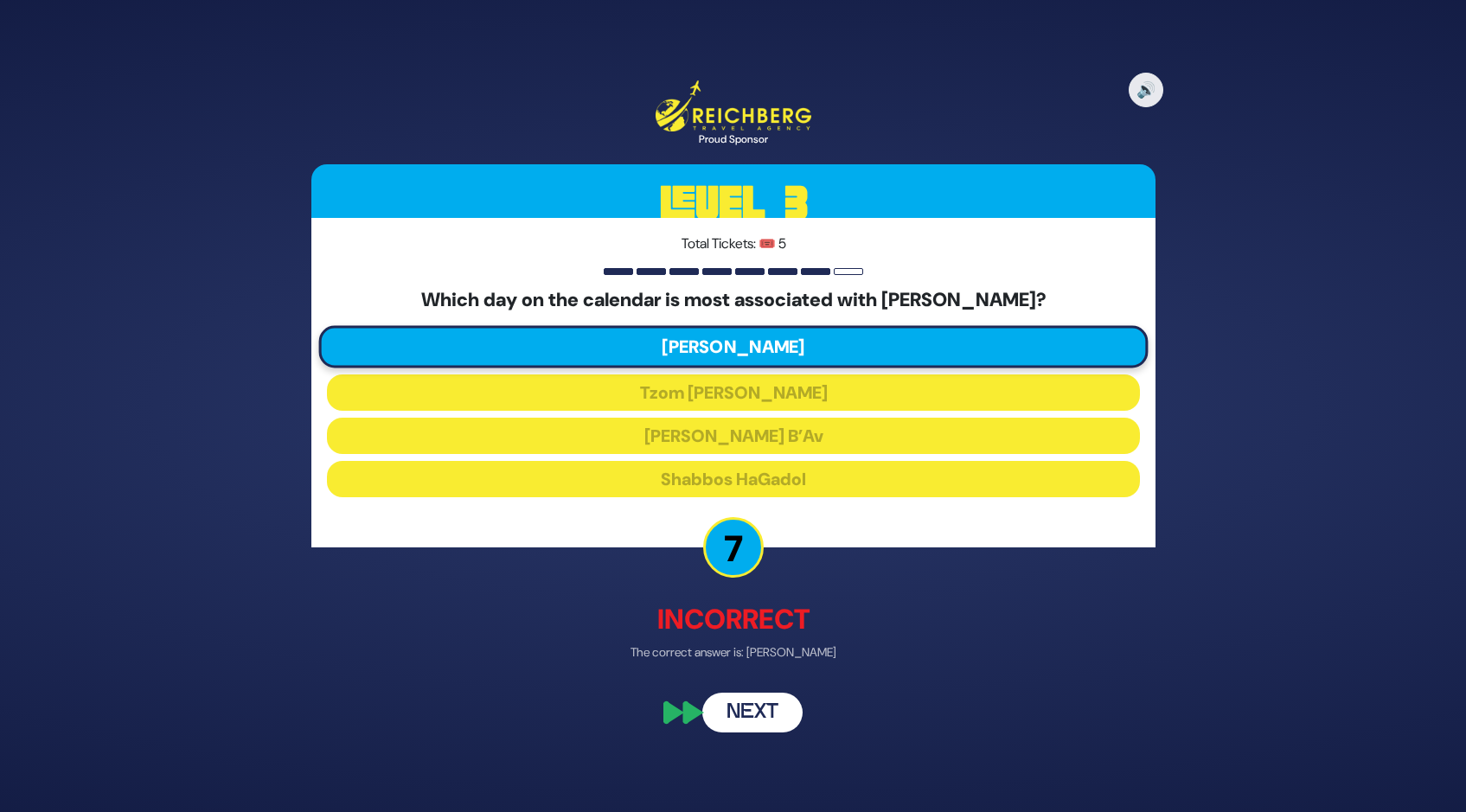
click at [746, 707] on button "Next" at bounding box center [752, 712] width 100 height 40
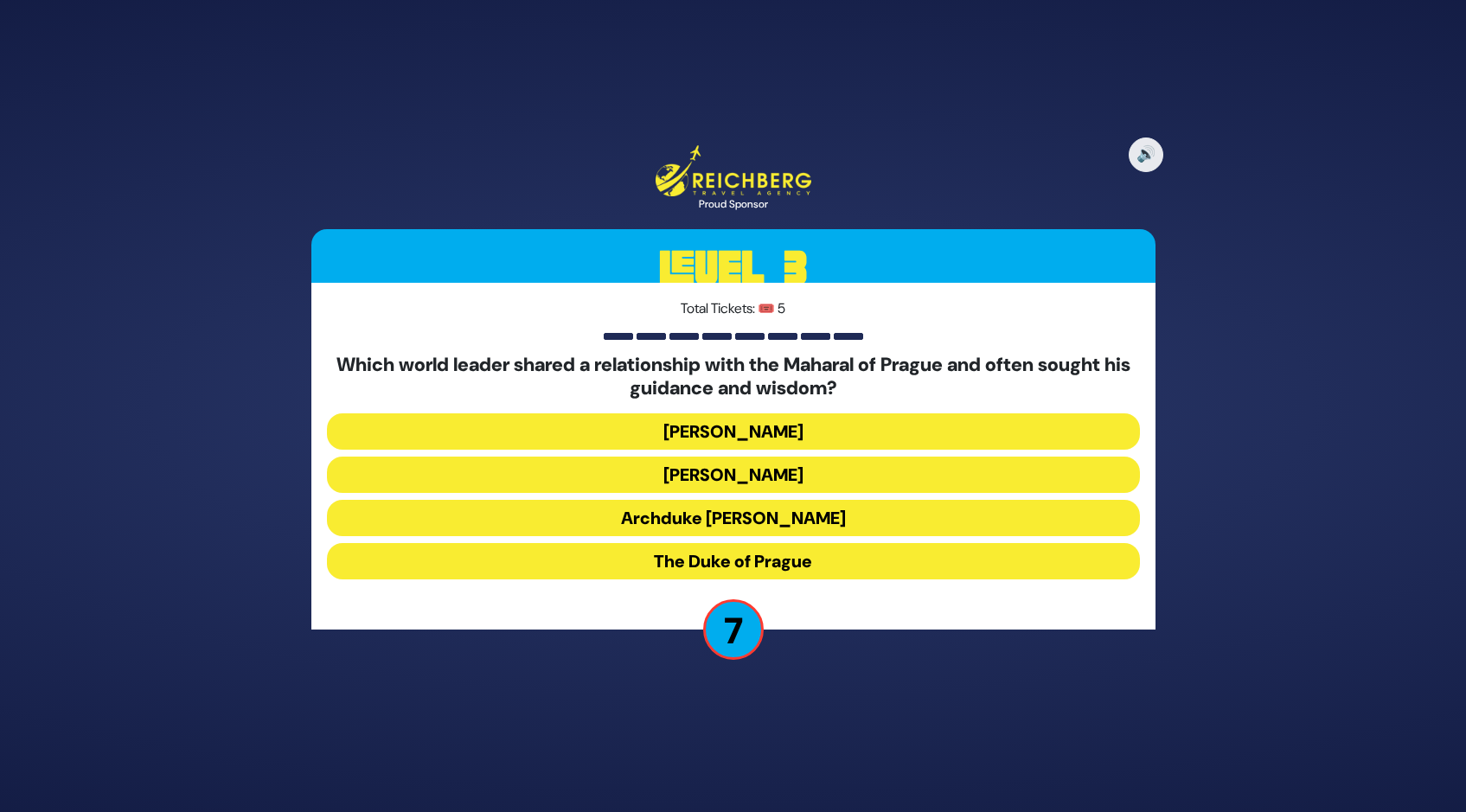
click at [742, 558] on button "The Duke of Prague" at bounding box center [733, 561] width 813 height 36
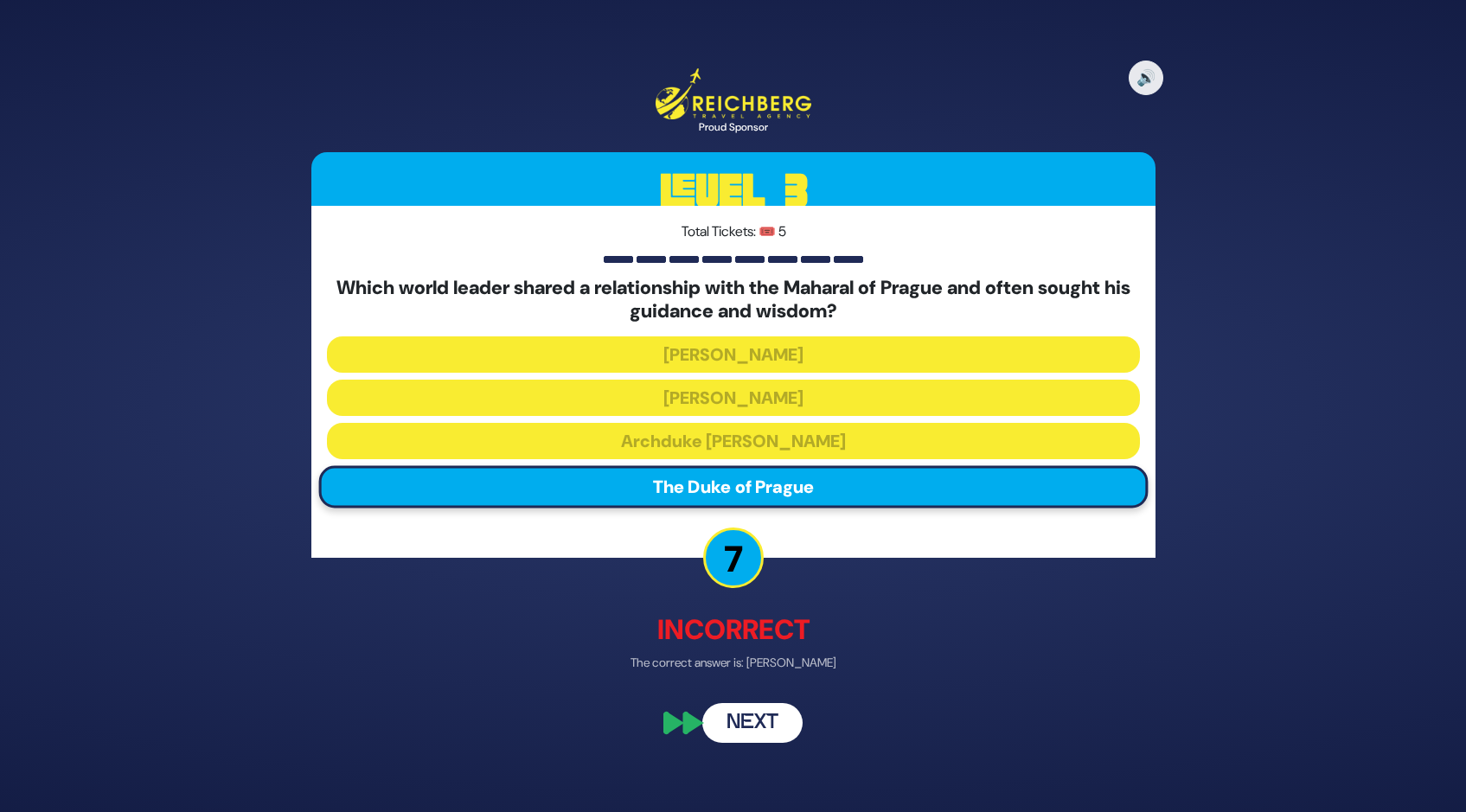
click at [741, 717] on button "Next" at bounding box center [752, 724] width 100 height 40
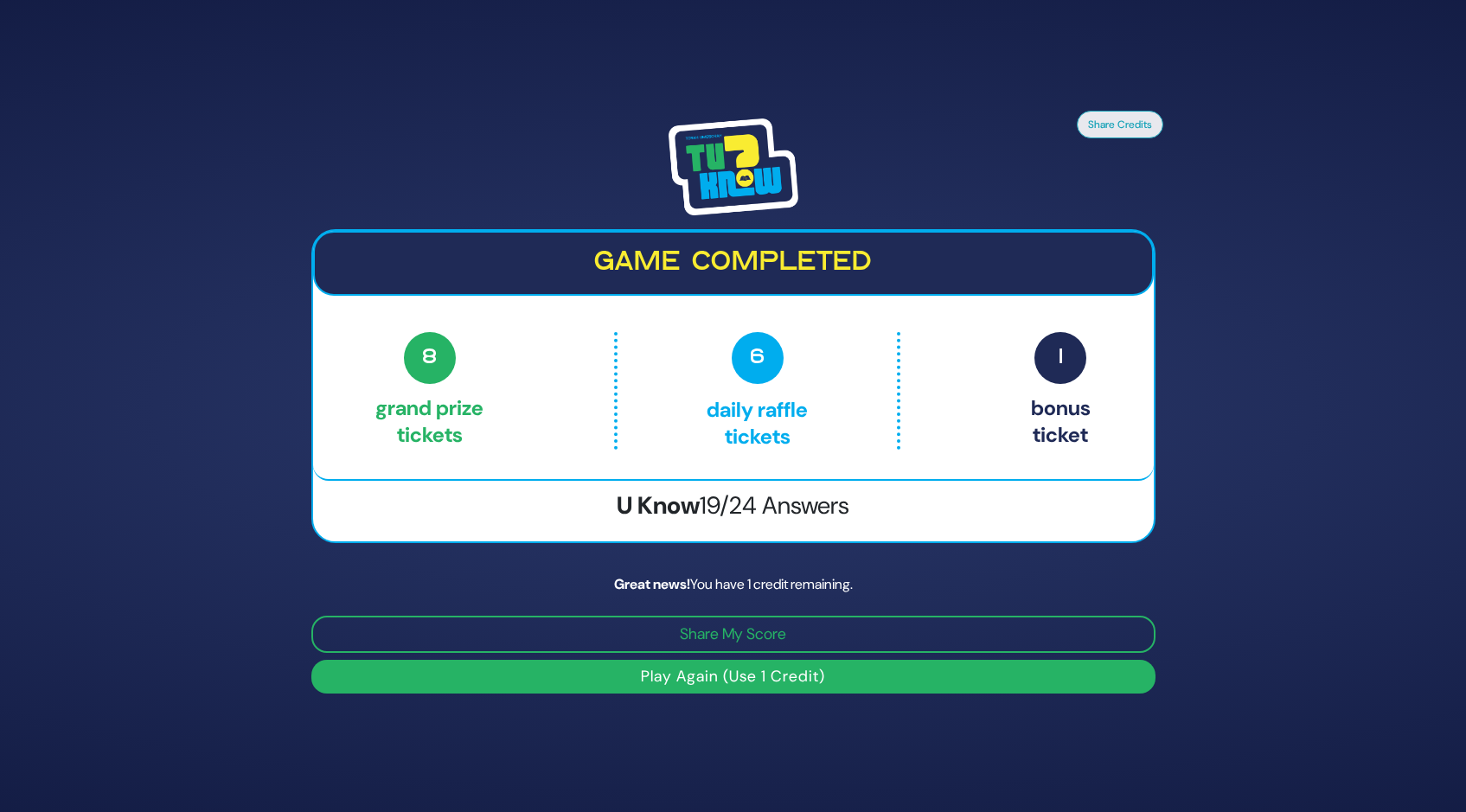
click at [719, 673] on button "Play Again (Use 1 Credit)" at bounding box center [733, 677] width 844 height 34
click at [718, 675] on button "Play Again (Use 1 Credit)" at bounding box center [733, 677] width 844 height 34
click at [769, 678] on button "Play Again (Use 1 Credit)" at bounding box center [733, 677] width 844 height 34
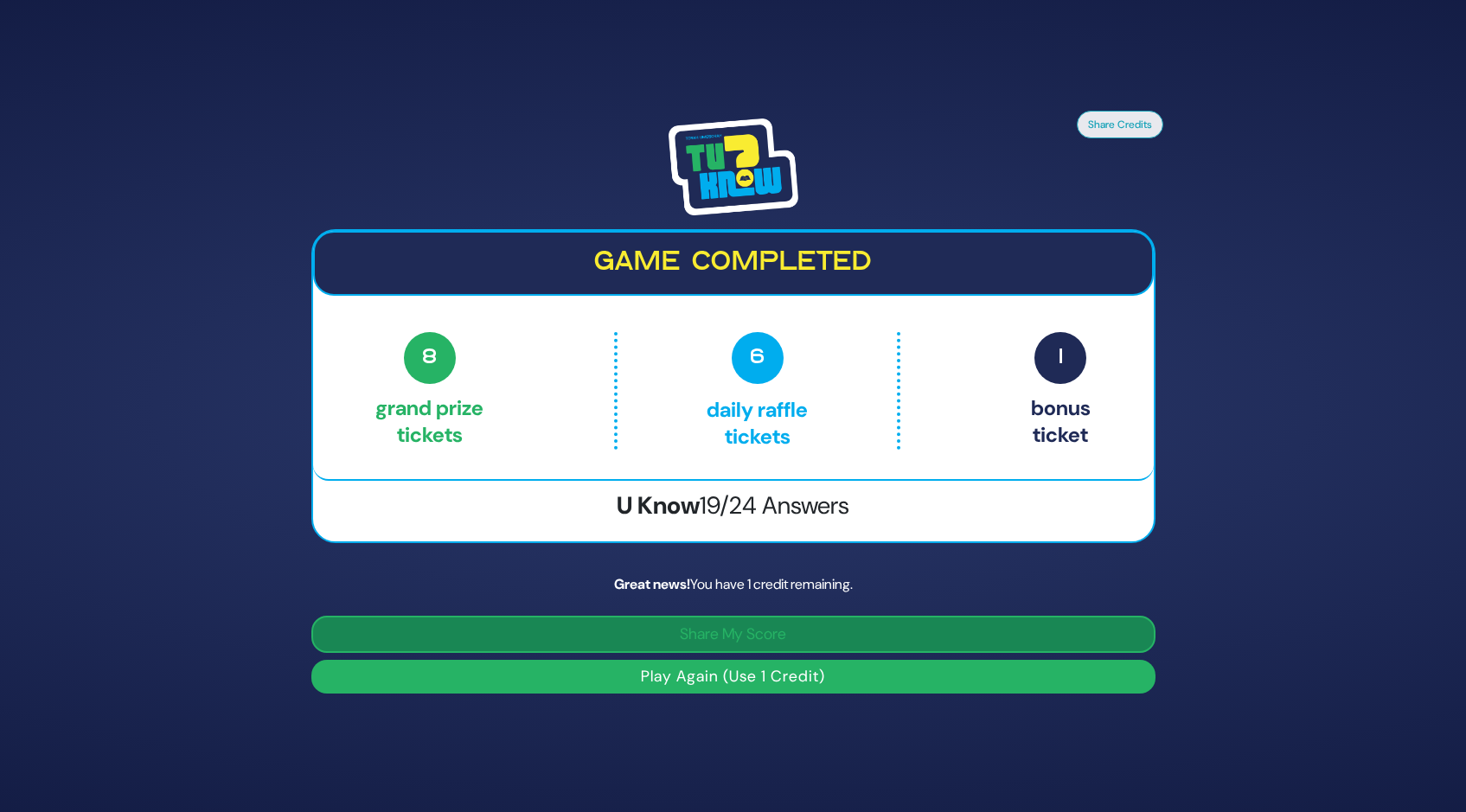
click at [737, 637] on button "Share My Score" at bounding box center [733, 634] width 844 height 37
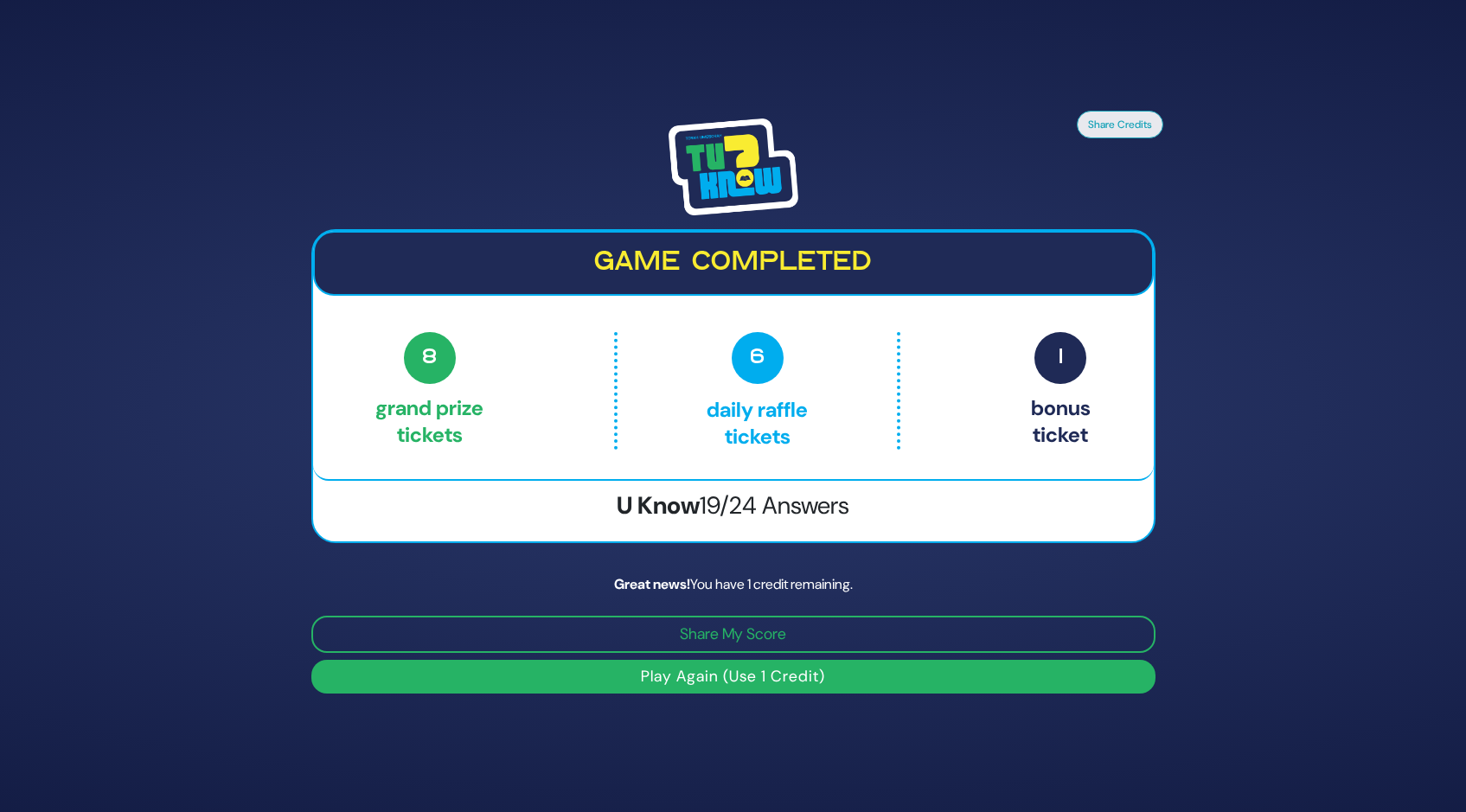
click at [777, 677] on button "Play Again (Use 1 Credit)" at bounding box center [733, 677] width 844 height 34
click at [632, 675] on button "Play Again (Use 1 Credit)" at bounding box center [733, 677] width 844 height 34
click at [700, 584] on div "Great news! You have 1 credit remaining." at bounding box center [733, 584] width 844 height 21
click at [826, 670] on button "Play Again (Use 1 Credit)" at bounding box center [733, 677] width 844 height 34
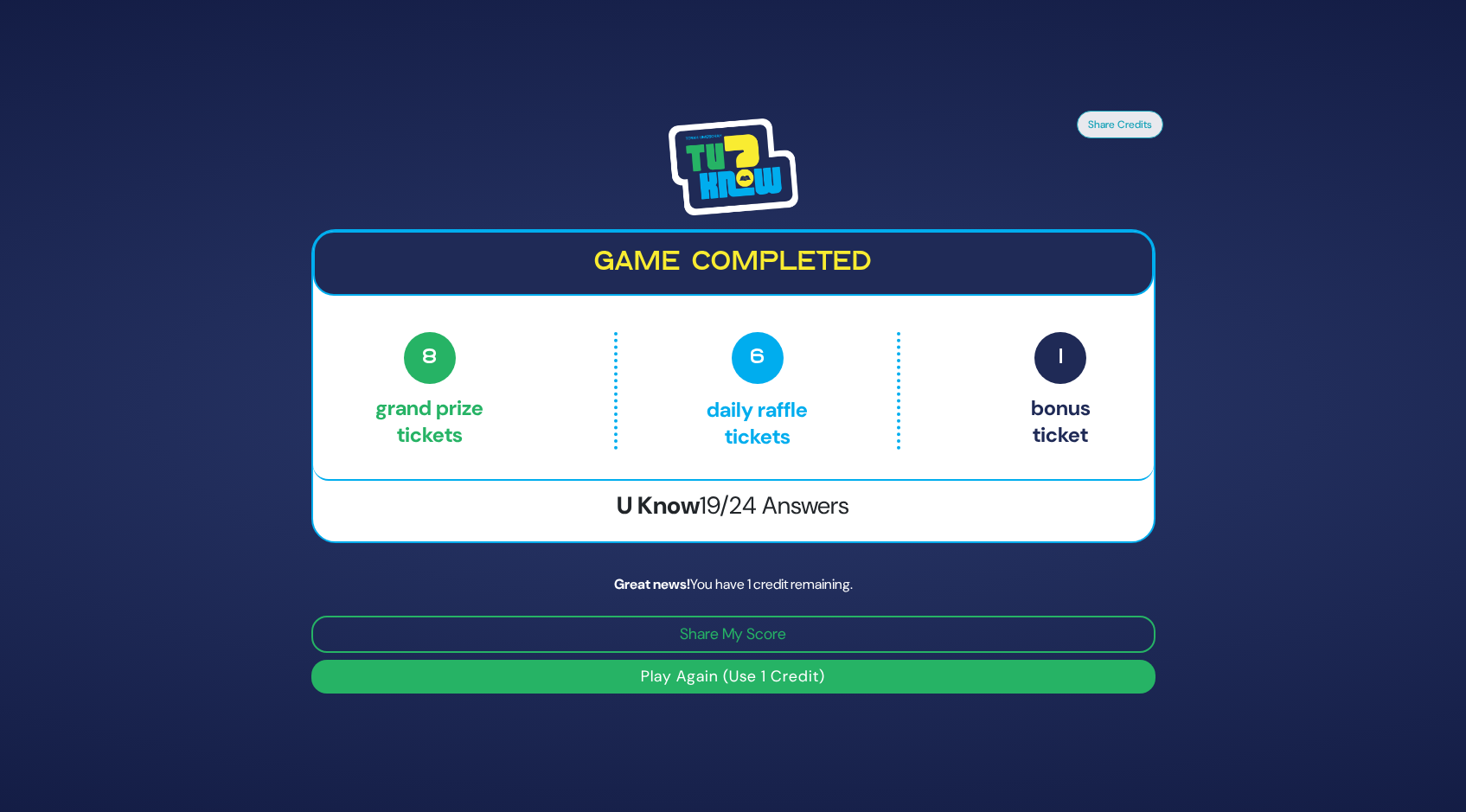
click at [672, 678] on button "Play Again (Use 1 Credit)" at bounding box center [733, 677] width 844 height 34
click at [674, 580] on strong "Great news!" at bounding box center [652, 584] width 76 height 18
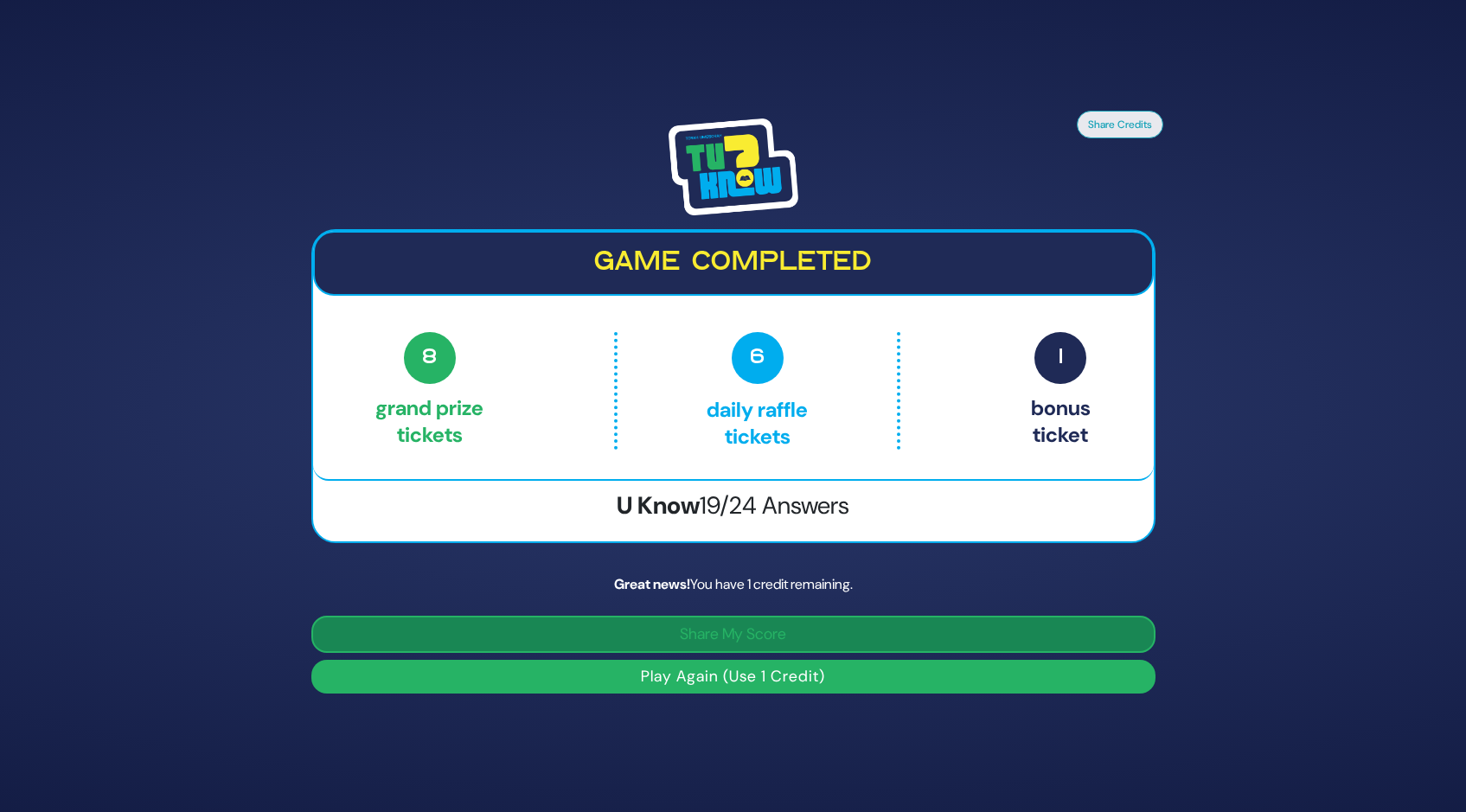
click at [707, 635] on button "Share My Score" at bounding box center [733, 634] width 844 height 37
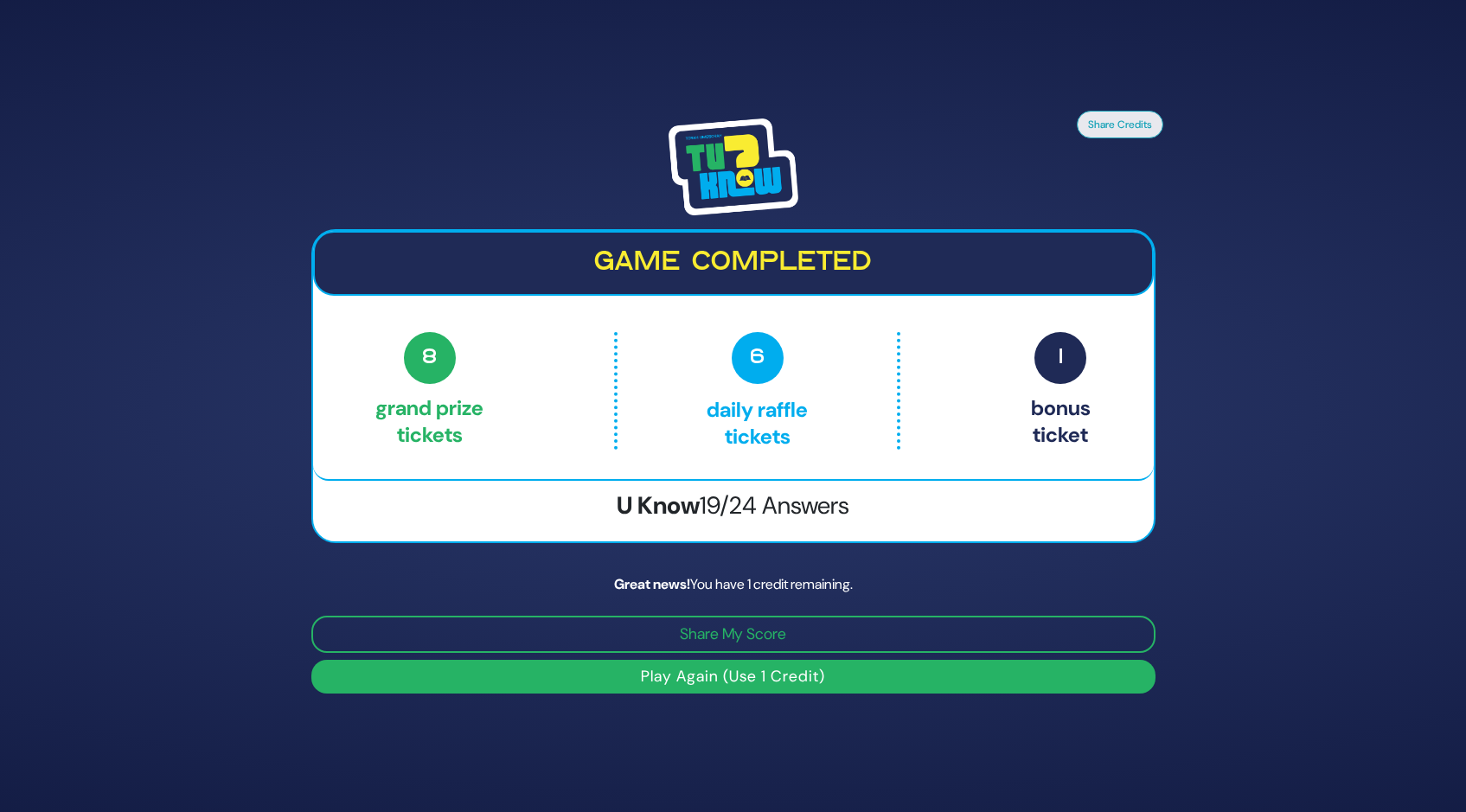
click at [714, 675] on button "Play Again (Use 1 Credit)" at bounding box center [733, 677] width 844 height 34
click at [708, 674] on button "Play Again (Use 1 Credit)" at bounding box center [733, 677] width 844 height 34
click at [731, 152] on img at bounding box center [734, 166] width 130 height 97
